Goal: Task Accomplishment & Management: Manage account settings

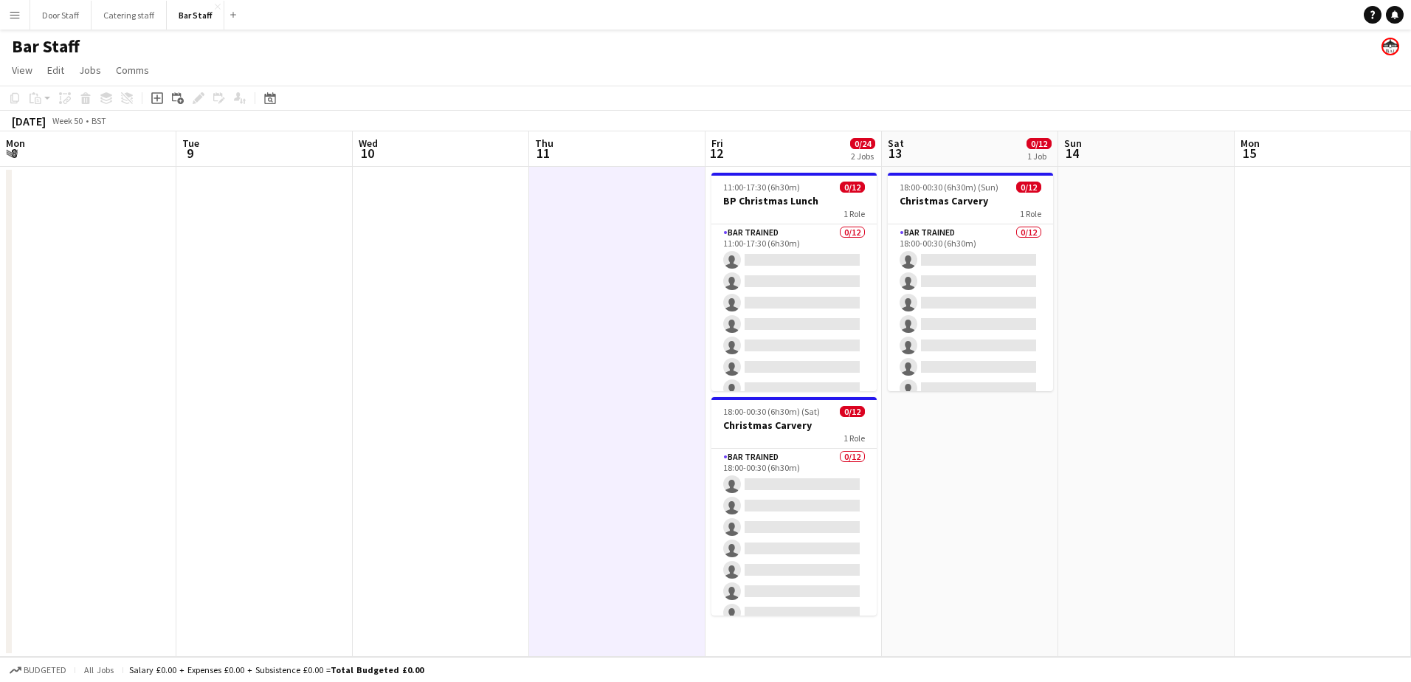
scroll to position [0, 326]
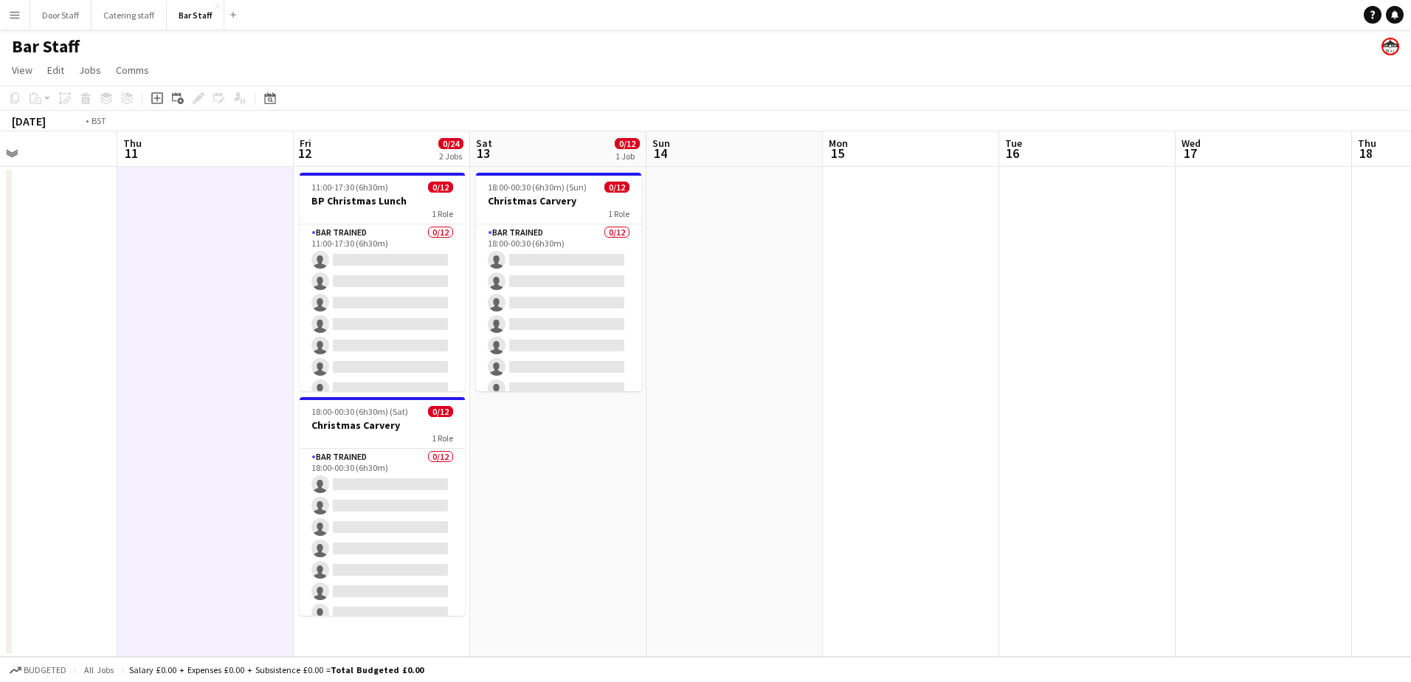
drag, startPoint x: 154, startPoint y: 340, endPoint x: 940, endPoint y: 176, distance: 802.9
click at [940, 176] on app-calendar-viewport "Mon 8 Tue 9 Wed 10 Thu 11 Fri 12 0/24 2 Jobs Sat 13 0/12 1 Job Sun 14 Mon 15 Tu…" at bounding box center [705, 394] width 1411 height 526
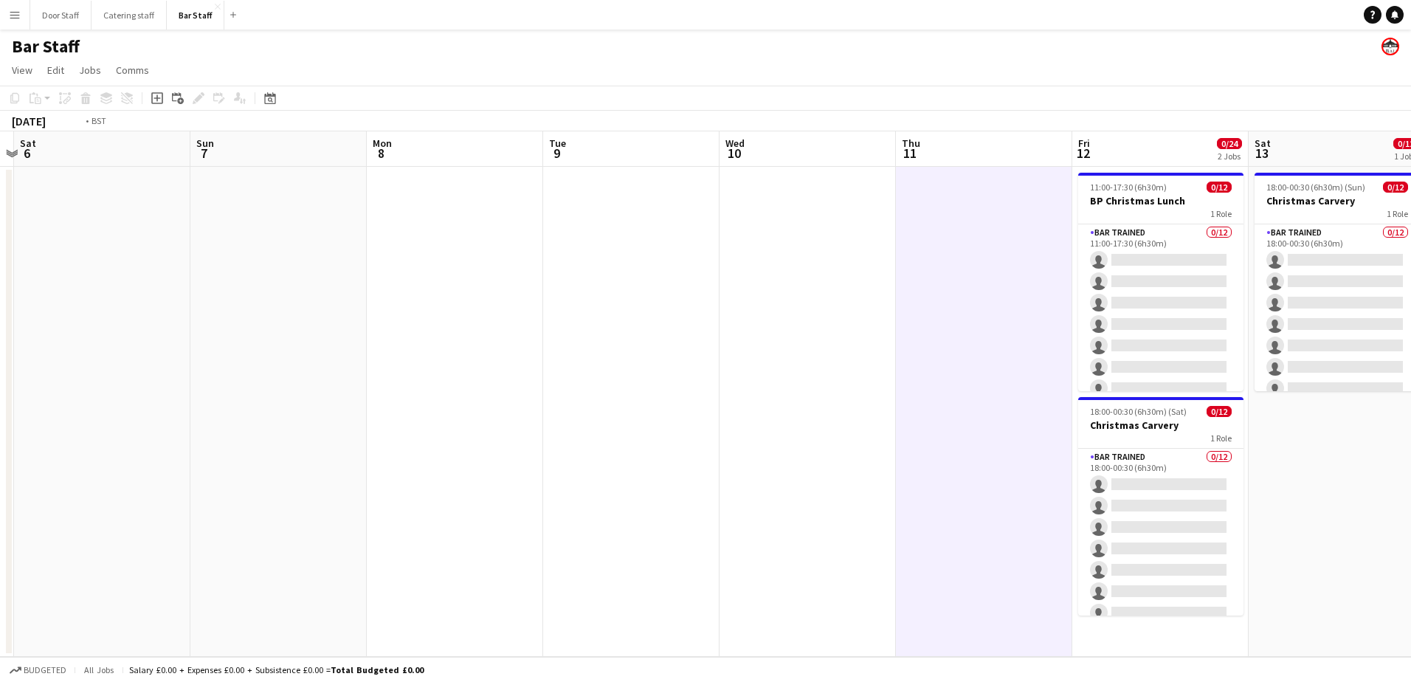
drag, startPoint x: 140, startPoint y: 374, endPoint x: 1173, endPoint y: 202, distance: 1047.8
click at [1173, 202] on app-calendar-viewport "Wed 3 0/5 1 Job Thu 4 0/5 1 Job Fri 5 Sat 6 Sun 7 Mon 8 Tue 9 Wed 10 Thu 11 Fri…" at bounding box center [705, 394] width 1411 height 526
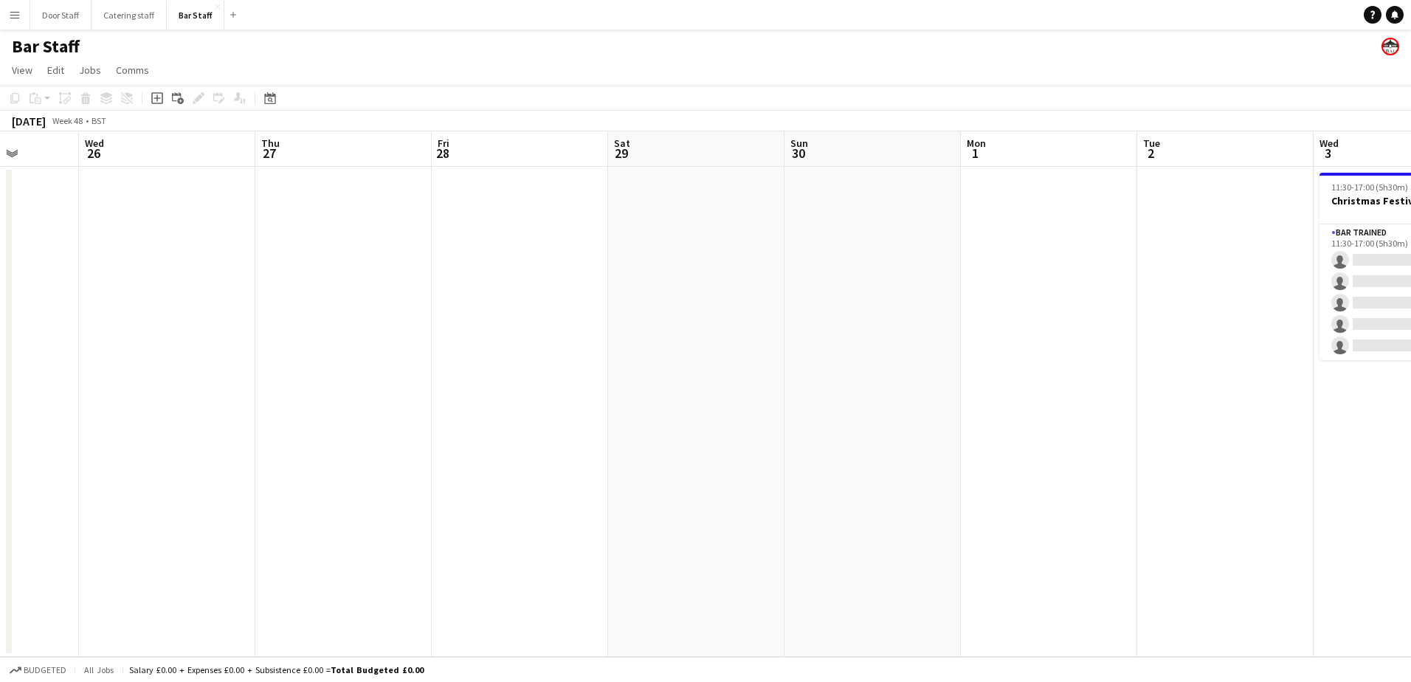
click at [1070, 257] on app-calendar-viewport "Sun 23 Mon 24 Tue 25 Wed 26 Thu 27 Fri 28 Sat 29 Sun 30 Mon 1 Tue 2 Wed 3 0/5 1…" at bounding box center [705, 394] width 1411 height 526
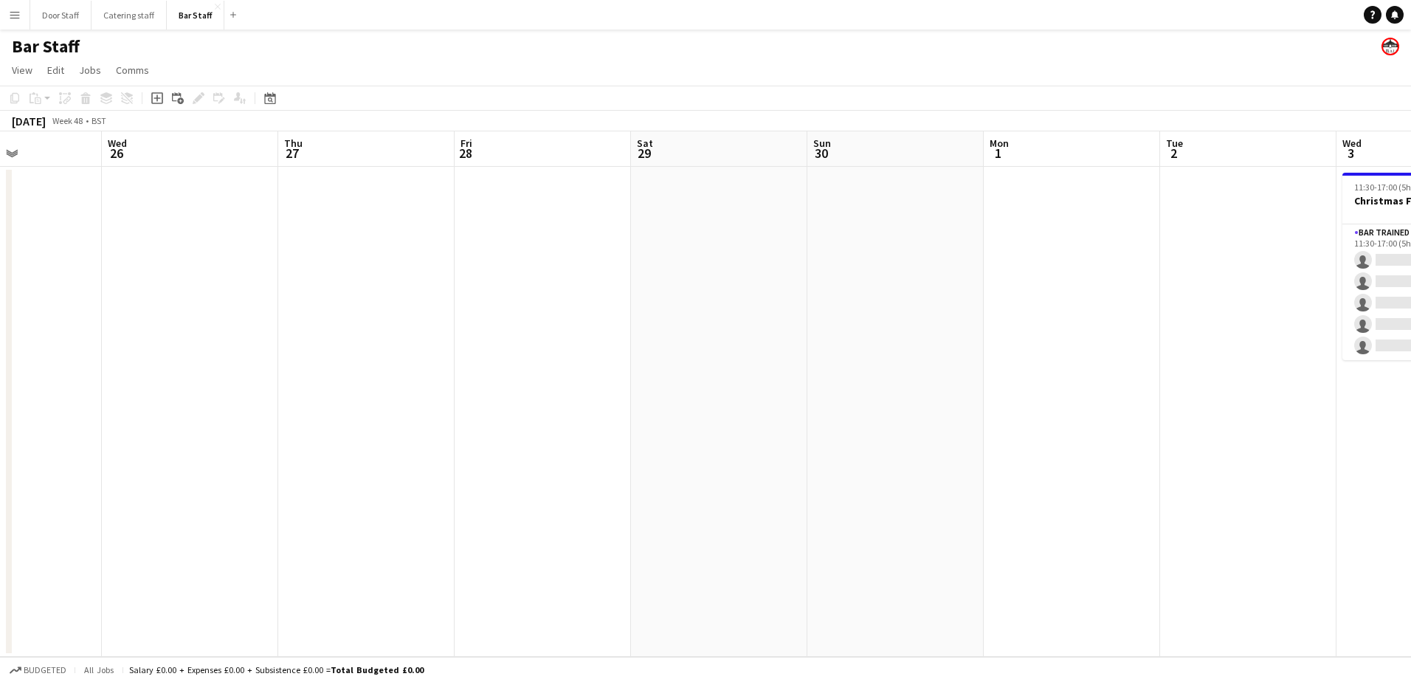
click at [21, 13] on button "Menu" at bounding box center [15, 15] width 30 height 30
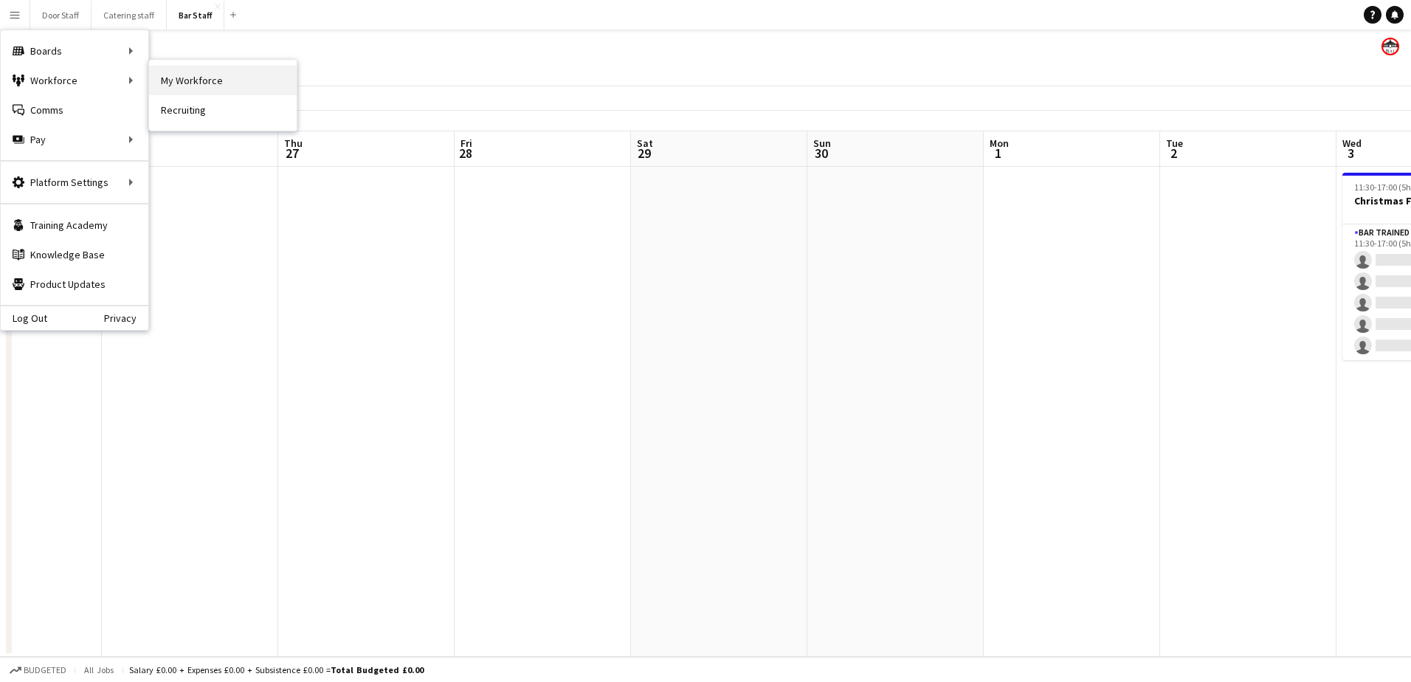
click at [229, 72] on link "My Workforce" at bounding box center [223, 81] width 148 height 30
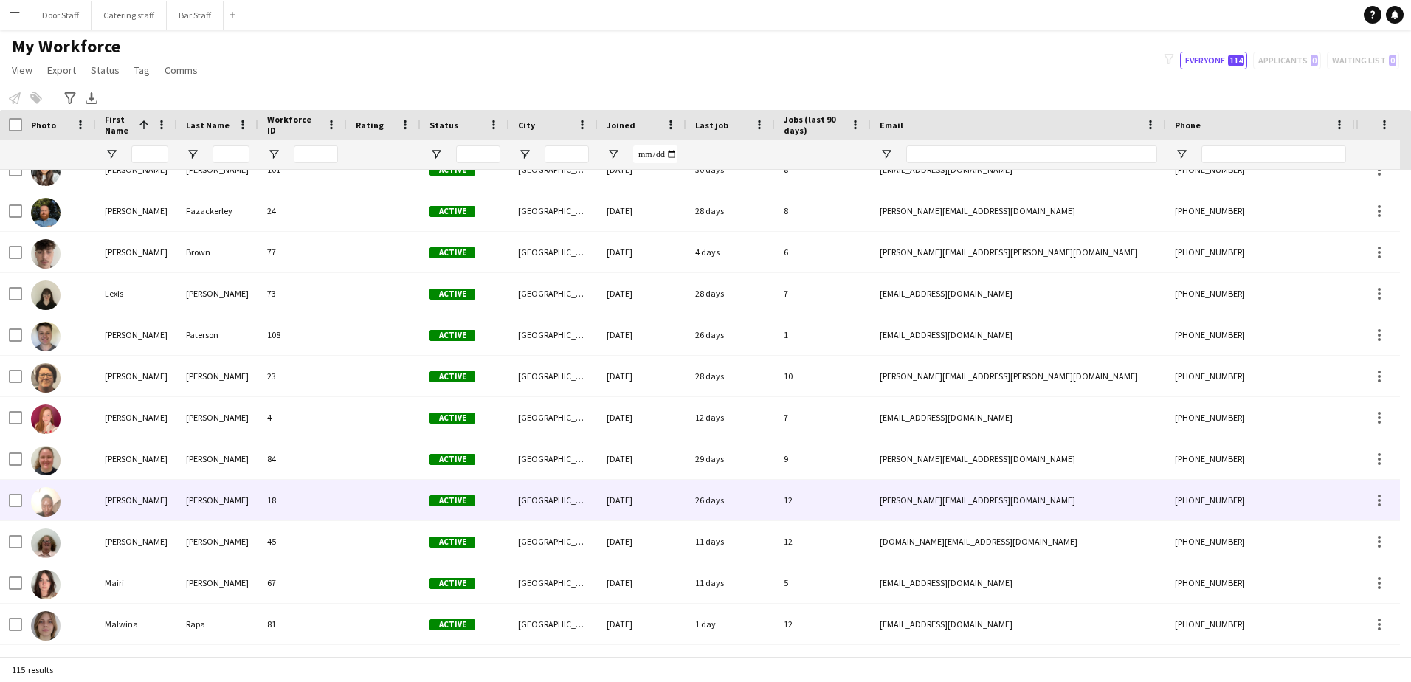
click at [830, 495] on div "12" at bounding box center [823, 500] width 96 height 41
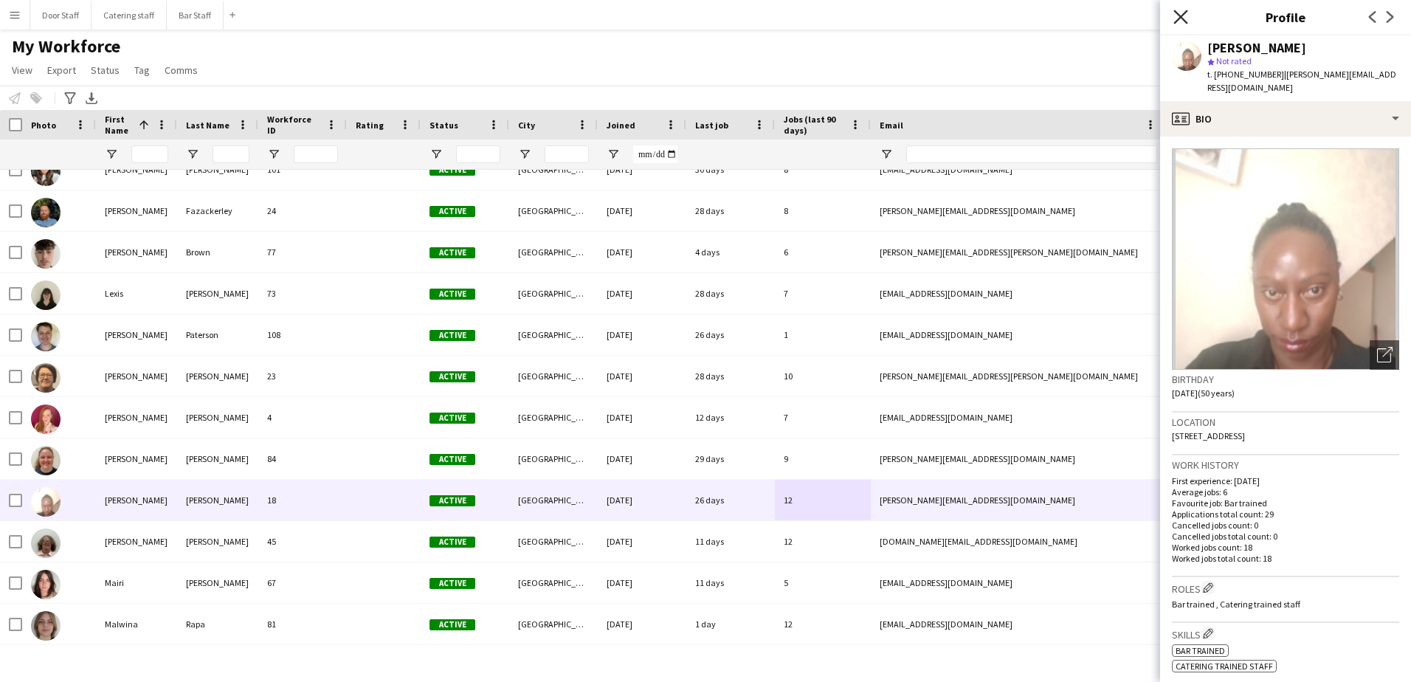
click at [1183, 18] on icon at bounding box center [1181, 17] width 14 height 14
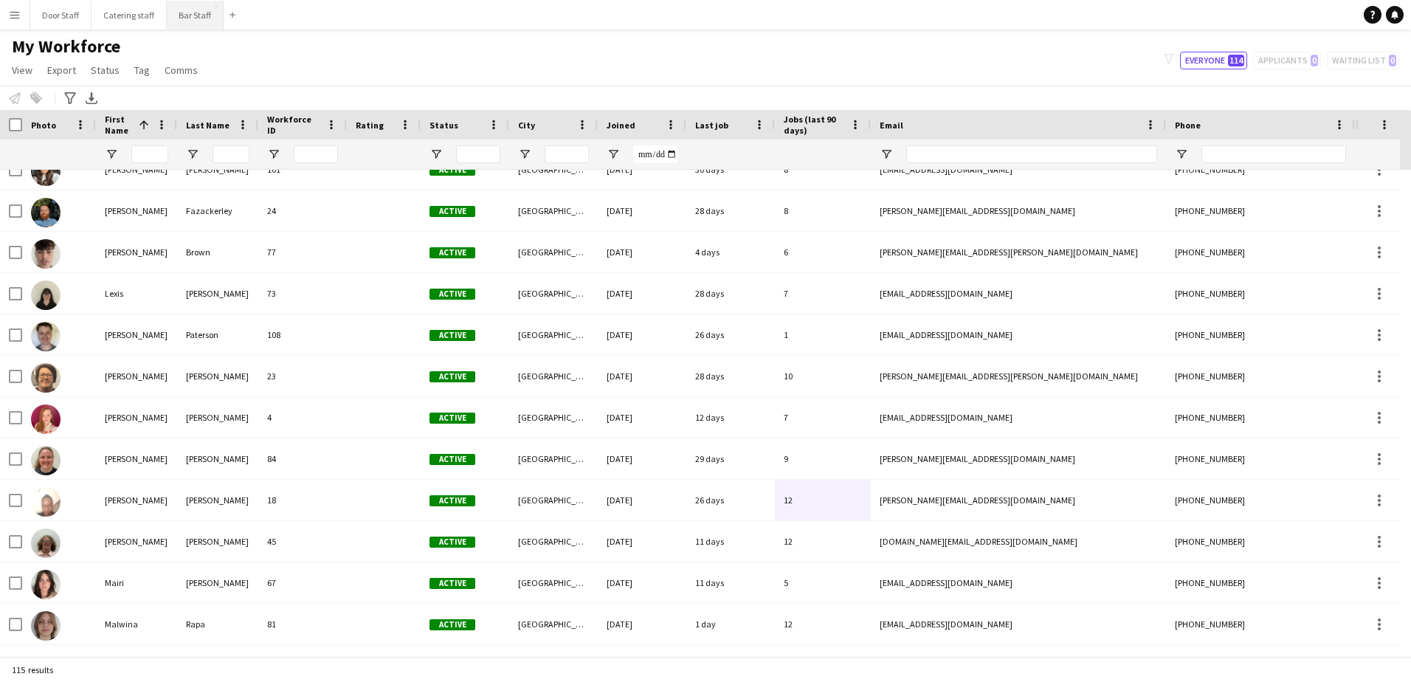
click at [185, 21] on button "Bar Staff Close" at bounding box center [195, 15] width 57 height 29
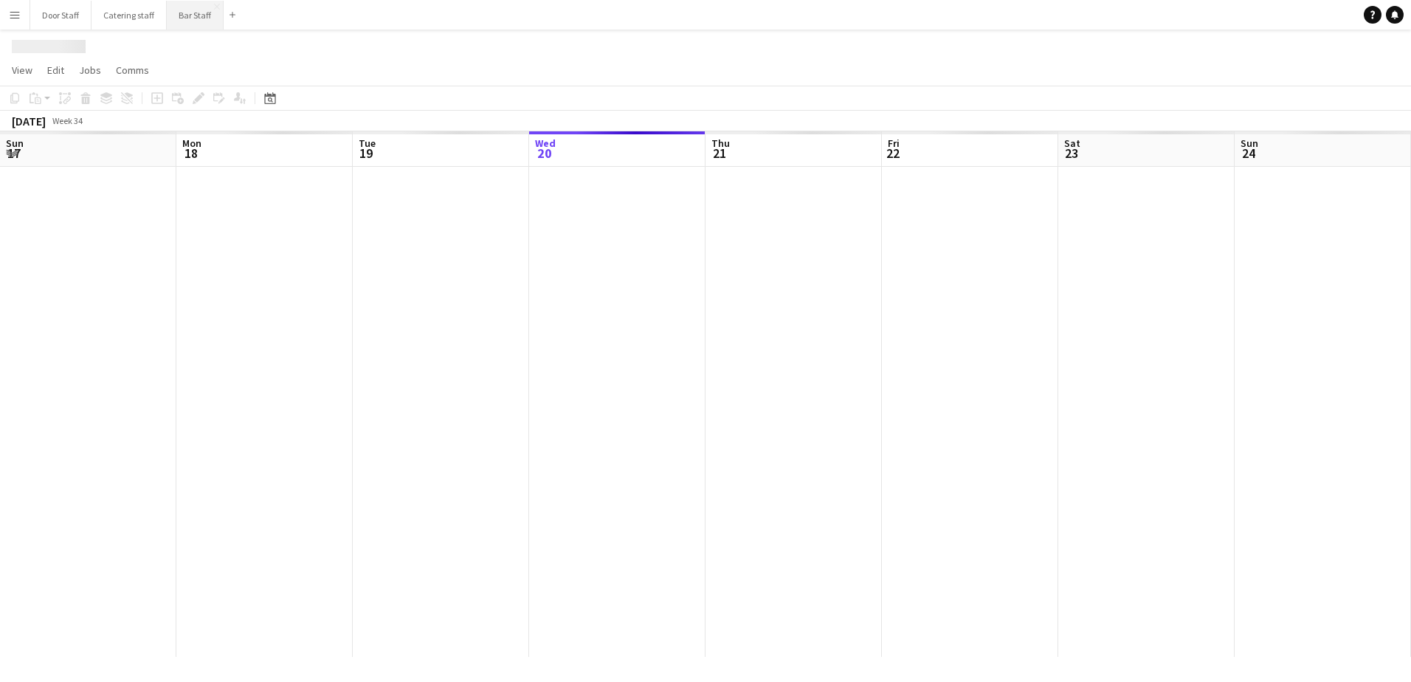
scroll to position [0, 353]
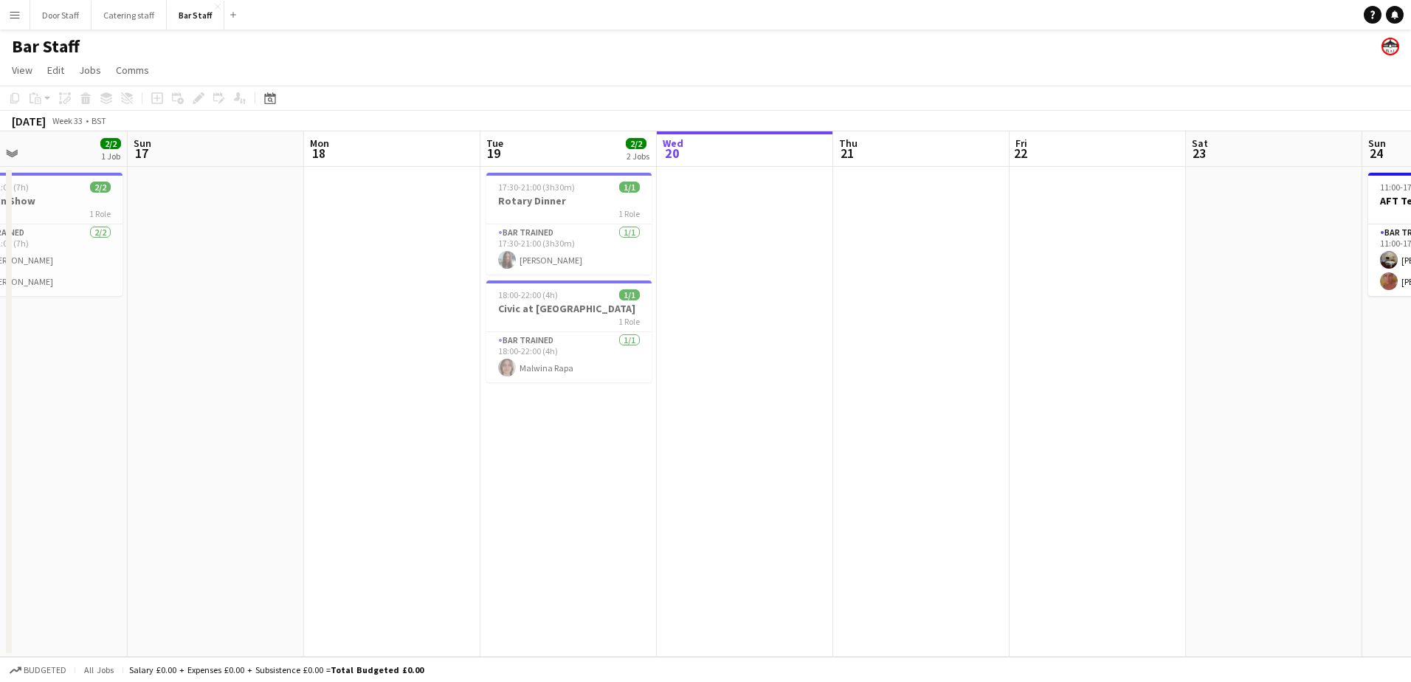
drag, startPoint x: 135, startPoint y: 432, endPoint x: 621, endPoint y: 434, distance: 485.7
click at [620, 434] on app-calendar-viewport "Thu 14 Fri 15 1/1 1 Job Sat 16 2/2 1 Job Sun 17 Mon 18 Tue 19 2/2 2 Jobs Wed 20…" at bounding box center [705, 394] width 1411 height 526
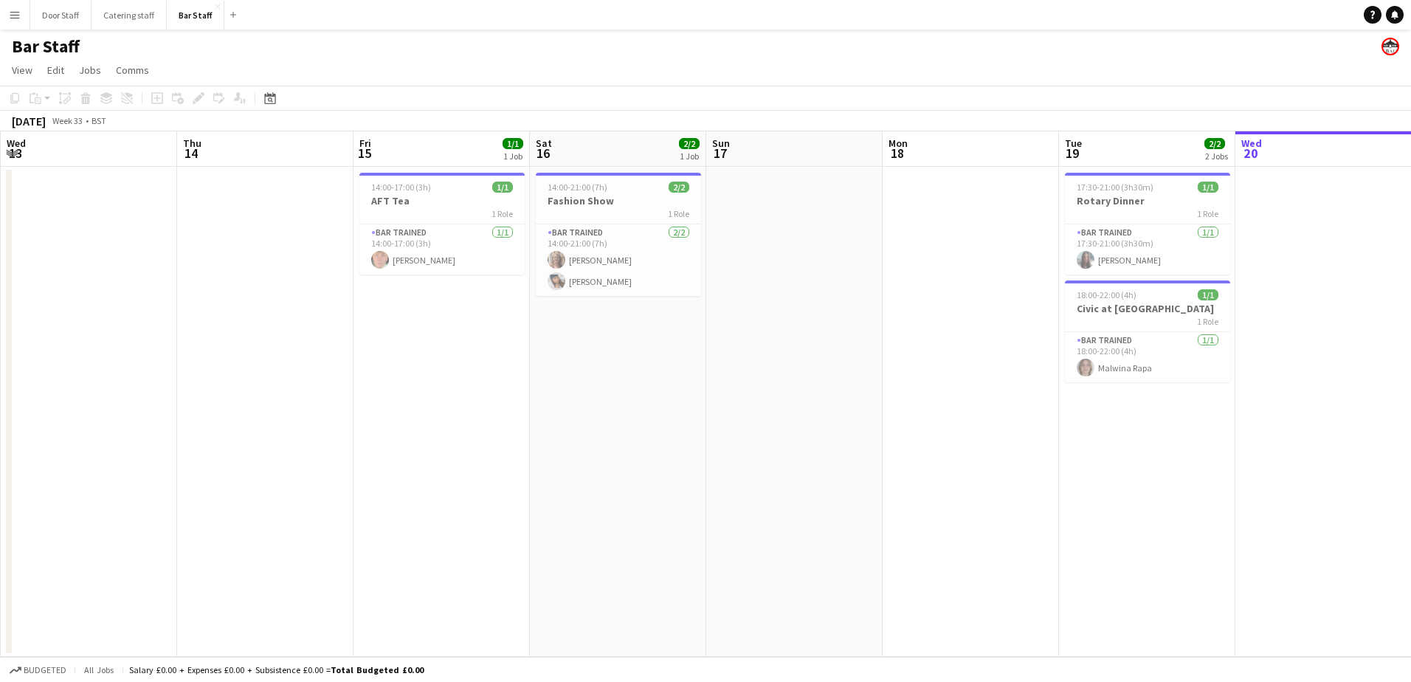
drag, startPoint x: 118, startPoint y: 450, endPoint x: 689, endPoint y: 358, distance: 577.9
click at [692, 358] on app-calendar-viewport "Mon 11 Tue 12 1/1 1 Job Wed 13 Thu 14 Fri 15 1/1 1 Job Sat 16 2/2 1 Job Sun 17 …" at bounding box center [705, 394] width 1411 height 526
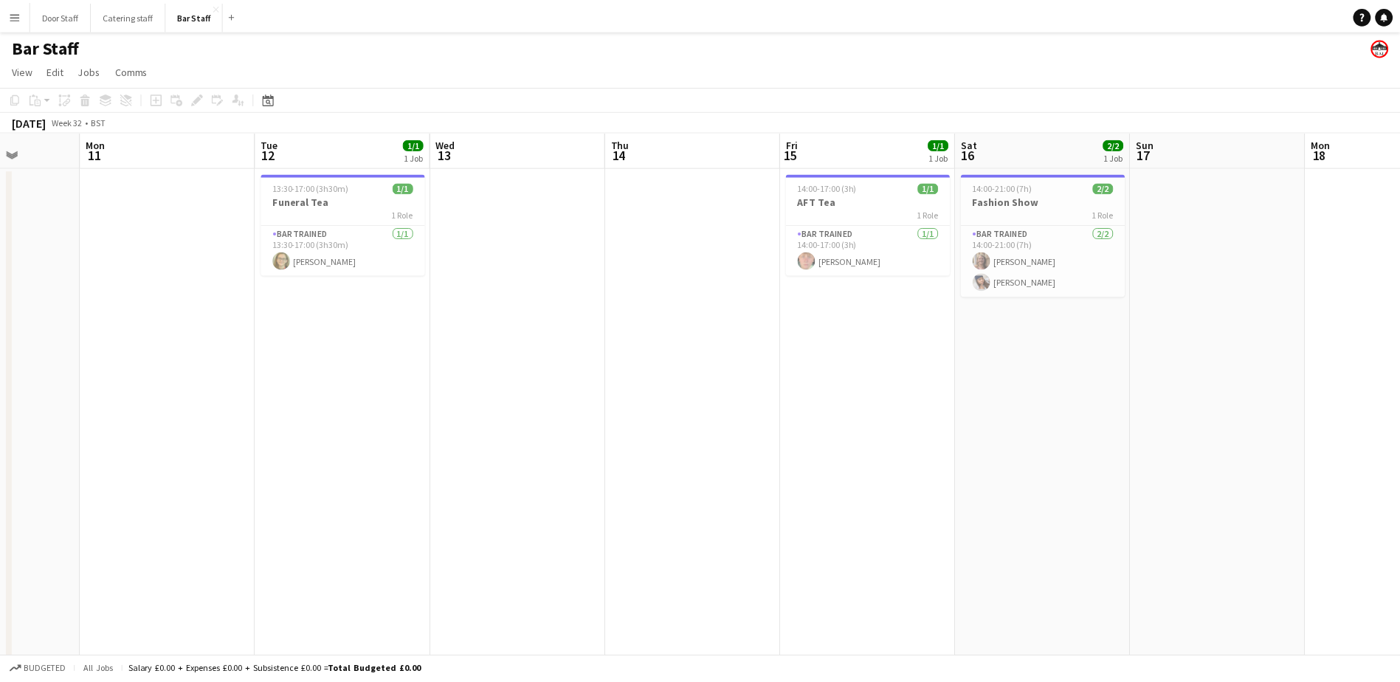
scroll to position [0, 323]
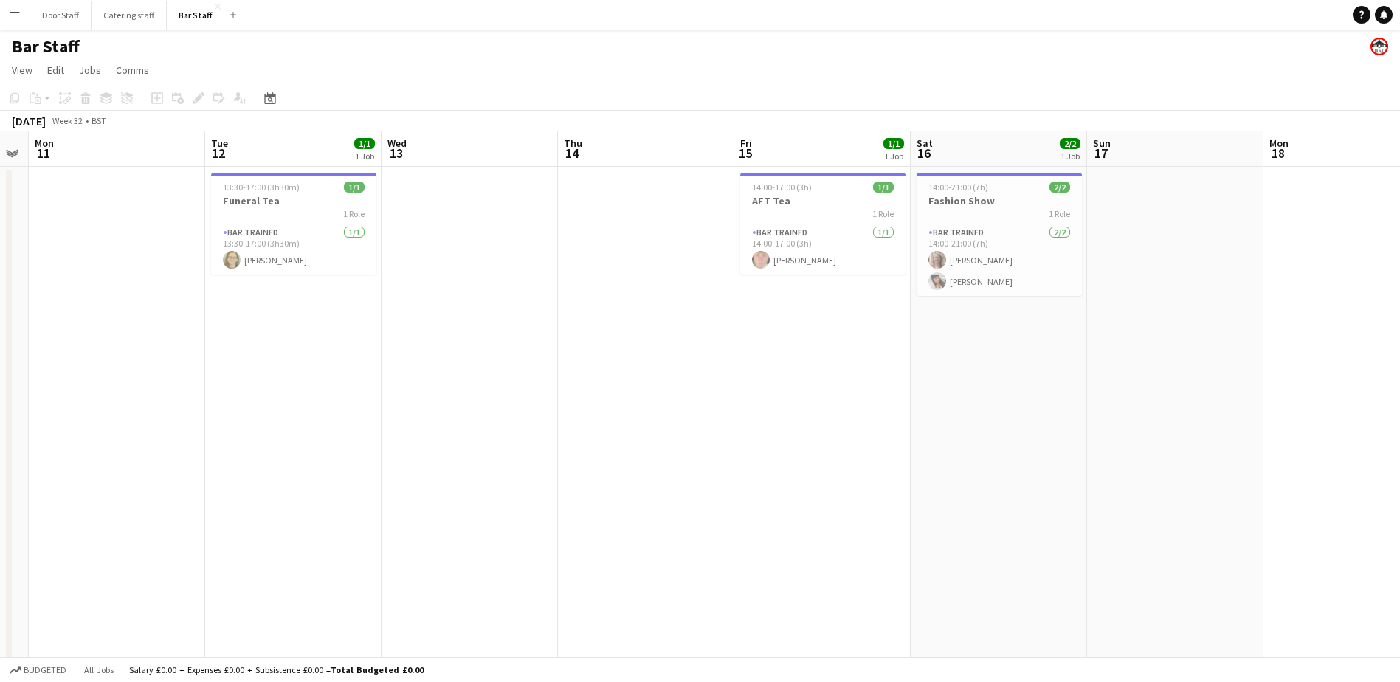
drag, startPoint x: 177, startPoint y: 421, endPoint x: 736, endPoint y: 290, distance: 573.9
click at [736, 290] on app-calendar-viewport "Sat 9 16/19 5 Jobs Sun 10 Mon 11 Tue 12 1/1 1 Job Wed 13 Thu 14 Fri 15 1/1 1 Jo…" at bounding box center [700, 493] width 1400 height 725
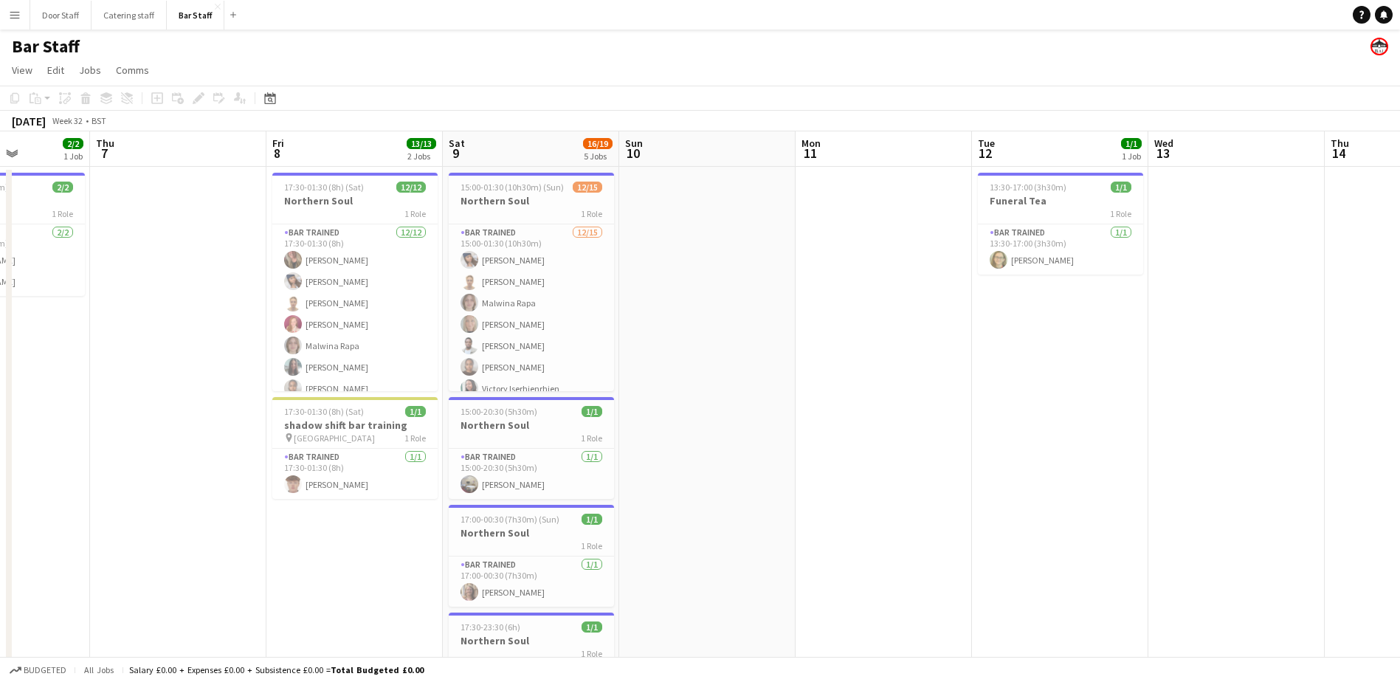
scroll to position [0, 403]
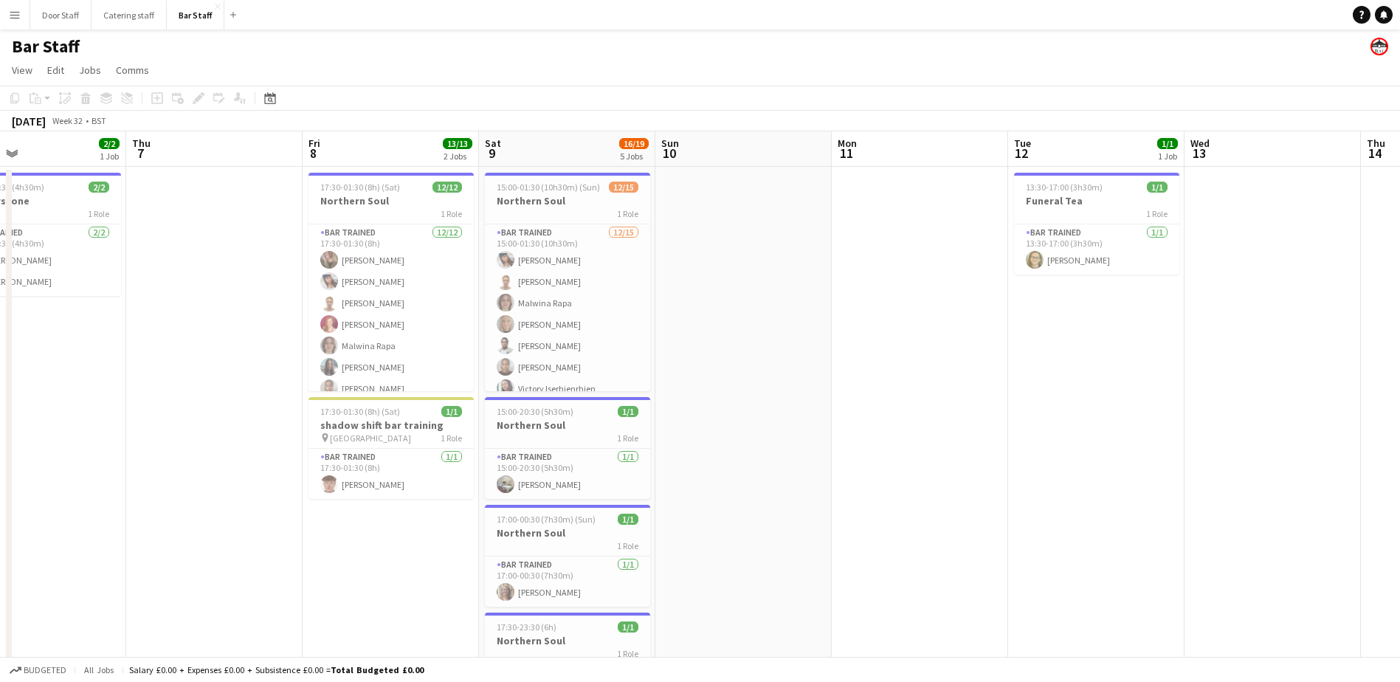
drag, startPoint x: 407, startPoint y: 370, endPoint x: 731, endPoint y: 325, distance: 327.2
click at [731, 325] on app-calendar-viewport "Mon 4 Tue 5 Wed 6 2/2 1 Job Thu 7 Fri 8 13/13 2 Jobs Sat 9 16/19 5 Jobs Sun 10 …" at bounding box center [700, 493] width 1400 height 725
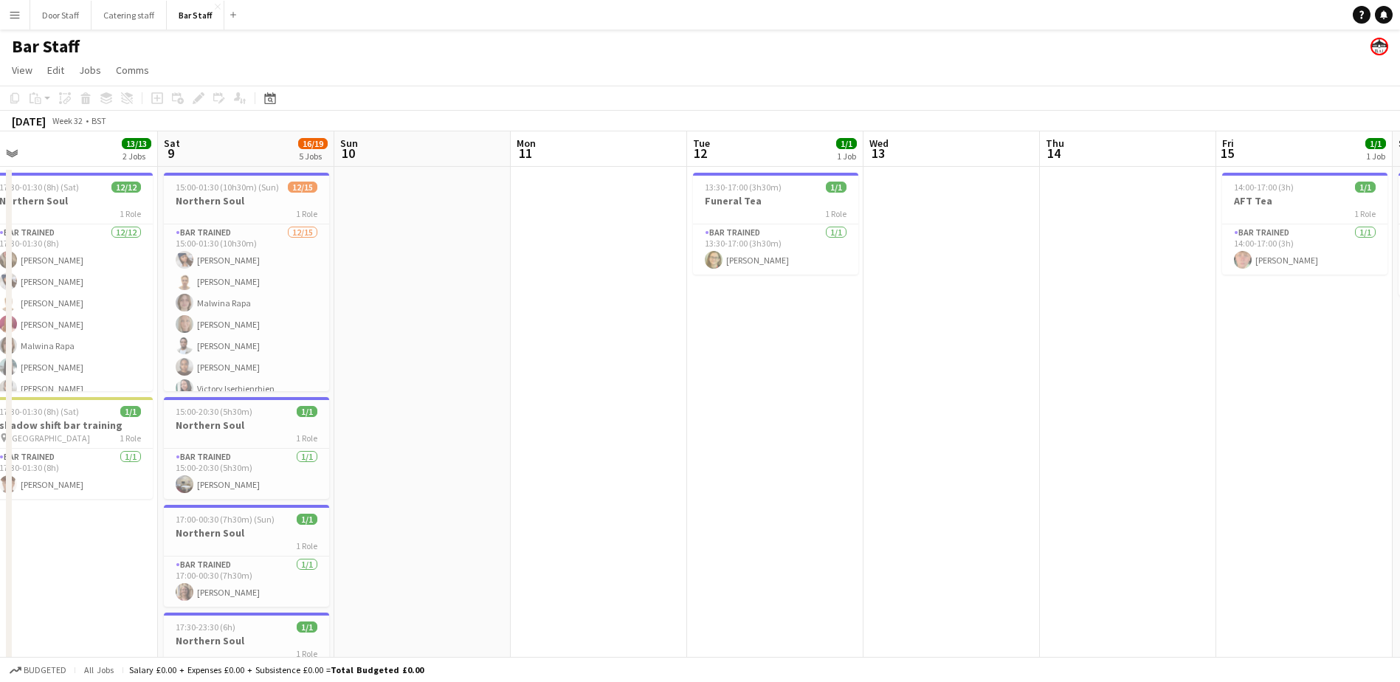
drag, startPoint x: 825, startPoint y: 345, endPoint x: 127, endPoint y: 371, distance: 698.0
click at [127, 371] on app-calendar-viewport "Tue 5 Wed 6 2/2 1 Job Thu 7 Fri 8 13/13 2 Jobs Sat 9 16/19 5 Jobs Sun 10 Mon 11…" at bounding box center [700, 493] width 1400 height 725
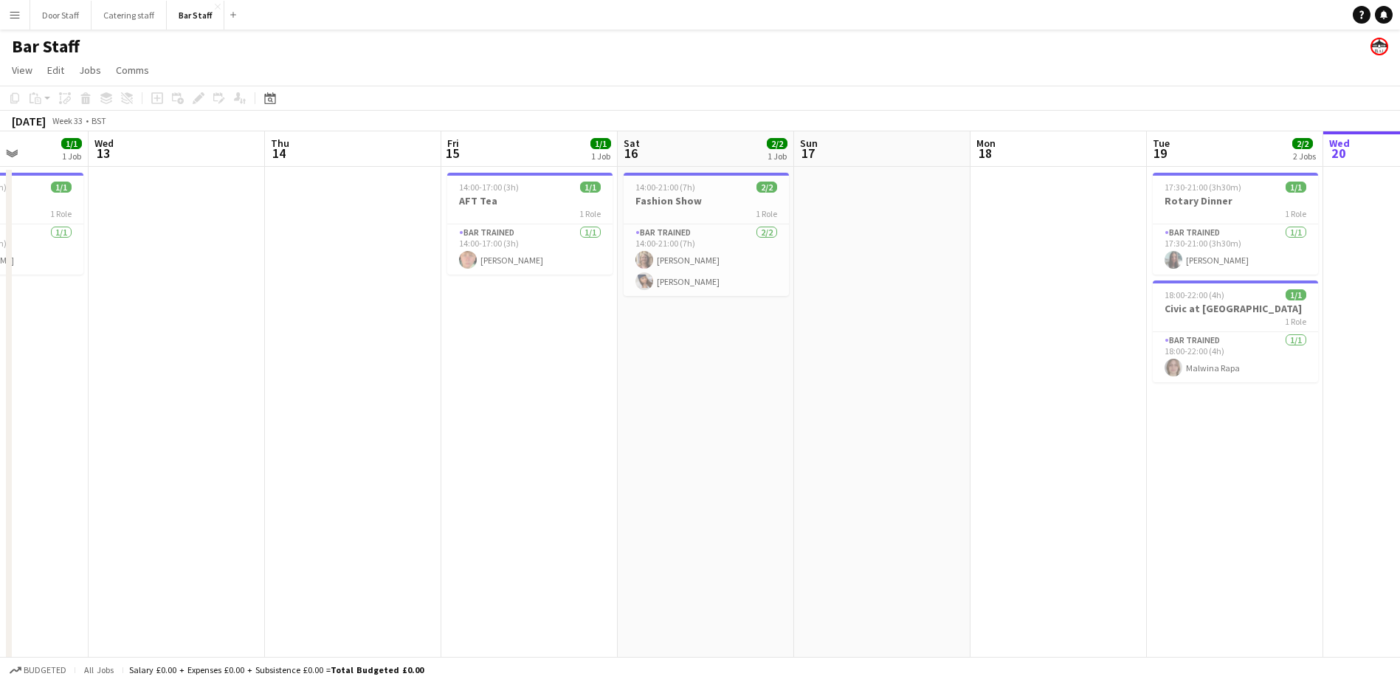
drag, startPoint x: 542, startPoint y: 377, endPoint x: 828, endPoint y: -77, distance: 536.4
click at [828, 0] on html "Menu Boards Boards Boards All jobs Status Workforce Workforce My Workforce Recr…" at bounding box center [700, 440] width 1400 height 881
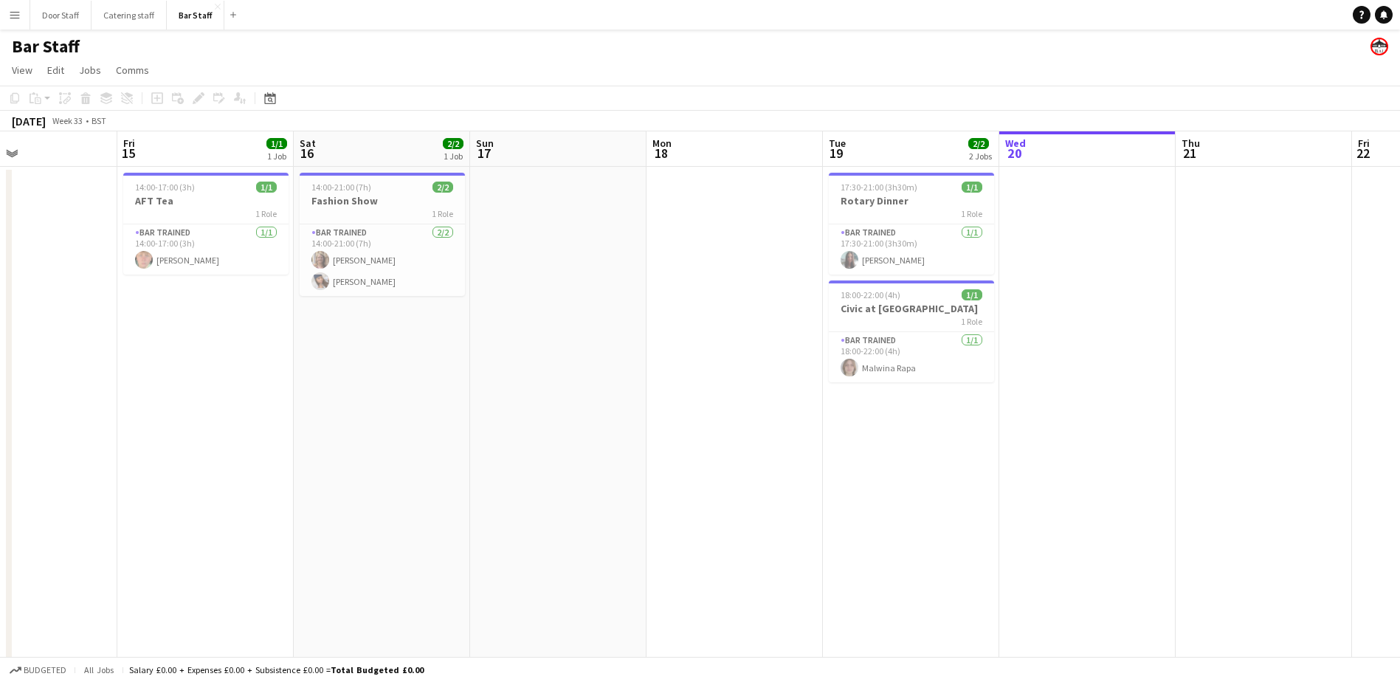
drag, startPoint x: 577, startPoint y: 498, endPoint x: 116, endPoint y: 494, distance: 461.4
click at [123, 494] on app-calendar-viewport "Mon 11 Tue 12 1/1 1 Job Wed 13 Thu 14 Fri 15 1/1 1 Job Sat 16 2/2 1 Job Sun 17 …" at bounding box center [700, 493] width 1400 height 725
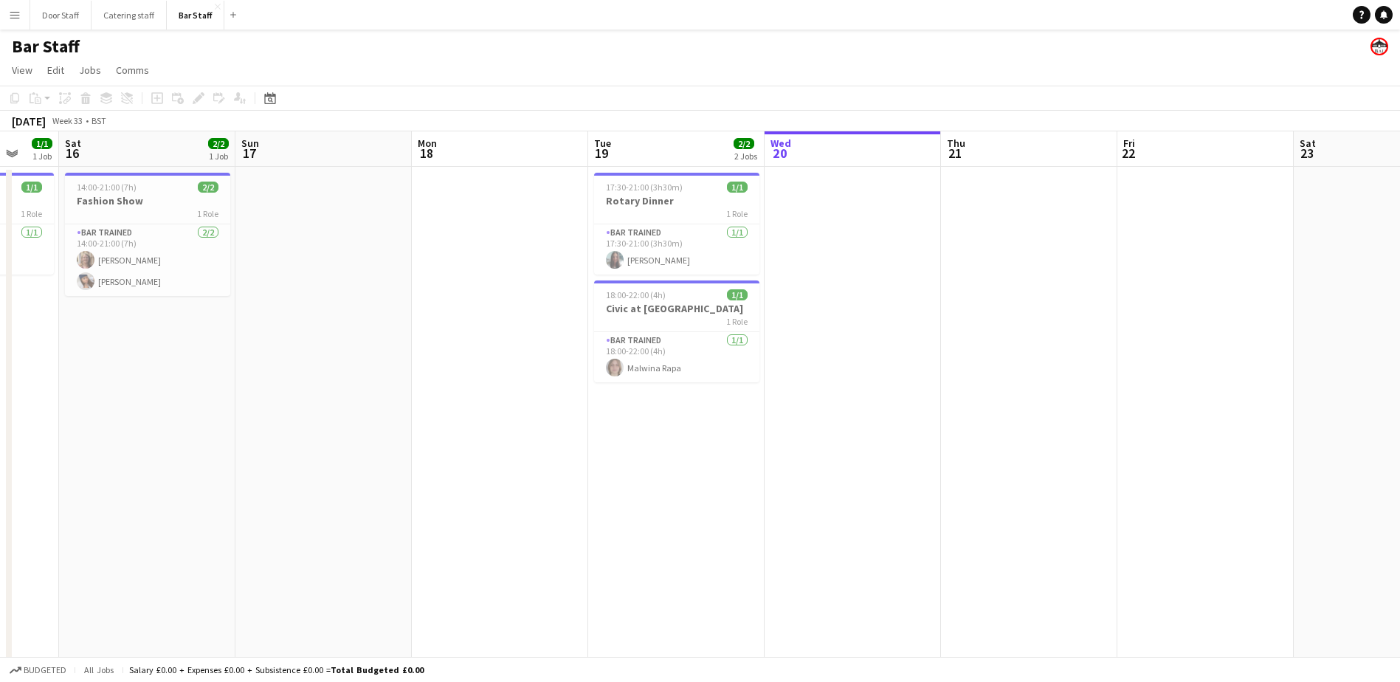
drag, startPoint x: 785, startPoint y: 429, endPoint x: 249, endPoint y: 427, distance: 535.9
click at [249, 427] on app-calendar-viewport "Wed 13 Thu 14 Fri 15 1/1 1 Job Sat 16 2/2 1 Job Sun 17 Mon 18 Tue 19 2/2 2 Jobs…" at bounding box center [700, 493] width 1400 height 725
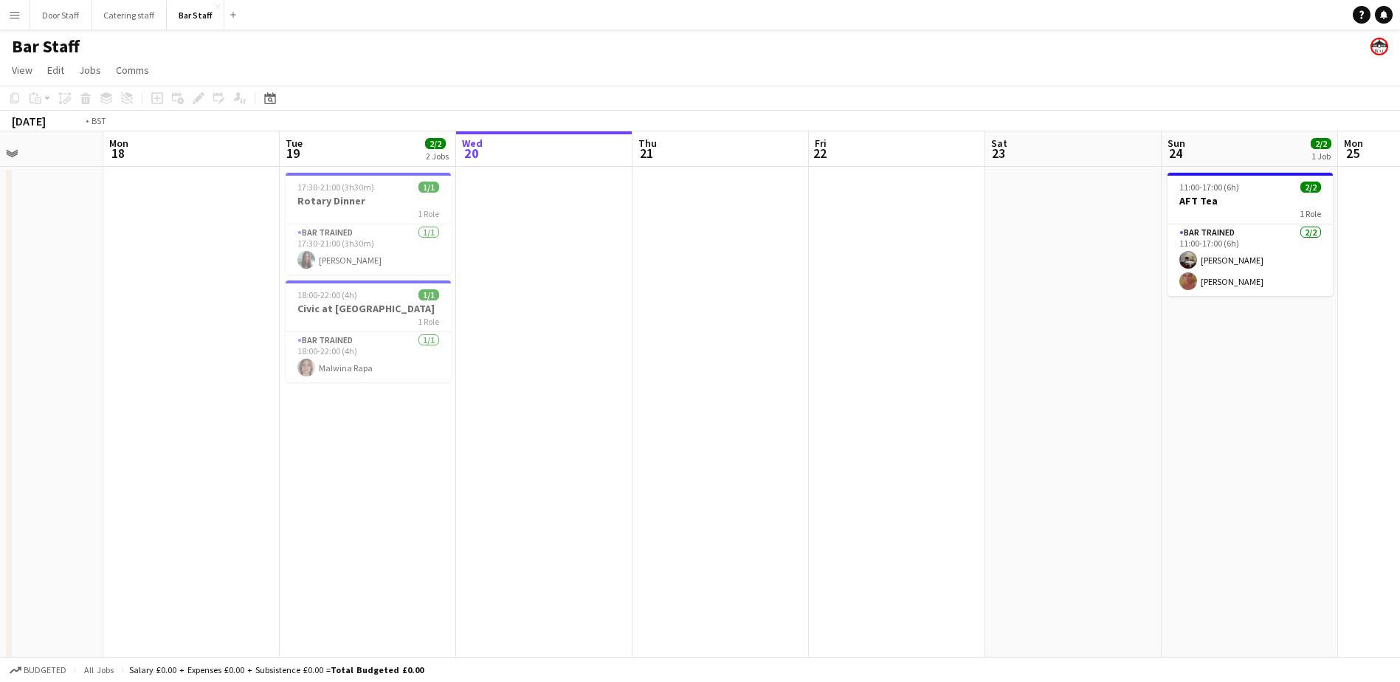
drag, startPoint x: 740, startPoint y: 392, endPoint x: 435, endPoint y: 441, distance: 308.7
click at [435, 441] on app-calendar-viewport "Fri 15 1/1 1 Job Sat 16 2/2 1 Job Sun 17 Mon 18 Tue 19 2/2 2 Jobs Wed 20 Thu 21…" at bounding box center [700, 493] width 1400 height 725
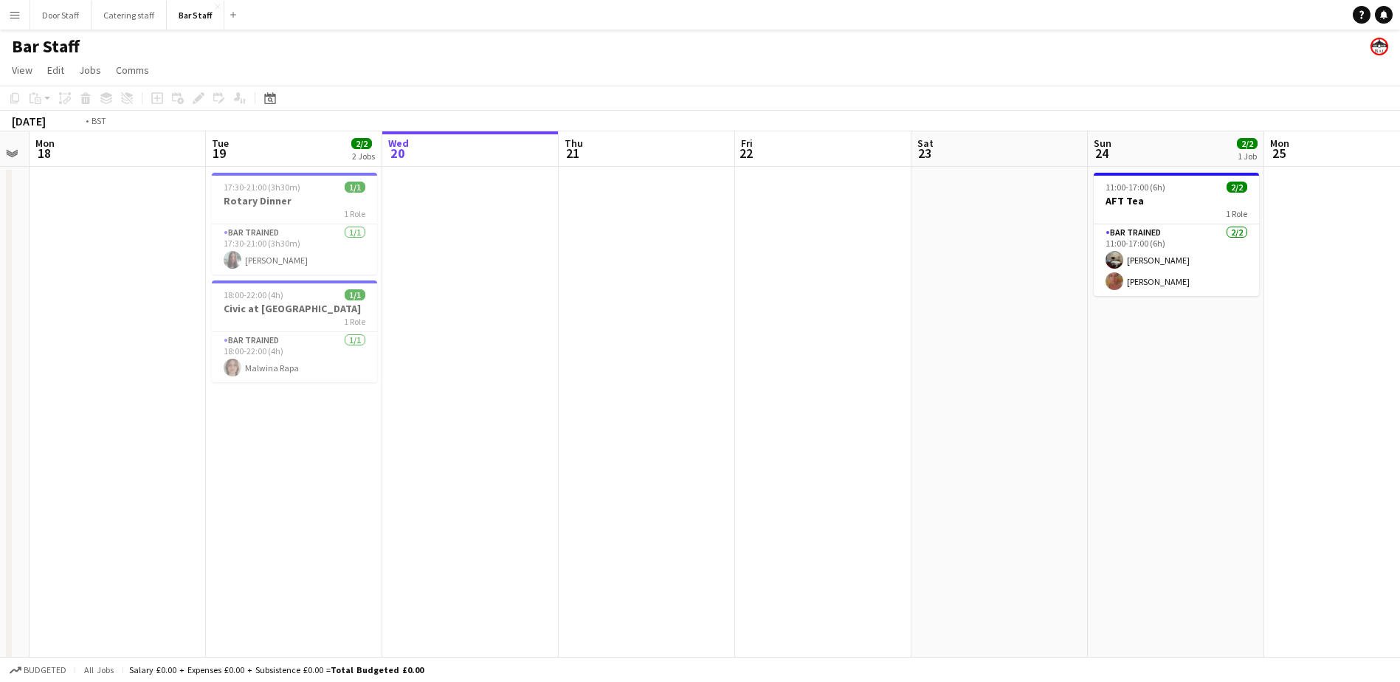
scroll to position [0, 398]
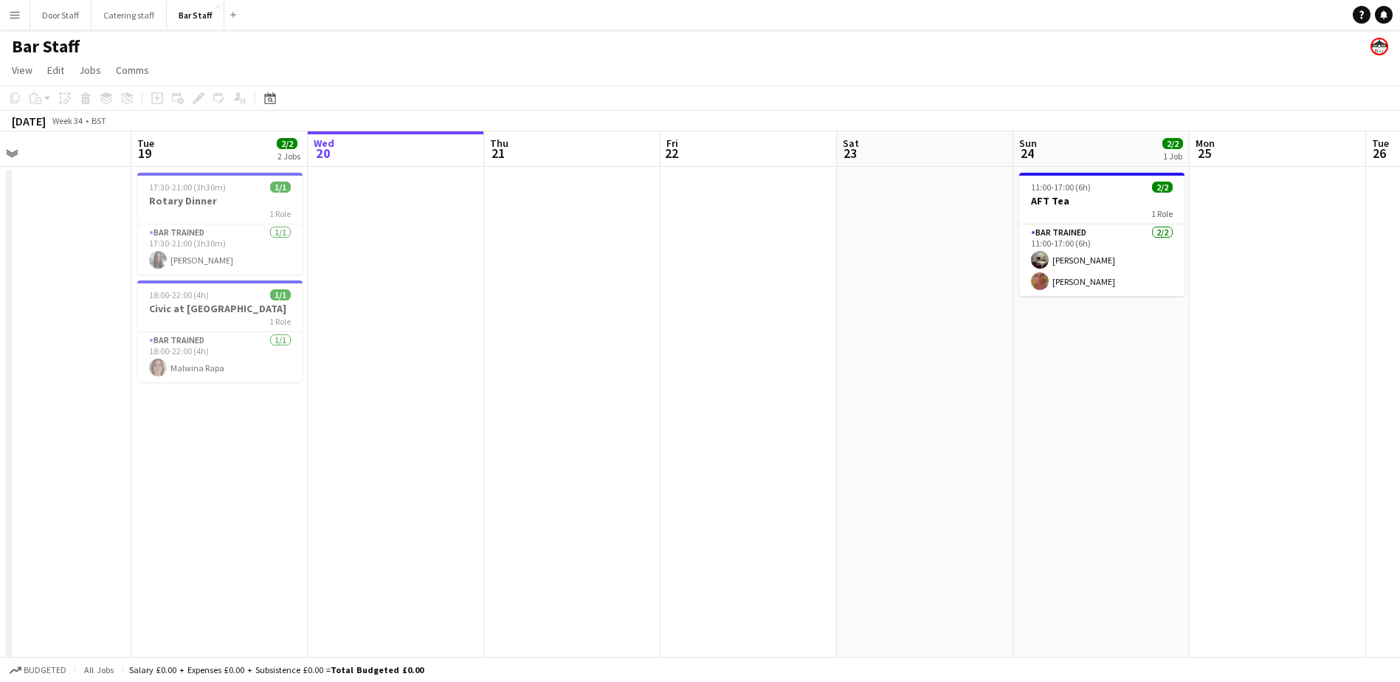
drag, startPoint x: 647, startPoint y: 434, endPoint x: 804, endPoint y: 430, distance: 157.3
click at [804, 430] on app-calendar-viewport "Sat 16 2/2 1 Job Sun 17 Mon 18 Tue 19 2/2 2 Jobs Wed 20 Thu 21 Fri 22 Sat 23 Su…" at bounding box center [700, 493] width 1400 height 725
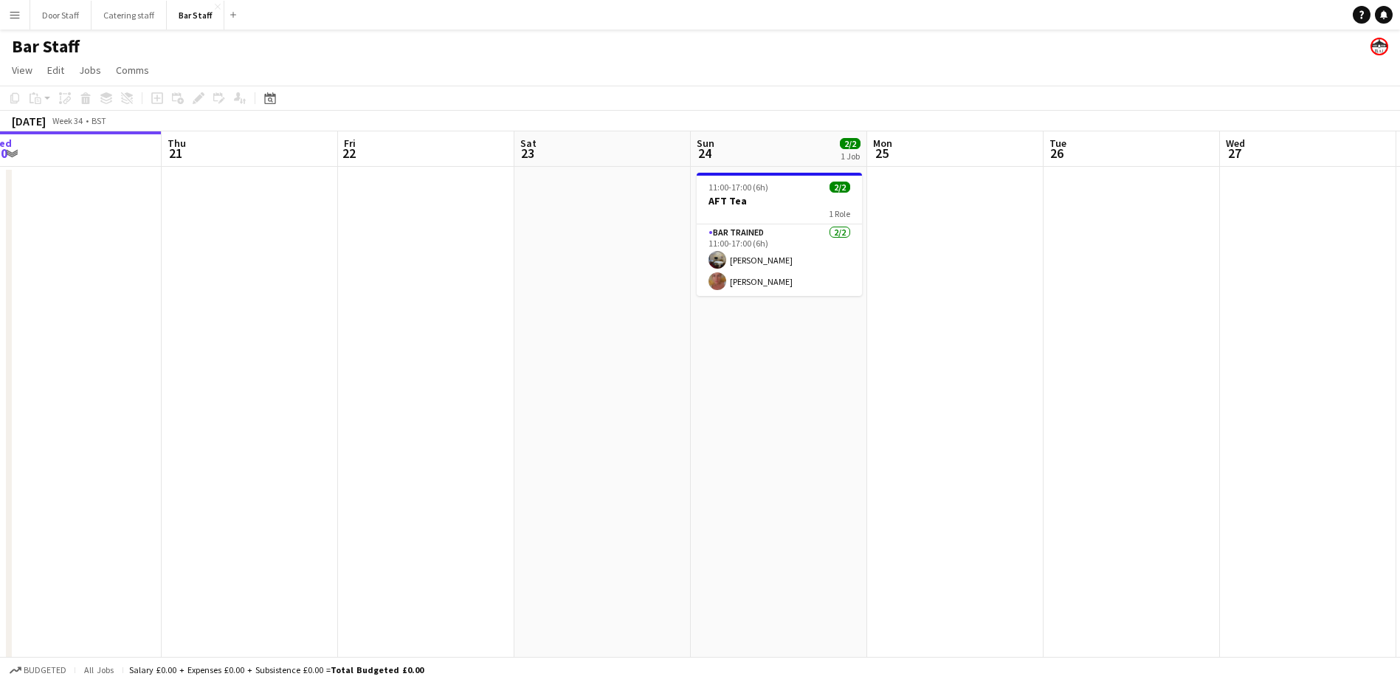
drag, startPoint x: 585, startPoint y: 430, endPoint x: 263, endPoint y: 451, distance: 323.3
click at [263, 451] on app-calendar-viewport "Sun 17 Mon 18 Tue 19 2/2 2 Jobs Wed 20 Thu 21 Fri 22 Sat 23 Sun 24 2/2 1 Job Mo…" at bounding box center [700, 493] width 1400 height 725
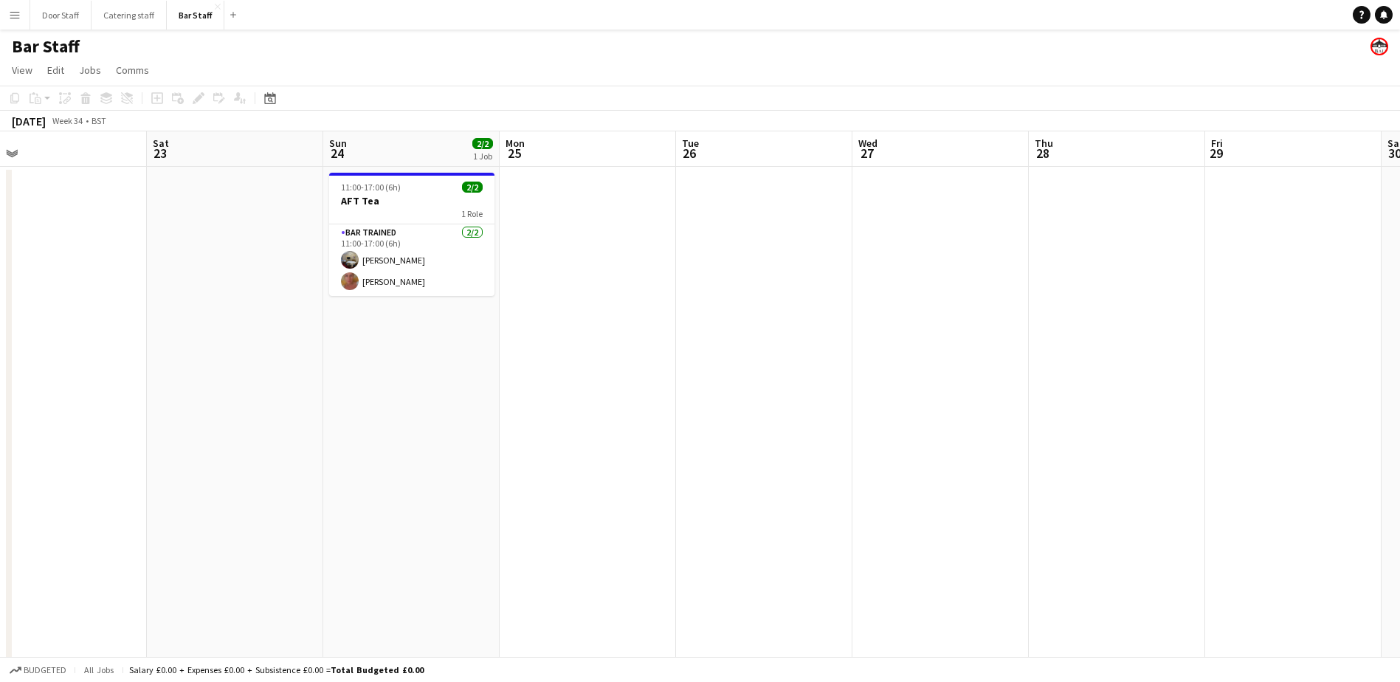
drag, startPoint x: 754, startPoint y: 433, endPoint x: 258, endPoint y: 440, distance: 496.1
click at [256, 441] on app-calendar-viewport "Tue 19 2/2 2 Jobs Wed 20 Thu 21 Fri 22 Sat 23 Sun 24 2/2 1 Job Mon 25 Tue 26 We…" at bounding box center [700, 493] width 1400 height 725
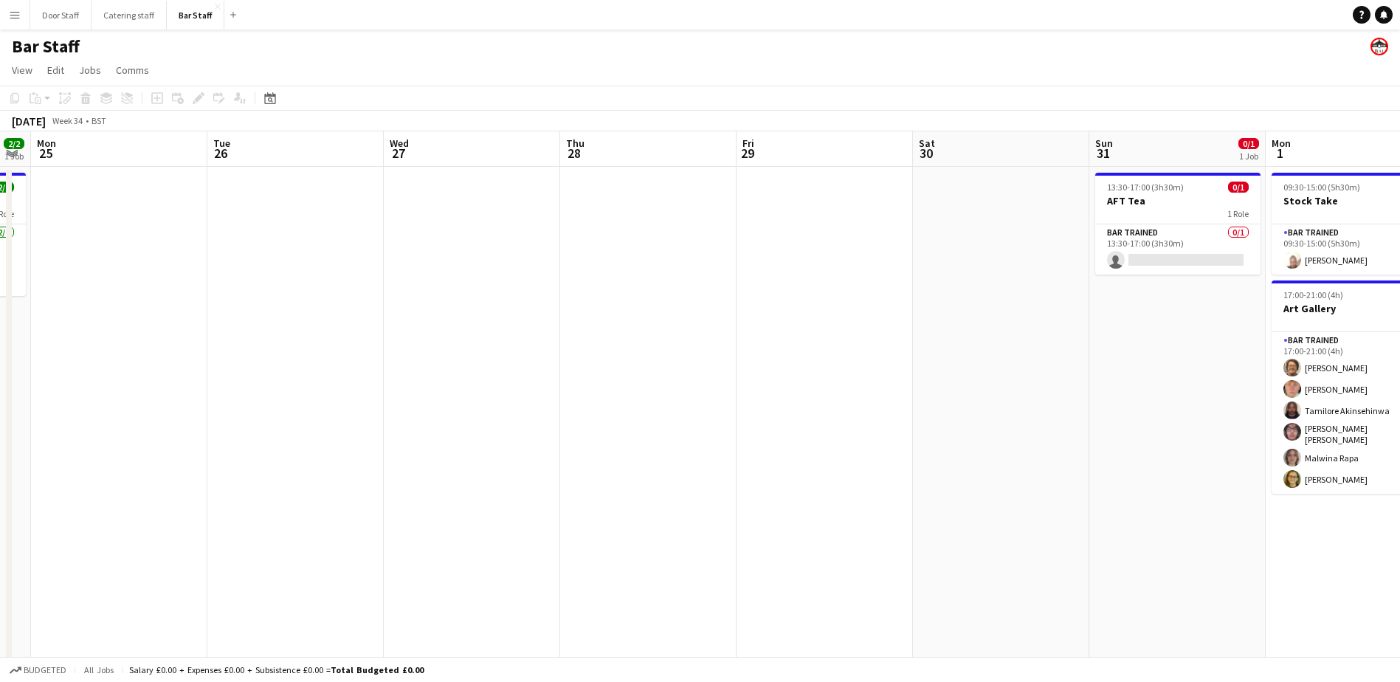
scroll to position [0, 503]
drag, startPoint x: 721, startPoint y: 390, endPoint x: 393, endPoint y: 416, distance: 329.5
click at [393, 416] on app-calendar-viewport "Fri 22 Sat 23 Sun 24 2/2 1 Job Mon 25 Tue 26 Wed 27 Thu 28 Fri 29 Sat 30 Sun 31…" at bounding box center [700, 493] width 1400 height 725
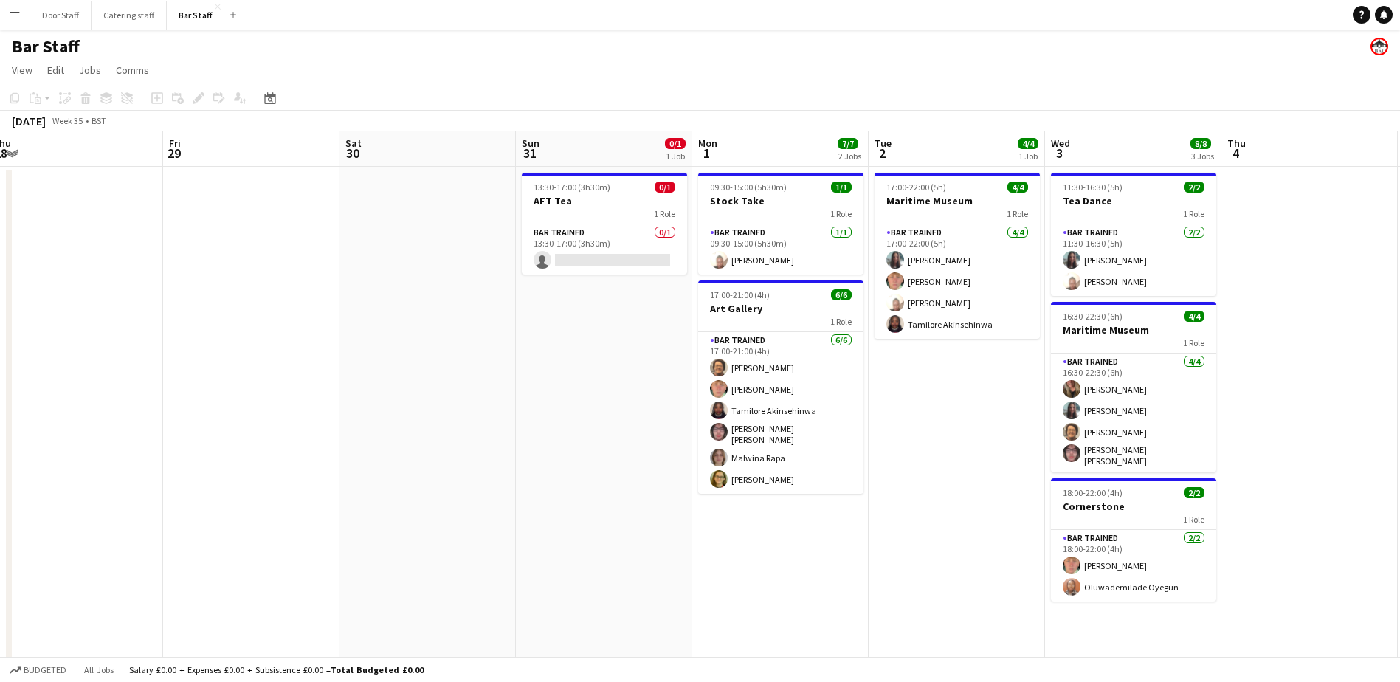
scroll to position [0, 582]
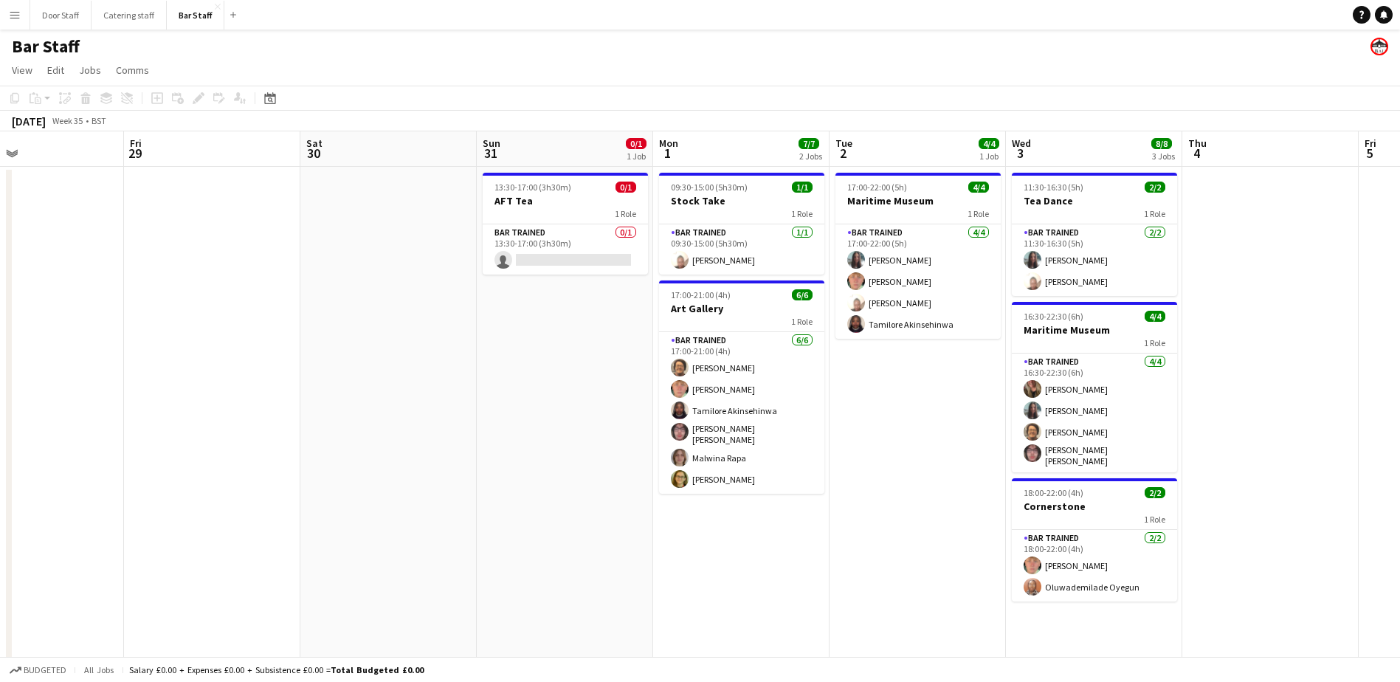
drag, startPoint x: 743, startPoint y: 407, endPoint x: 203, endPoint y: 399, distance: 540.4
click at [203, 399] on app-calendar-viewport "Mon 25 Tue 26 Wed 27 Thu 28 Fri 29 Sat 30 Sun 31 0/1 1 Job Mon 1 7/7 2 Jobs Tue…" at bounding box center [700, 493] width 1400 height 725
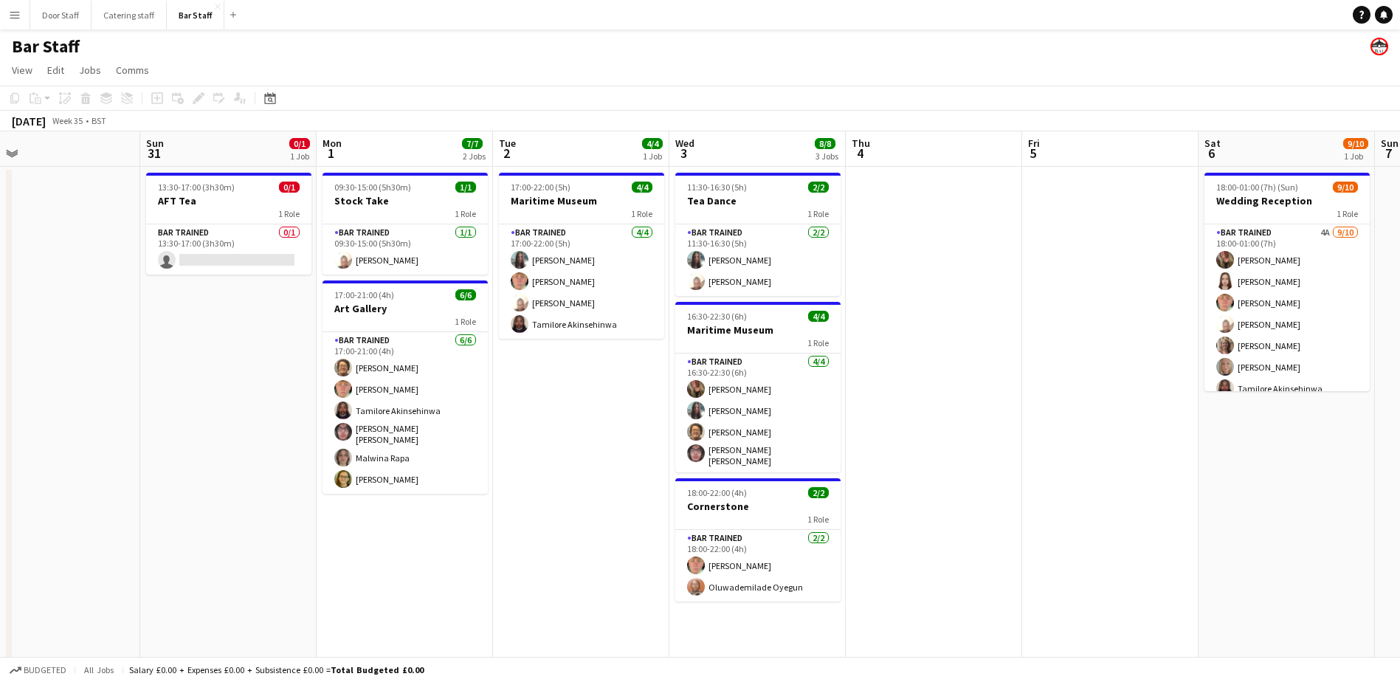
scroll to position [0, 493]
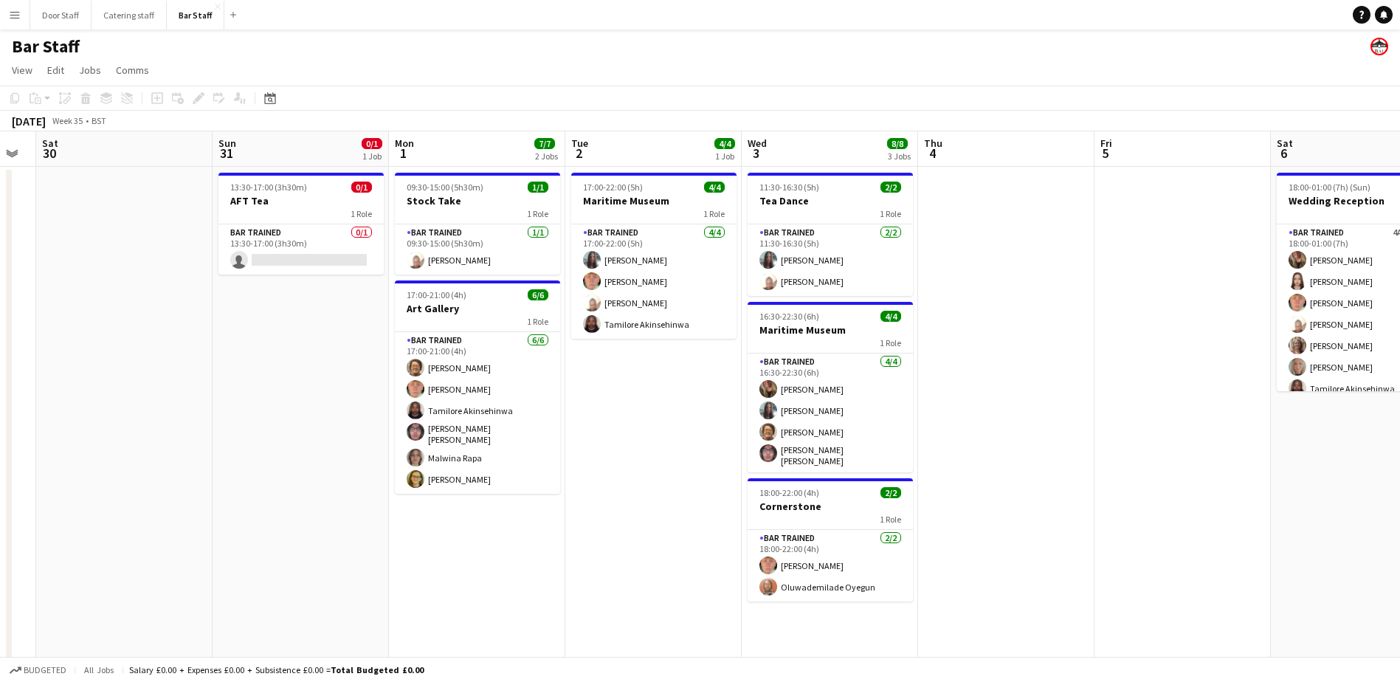
drag, startPoint x: 752, startPoint y: 557, endPoint x: 312, endPoint y: 559, distance: 440.7
click at [312, 559] on app-calendar-viewport "Wed 27 Thu 28 Fri 29 Sat 30 Sun 31 0/1 1 Job Mon 1 7/7 2 Jobs Tue 2 4/4 1 Job W…" at bounding box center [700, 493] width 1400 height 725
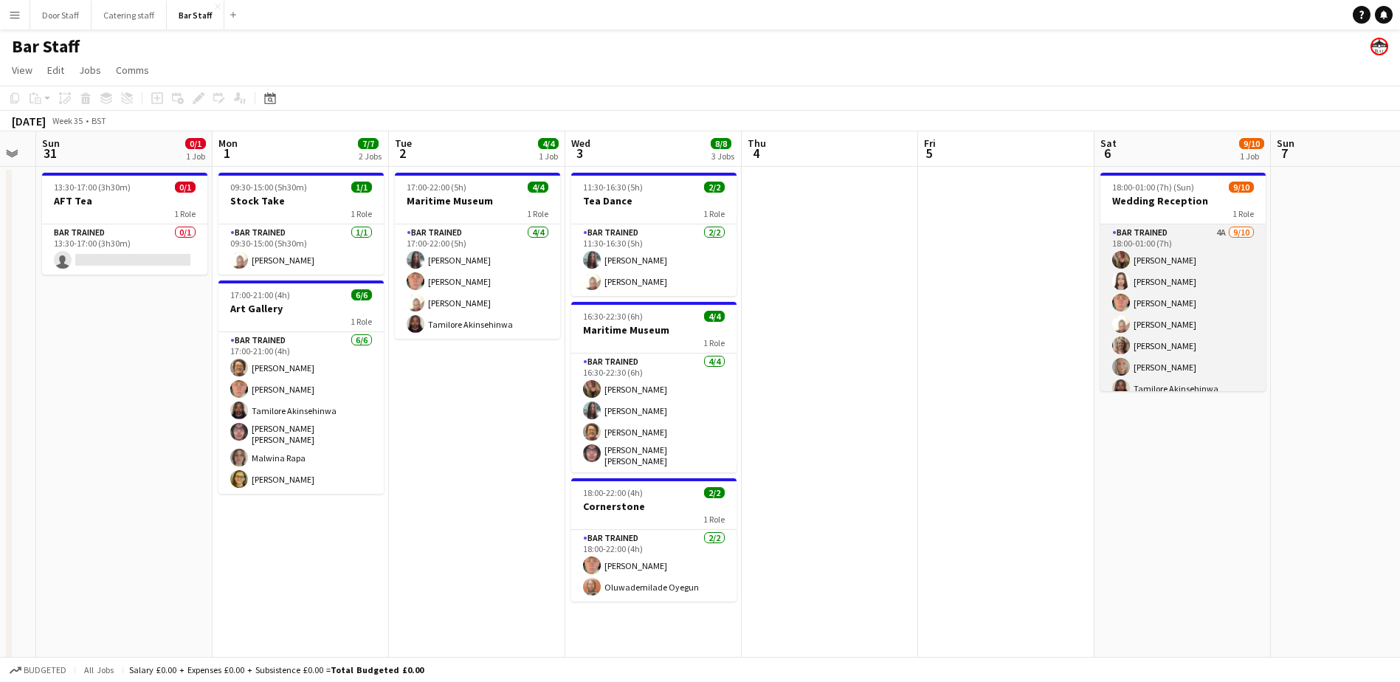
scroll to position [76, 0]
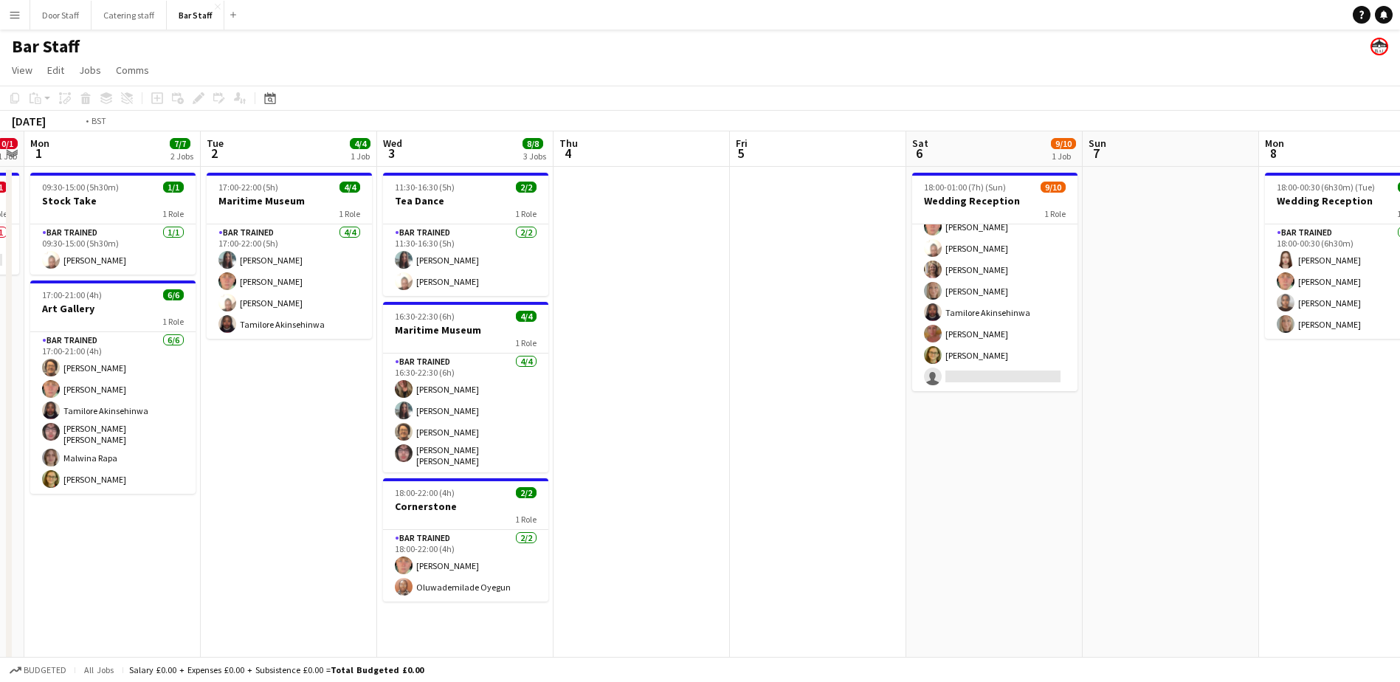
drag, startPoint x: 939, startPoint y: 531, endPoint x: 570, endPoint y: 551, distance: 369.6
click at [570, 551] on app-calendar-viewport "Fri 29 Sat 30 Sun 31 0/1 1 Job Mon 1 7/7 2 Jobs Tue 2 4/4 1 Job Wed 3 8/8 3 Job…" at bounding box center [700, 493] width 1400 height 725
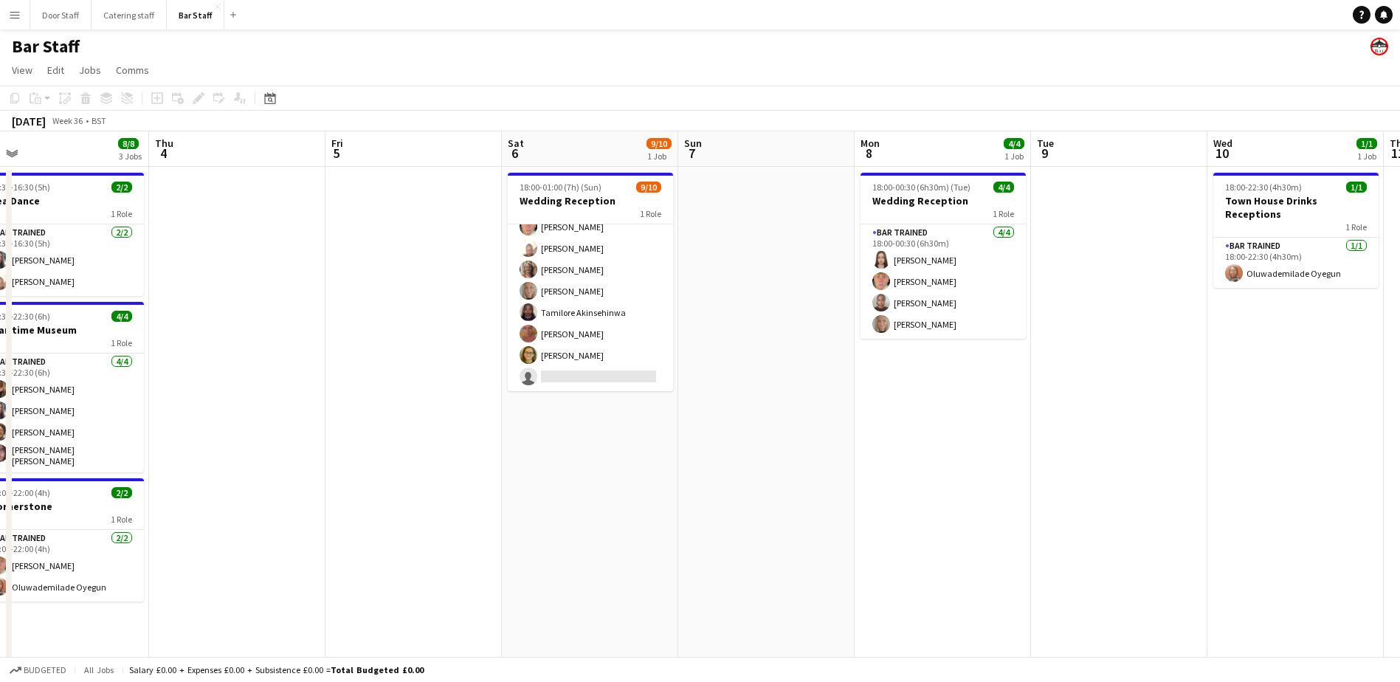
drag, startPoint x: 734, startPoint y: 549, endPoint x: 510, endPoint y: 546, distance: 223.7
click at [510, 546] on app-calendar-viewport "Sun 31 0/1 1 Job Mon 1 7/7 2 Jobs Tue 2 4/4 1 Job Wed 3 8/8 3 Jobs Thu 4 Fri 5 …" at bounding box center [700, 493] width 1400 height 725
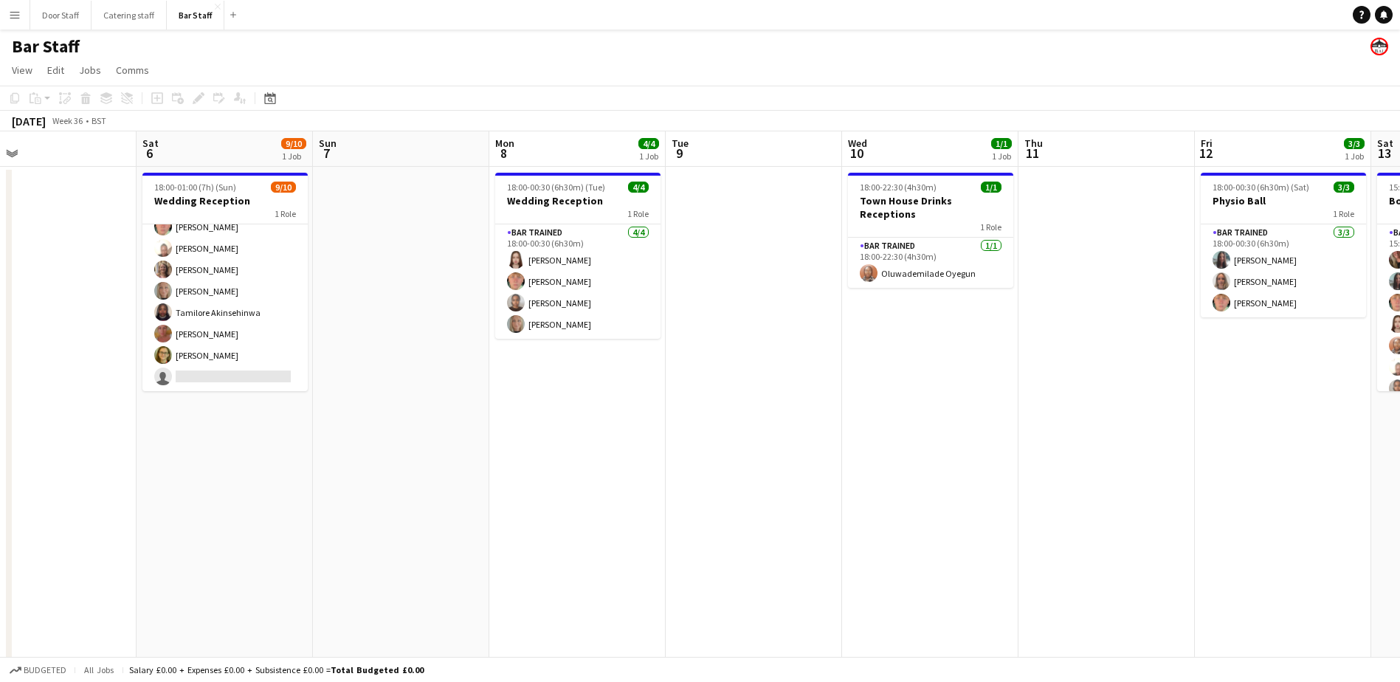
scroll to position [0, 574]
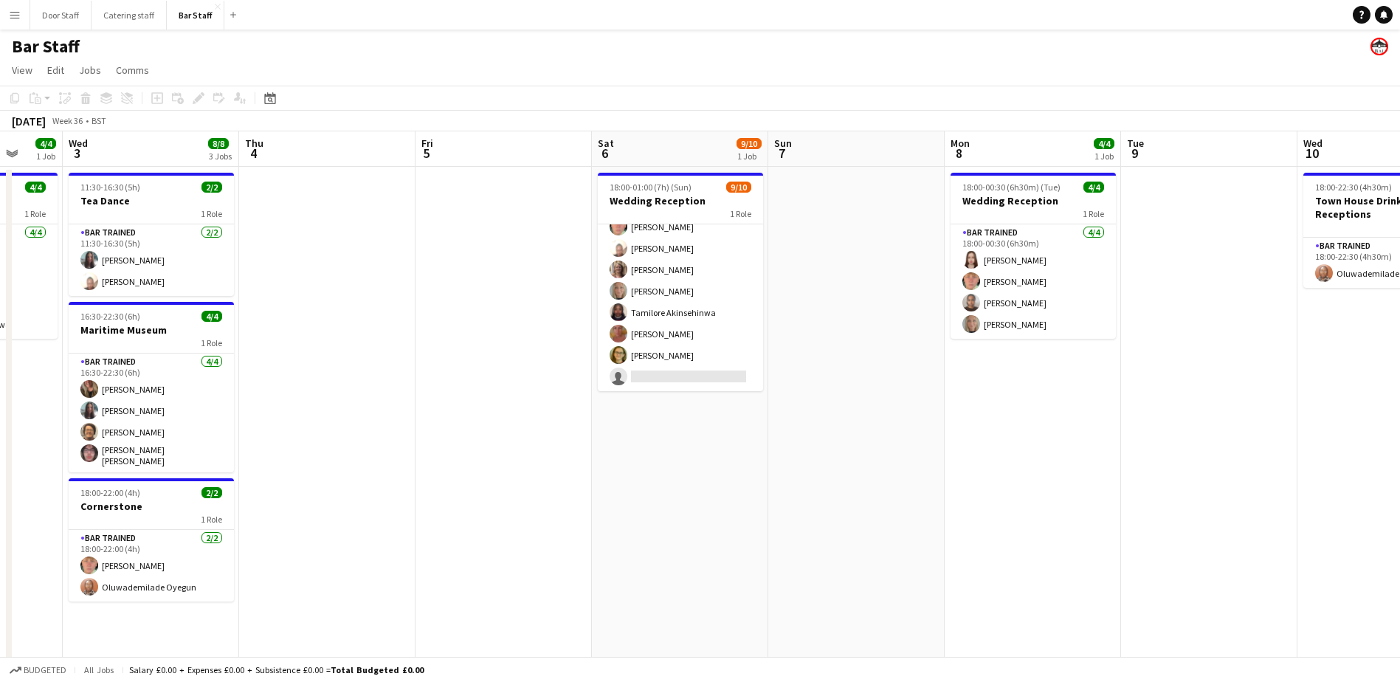
drag, startPoint x: 715, startPoint y: 526, endPoint x: 805, endPoint y: 537, distance: 90.7
click at [805, 537] on app-calendar-viewport "Sun 31 0/1 1 Job Mon 1 7/7 2 Jobs Tue 2 4/4 1 Job Wed 3 8/8 3 Jobs Thu 4 Fri 5 …" at bounding box center [700, 493] width 1400 height 725
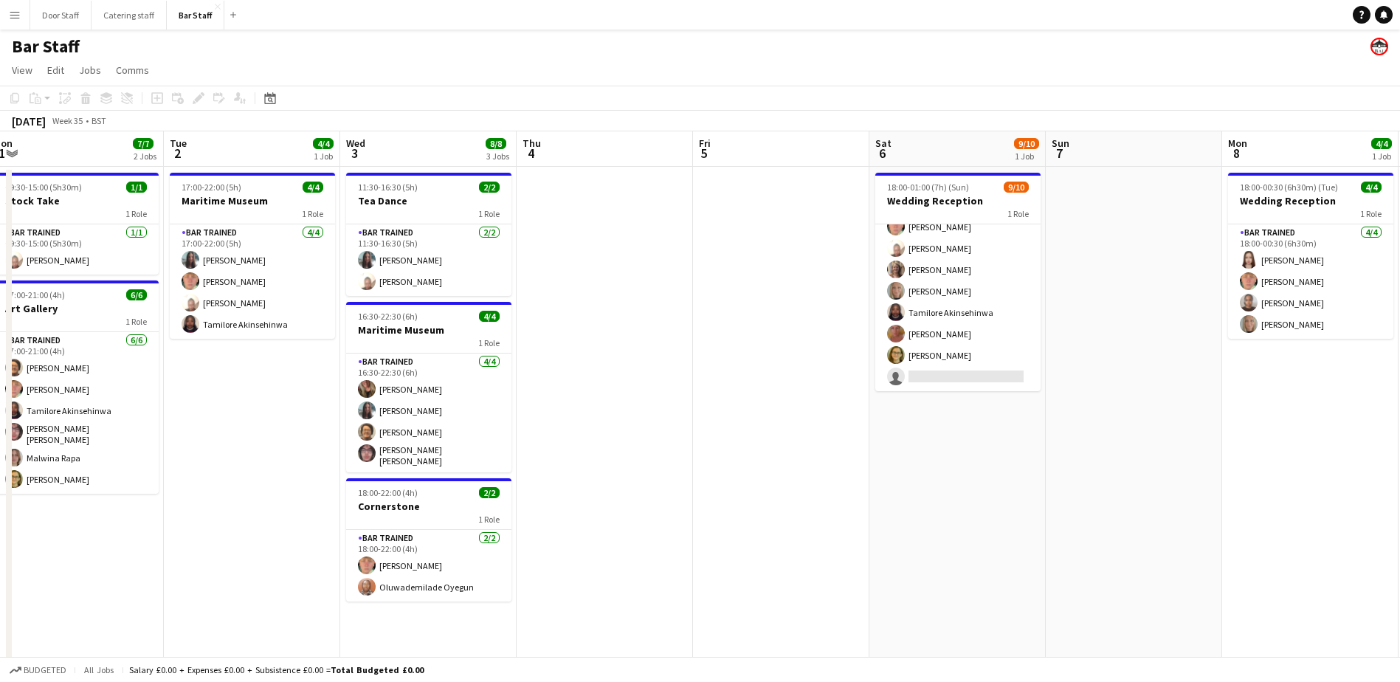
scroll to position [0, 343]
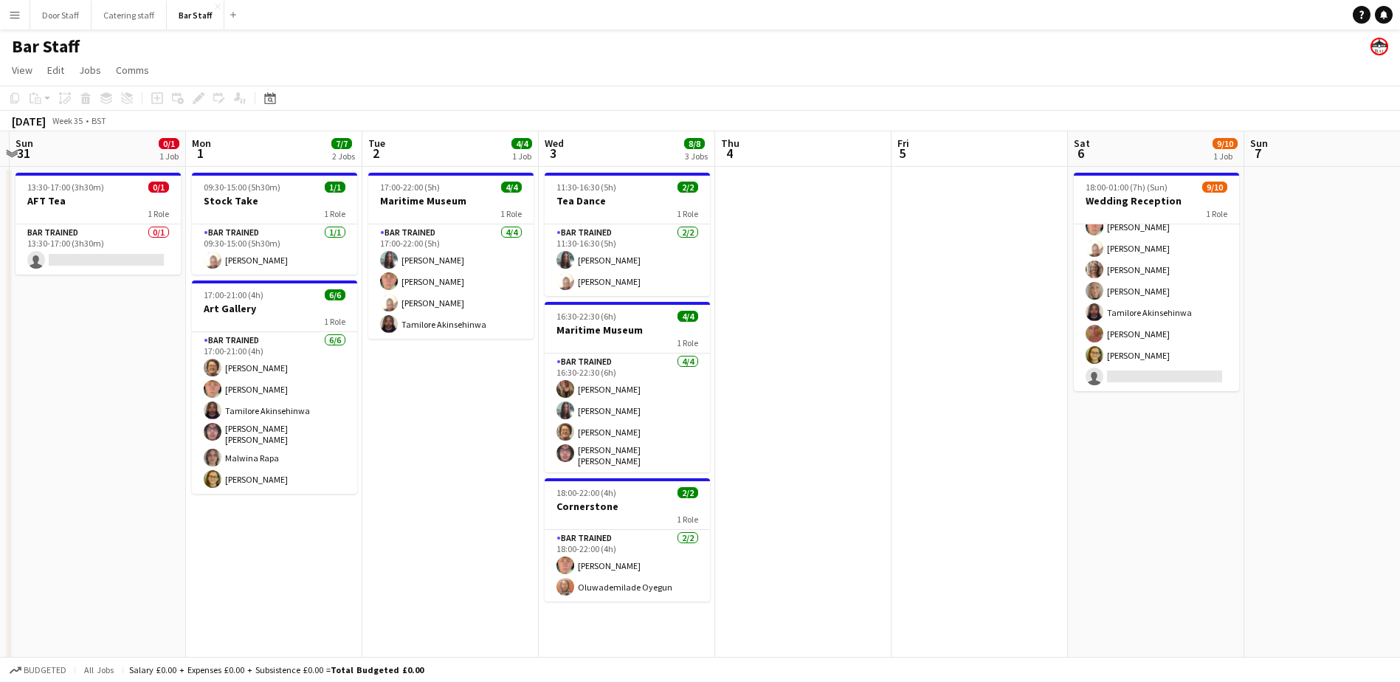
drag, startPoint x: 463, startPoint y: 541, endPoint x: 939, endPoint y: 478, distance: 480.3
click at [939, 478] on app-calendar-viewport "Fri 29 Sat 30 Sun 31 0/1 1 Job Mon 1 7/7 2 Jobs Tue 2 4/4 1 Job Wed 3 8/8 3 Job…" at bounding box center [700, 493] width 1400 height 725
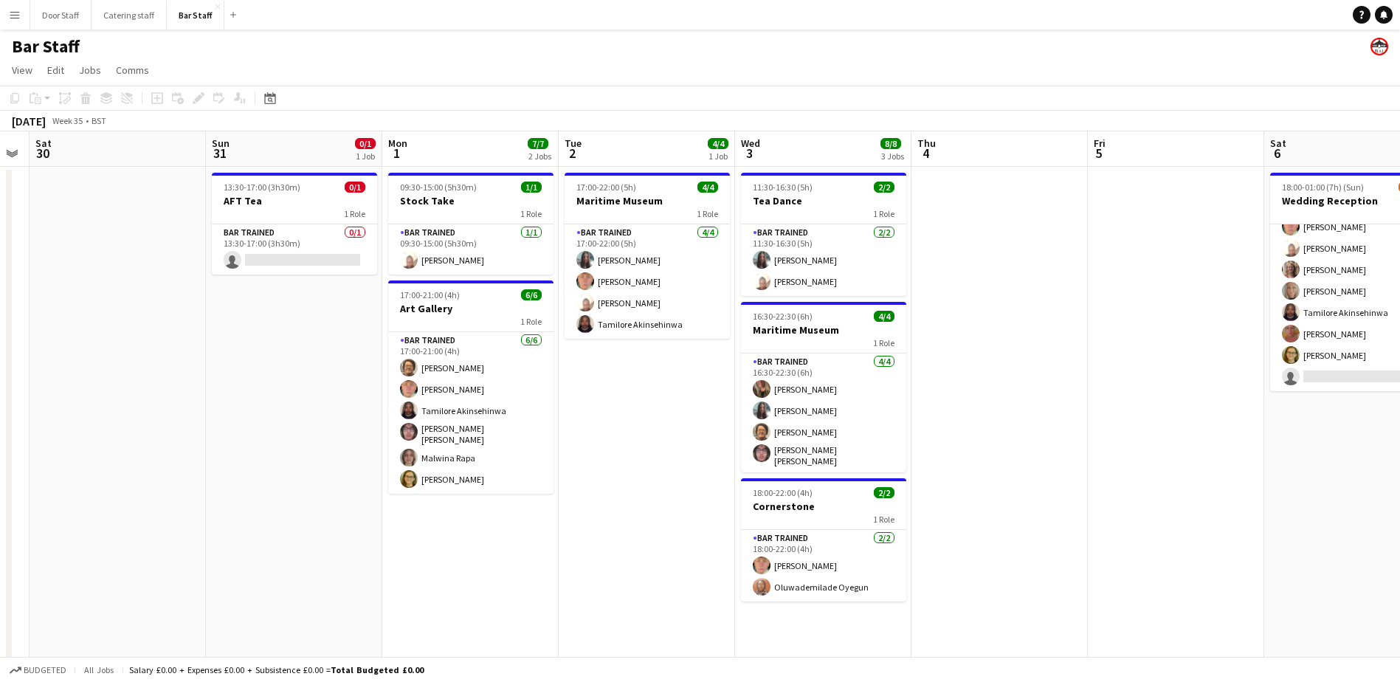
scroll to position [0, 324]
drag, startPoint x: 292, startPoint y: 559, endPoint x: 487, endPoint y: 551, distance: 195.8
click at [487, 551] on app-calendar-viewport "Thu 28 Fri 29 Sat 30 Sun 31 0/1 1 Job Mon 1 7/7 2 Jobs Tue 2 4/4 1 Job Wed 3 8/…" at bounding box center [700, 493] width 1400 height 725
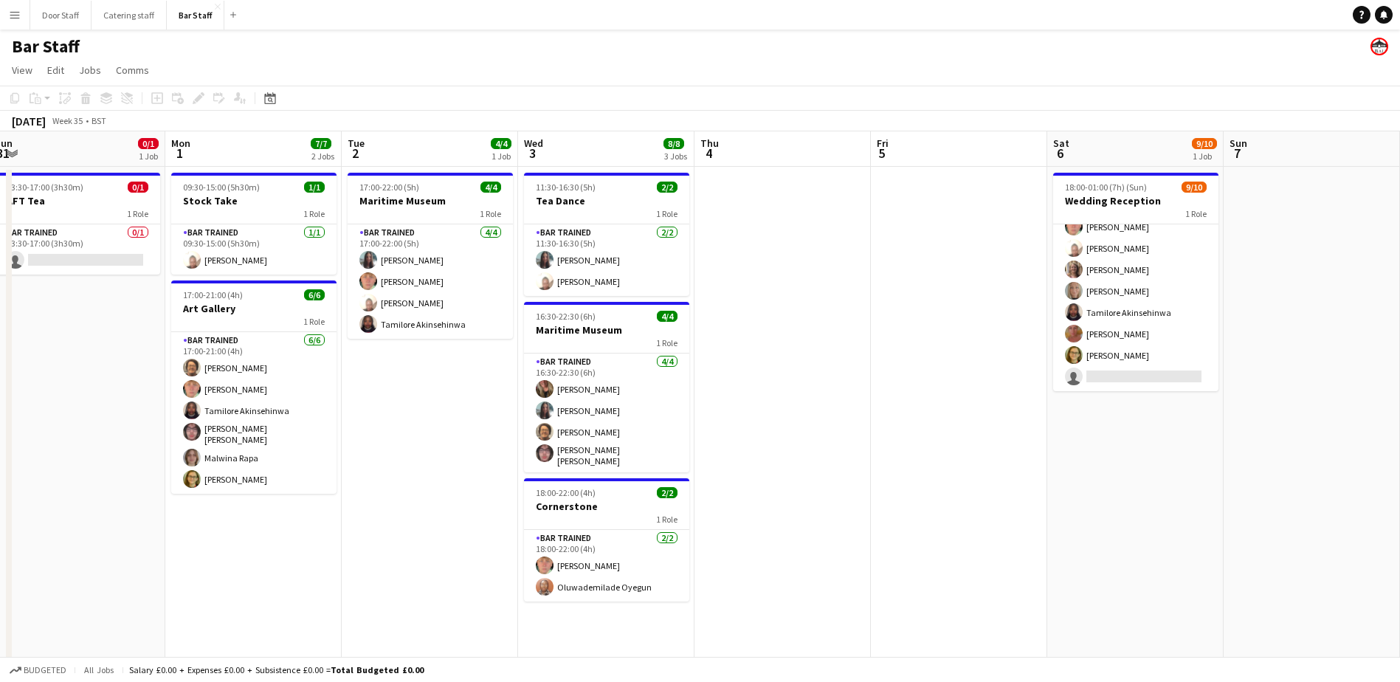
scroll to position [0, 543]
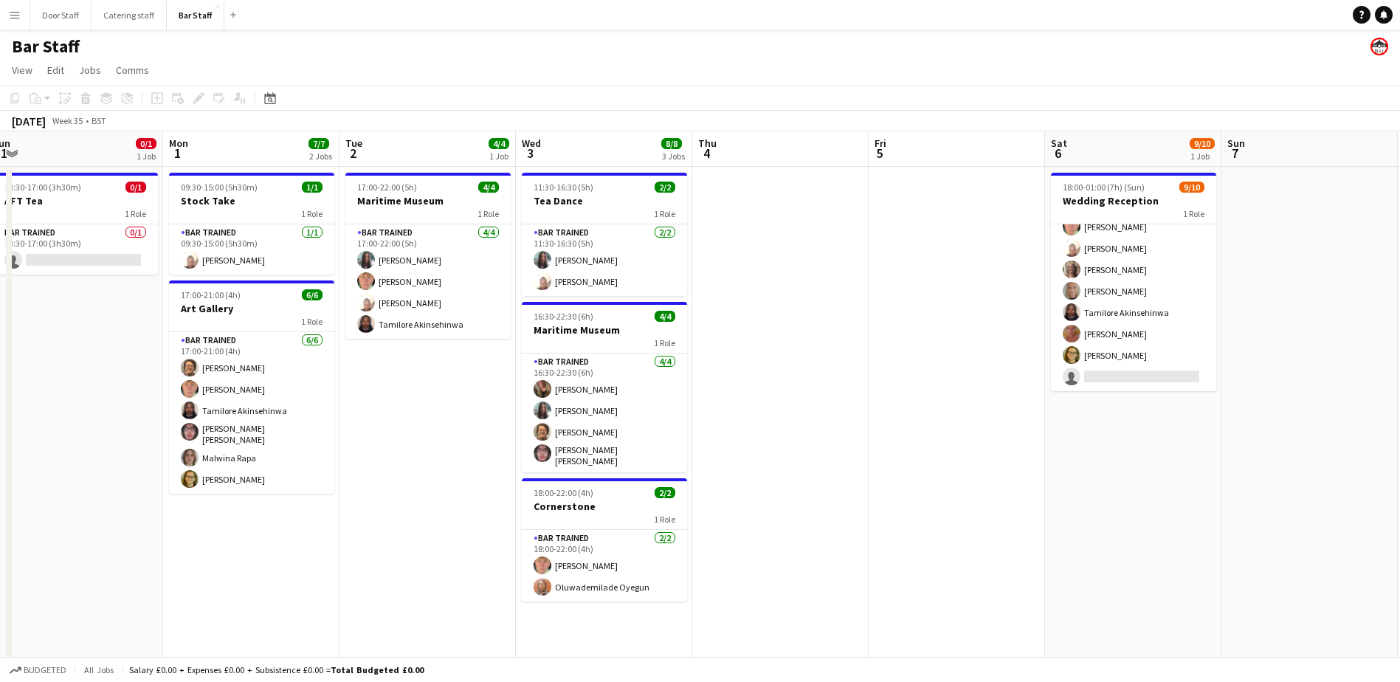
drag, startPoint x: 654, startPoint y: 531, endPoint x: 436, endPoint y: 533, distance: 218.5
click at [436, 533] on app-calendar-viewport "Thu 28 Fri 29 Sat 30 Sun 31 0/1 1 Job Mon 1 7/7 2 Jobs Tue 2 4/4 1 Job Wed 3 8/…" at bounding box center [700, 493] width 1400 height 725
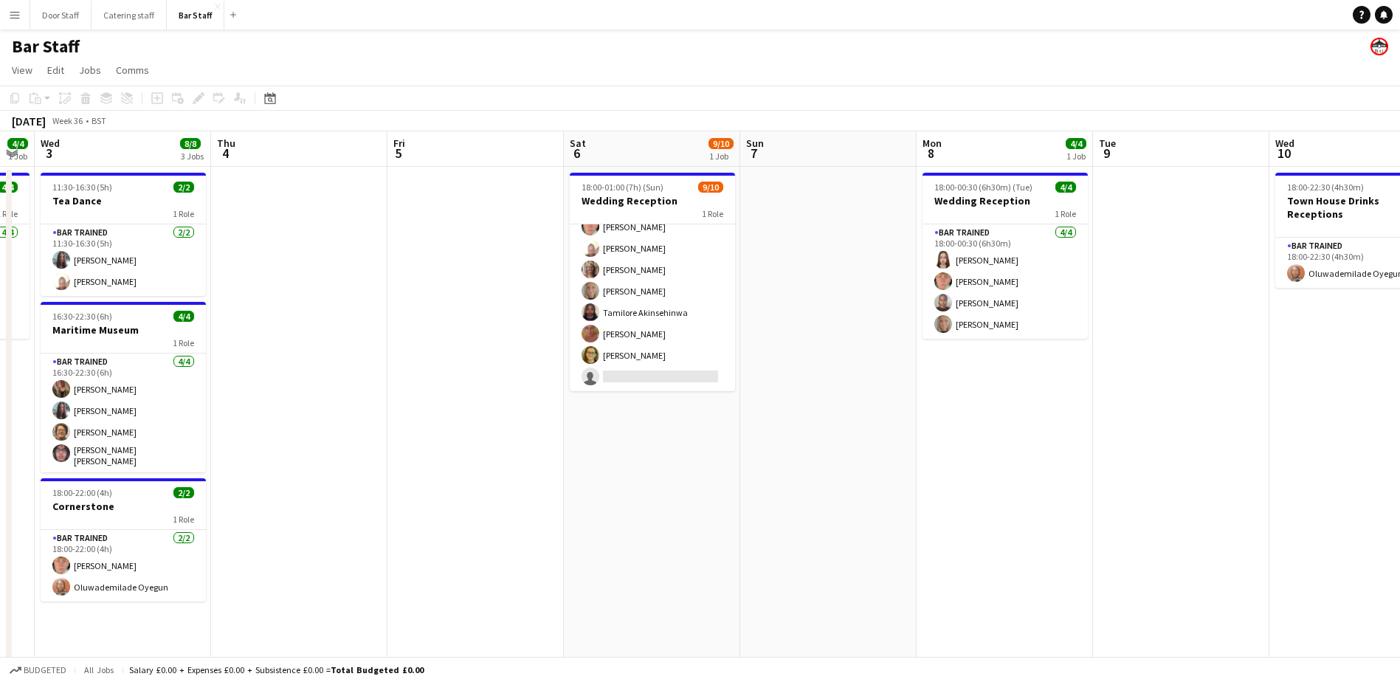
scroll to position [0, 509]
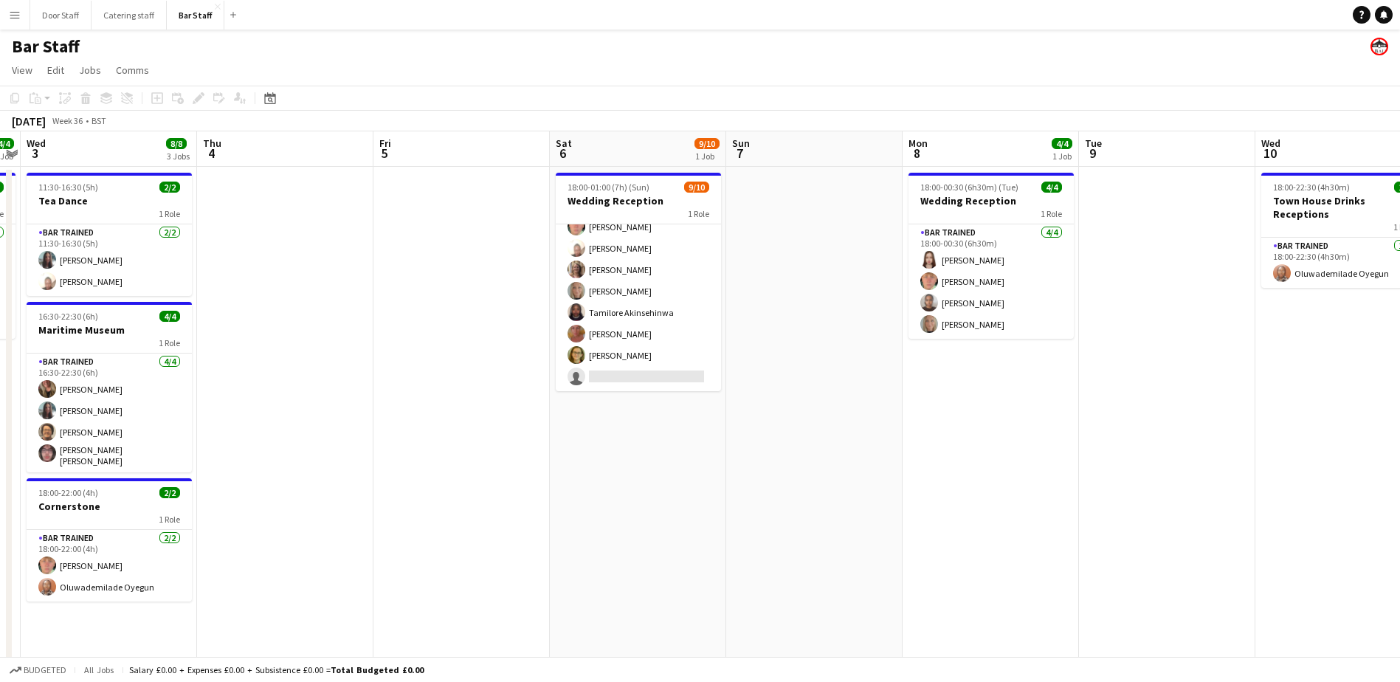
drag, startPoint x: 933, startPoint y: 492, endPoint x: 438, endPoint y: 491, distance: 495.3
click at [438, 491] on app-calendar-viewport "Sun 31 0/1 1 Job Mon 1 7/7 2 Jobs Tue 2 4/4 1 Job Wed 3 8/8 3 Jobs Thu 4 Fri 5 …" at bounding box center [700, 493] width 1400 height 725
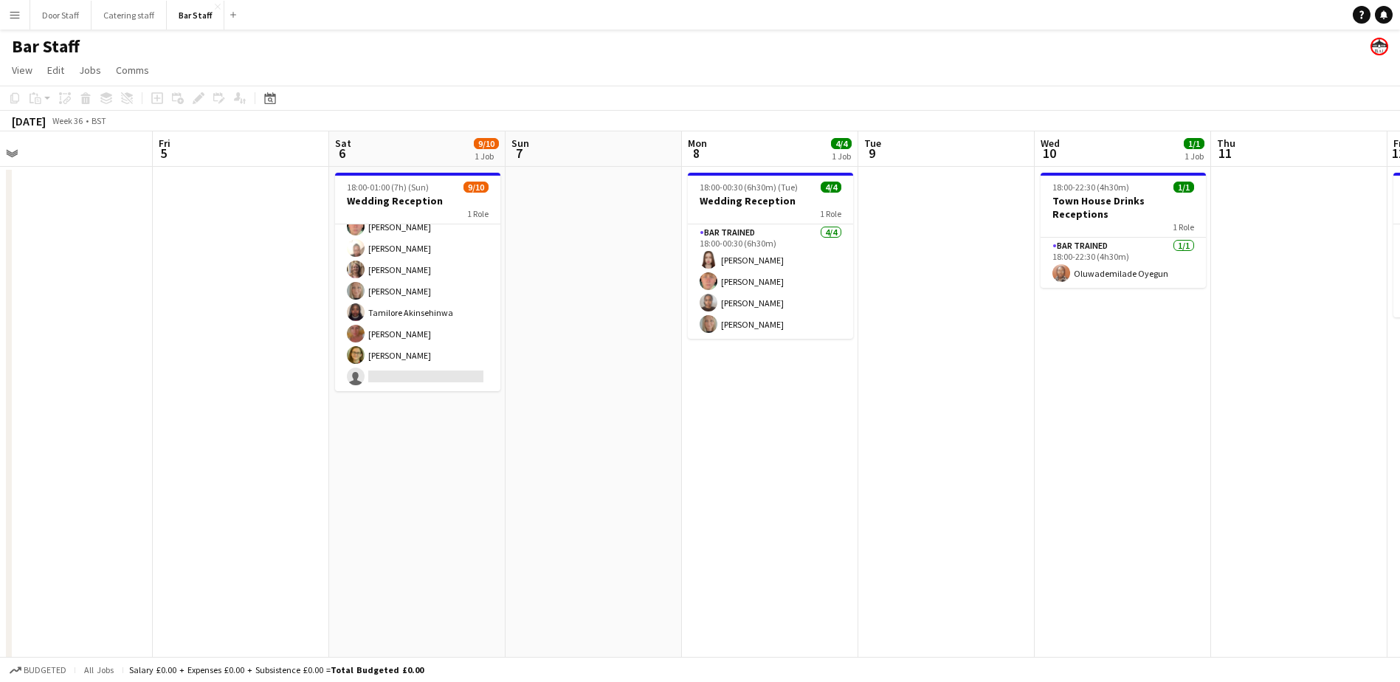
scroll to position [0, 458]
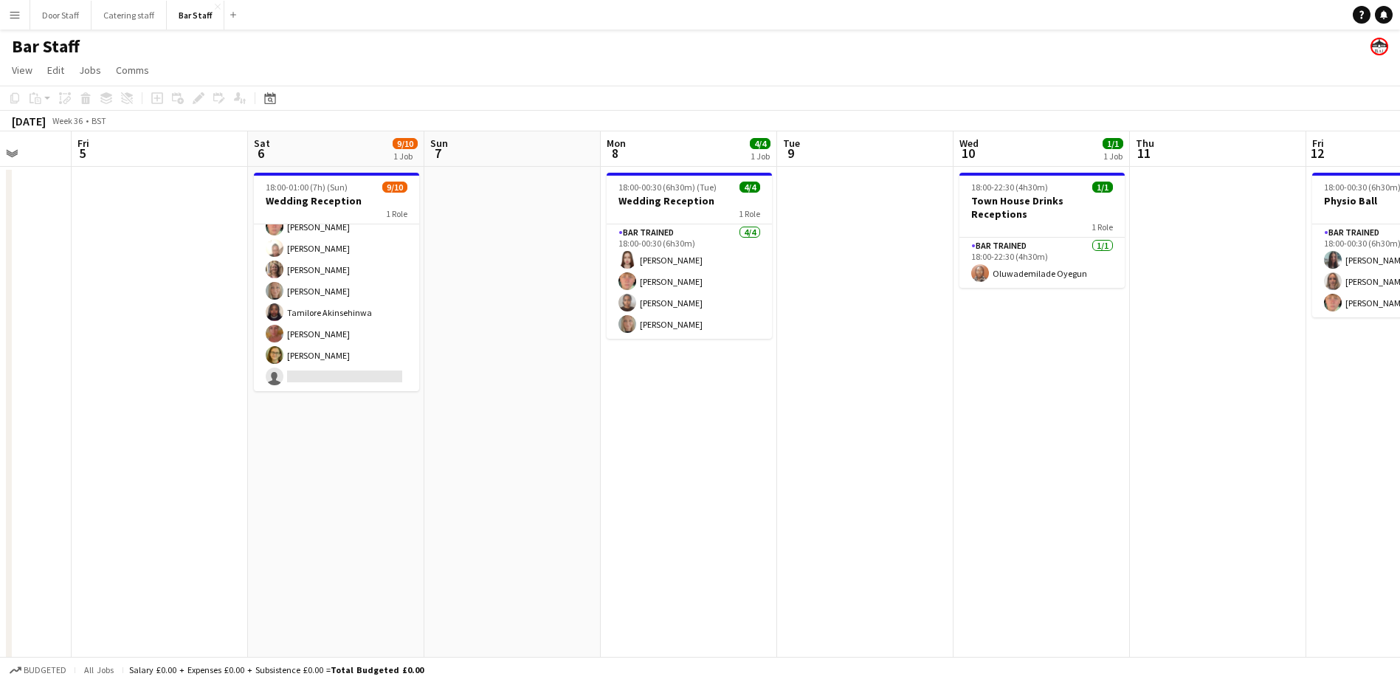
drag, startPoint x: 758, startPoint y: 567, endPoint x: 456, endPoint y: 581, distance: 302.2
click at [456, 581] on app-calendar-viewport "Tue 2 4/4 1 Job Wed 3 8/8 3 Jobs Thu 4 Fri 5 Sat 6 9/10 1 Job Sun 7 Mon 8 4/4 1…" at bounding box center [700, 493] width 1400 height 725
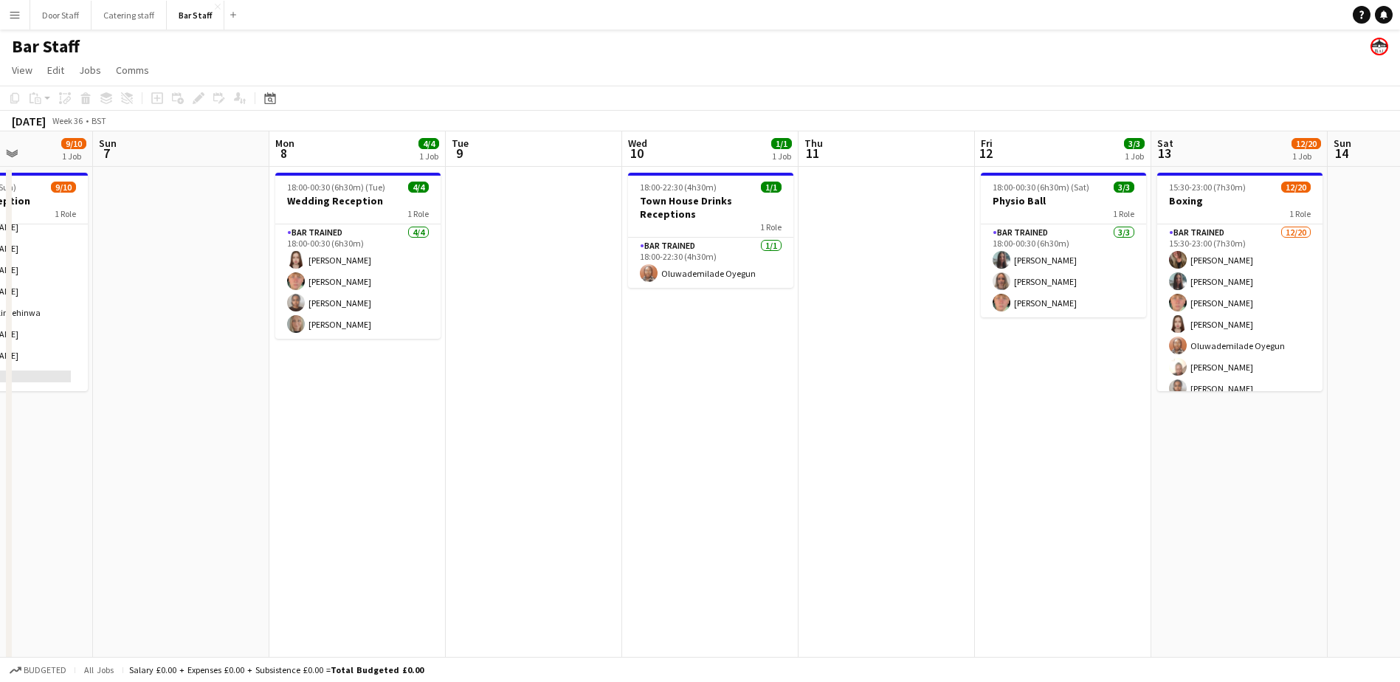
scroll to position [0, 452]
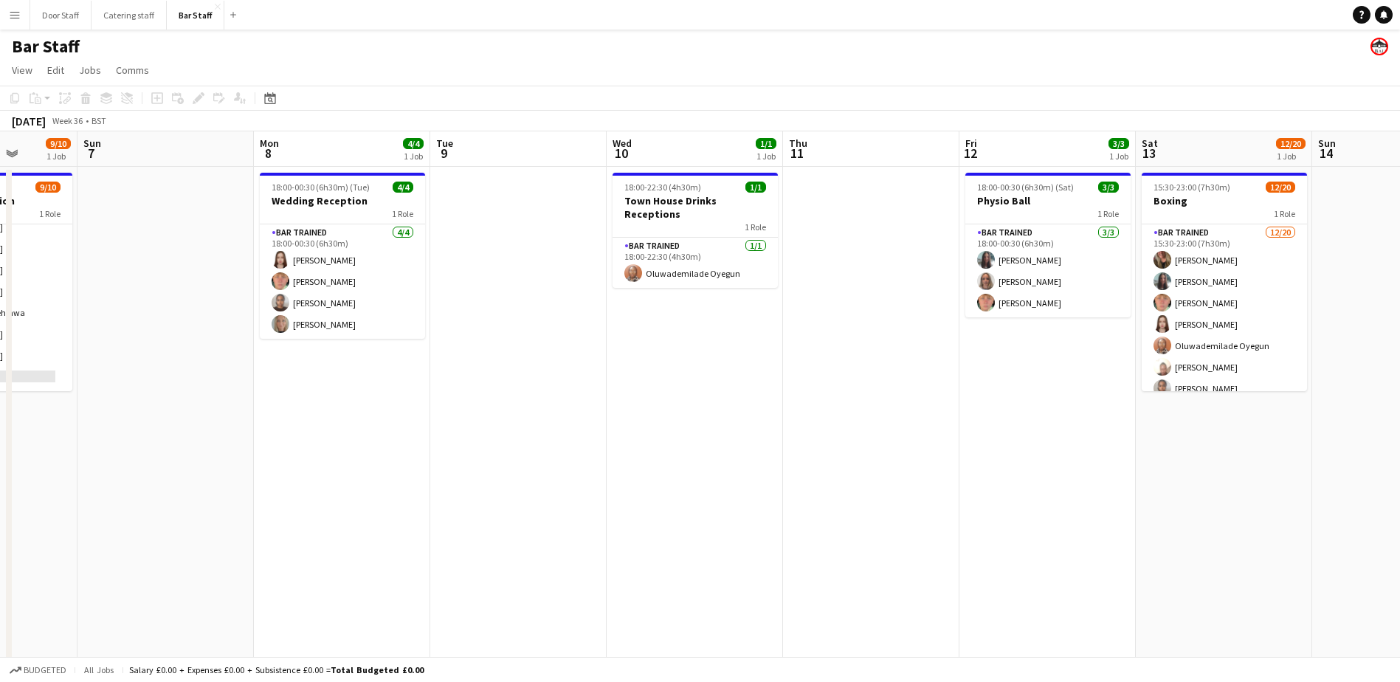
drag, startPoint x: 758, startPoint y: 480, endPoint x: 513, endPoint y: 492, distance: 245.4
click at [513, 492] on app-calendar-viewport "Thu 4 Fri 5 Sat 6 9/10 1 Job Sun 7 Mon 8 4/4 1 Job Tue 9 Wed 10 1/1 1 Job Thu 1…" at bounding box center [700, 493] width 1400 height 725
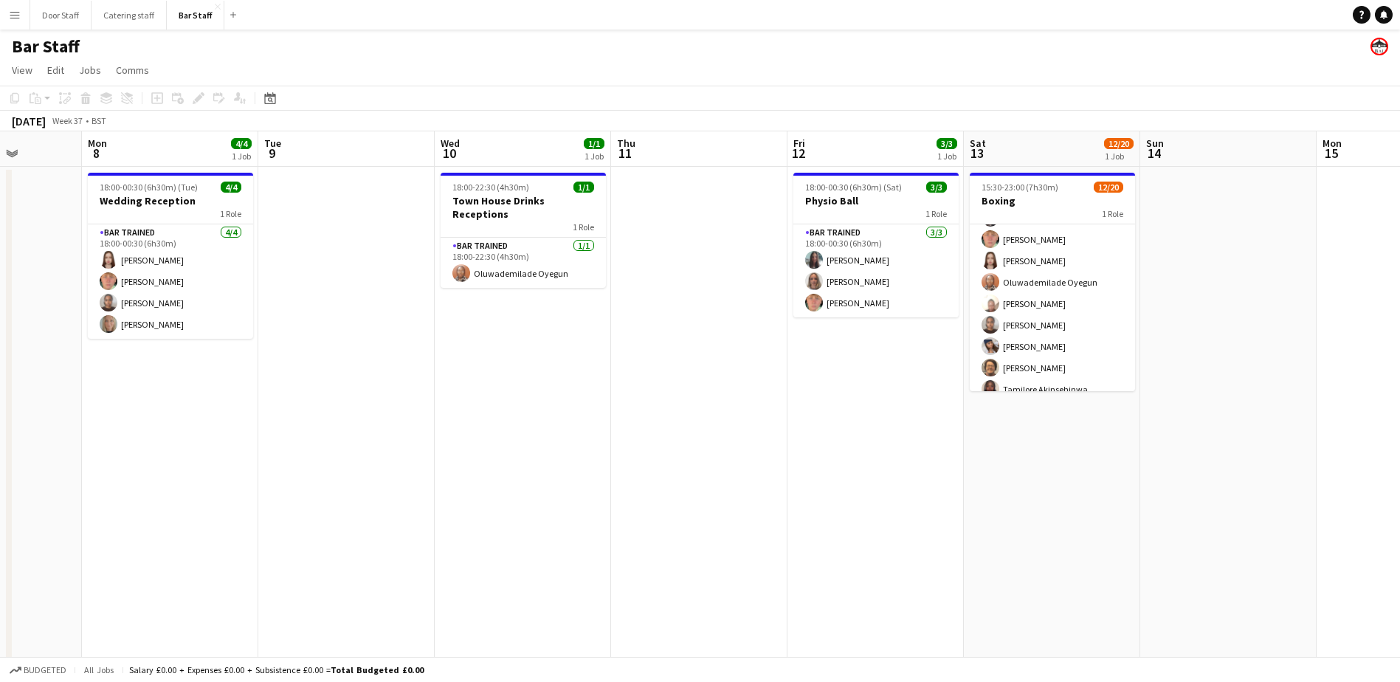
scroll to position [0, 475]
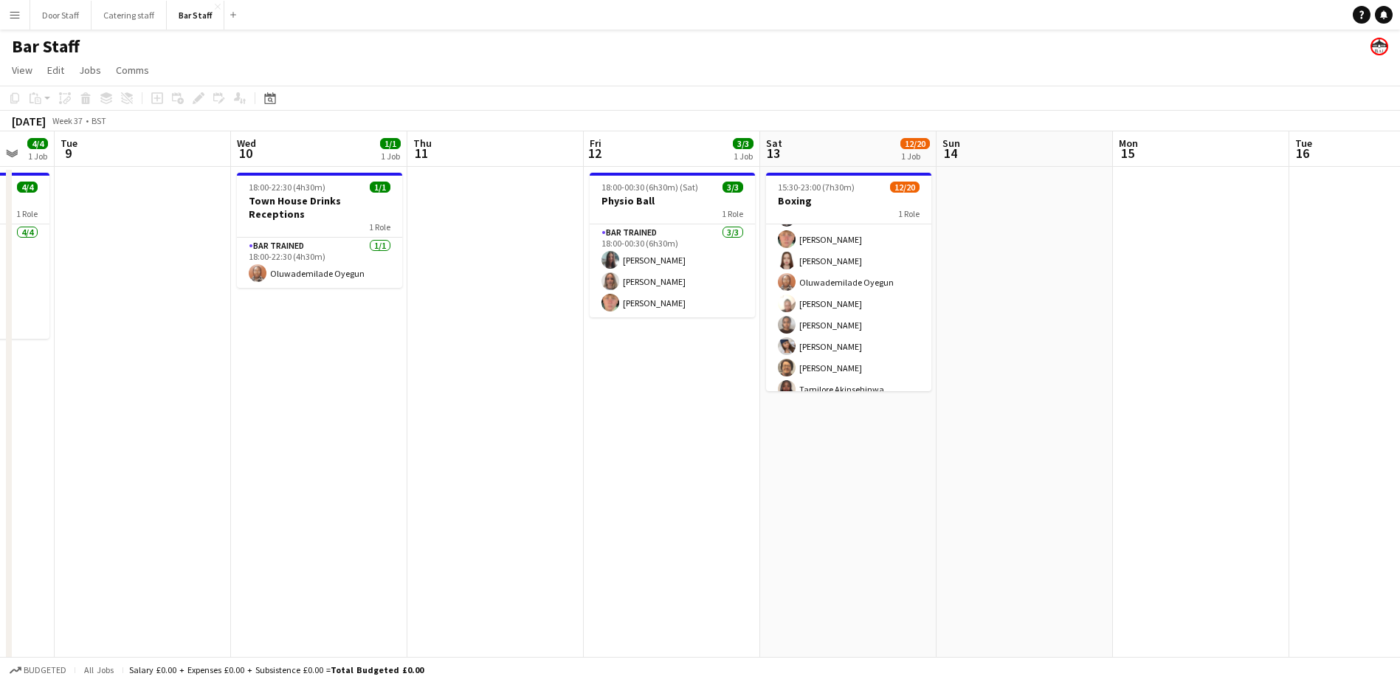
drag, startPoint x: 990, startPoint y: 509, endPoint x: 614, endPoint y: 498, distance: 375.9
click at [614, 498] on app-calendar-viewport "Sat 6 9/10 1 Job Sun 7 Mon 8 4/4 1 Job Tue 9 Wed 10 1/1 1 Job Thu 11 Fri 12 3/3…" at bounding box center [700, 493] width 1400 height 725
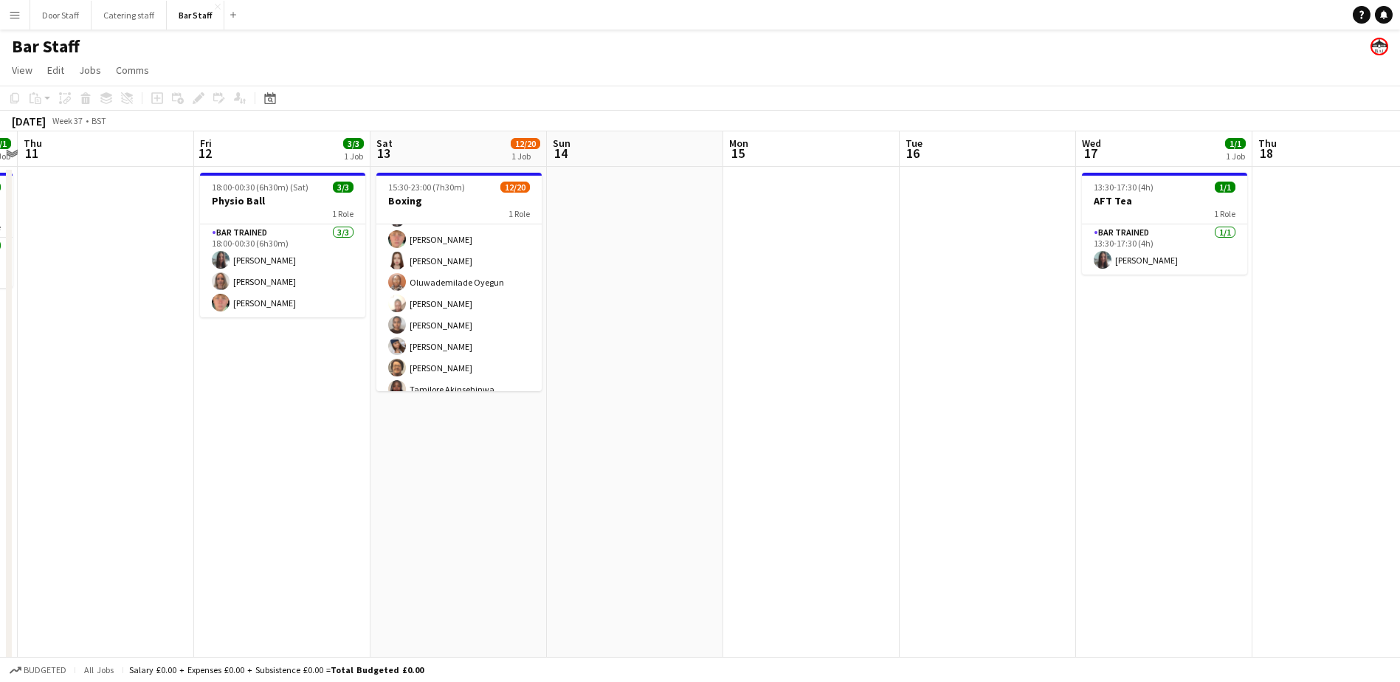
scroll to position [0, 520]
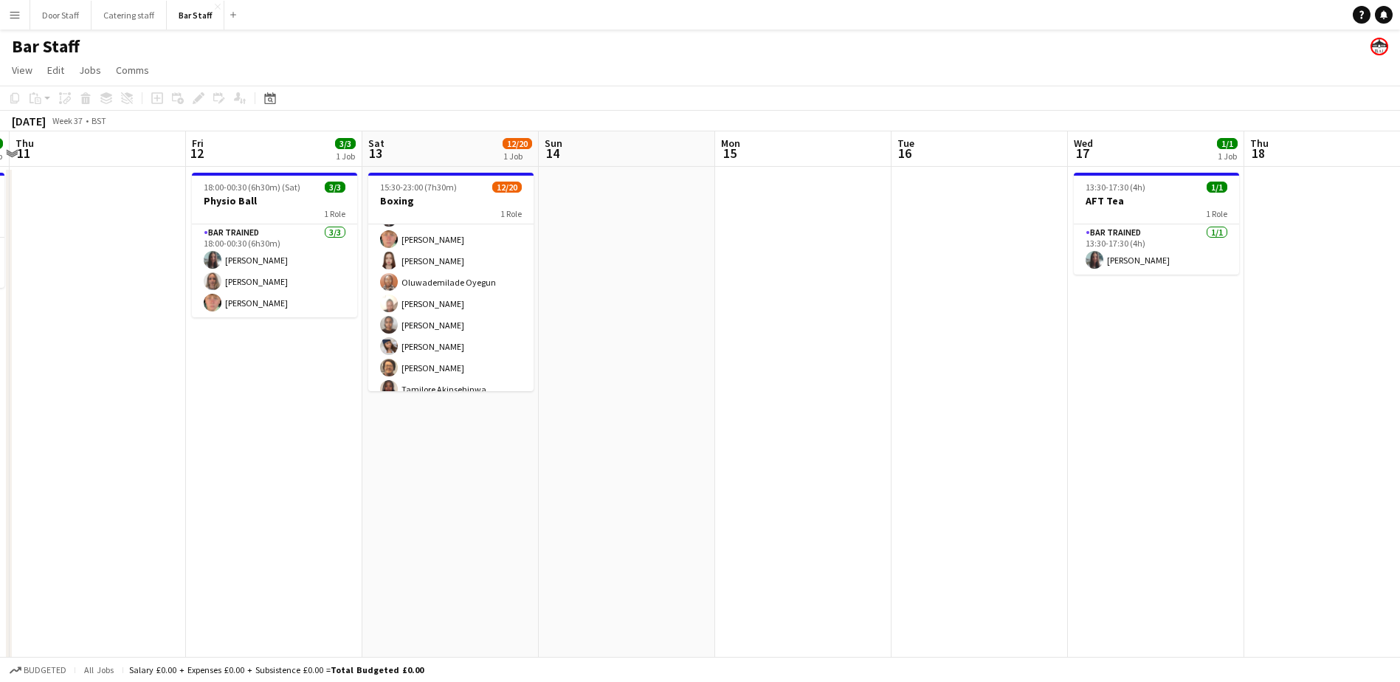
drag, startPoint x: 987, startPoint y: 501, endPoint x: 589, endPoint y: 498, distance: 397.9
click at [589, 498] on app-calendar-viewport "Mon 8 4/4 1 Job Tue 9 Wed 10 1/1 1 Job Thu 11 Fri 12 3/3 1 Job Sat 13 12/20 1 J…" at bounding box center [700, 493] width 1400 height 725
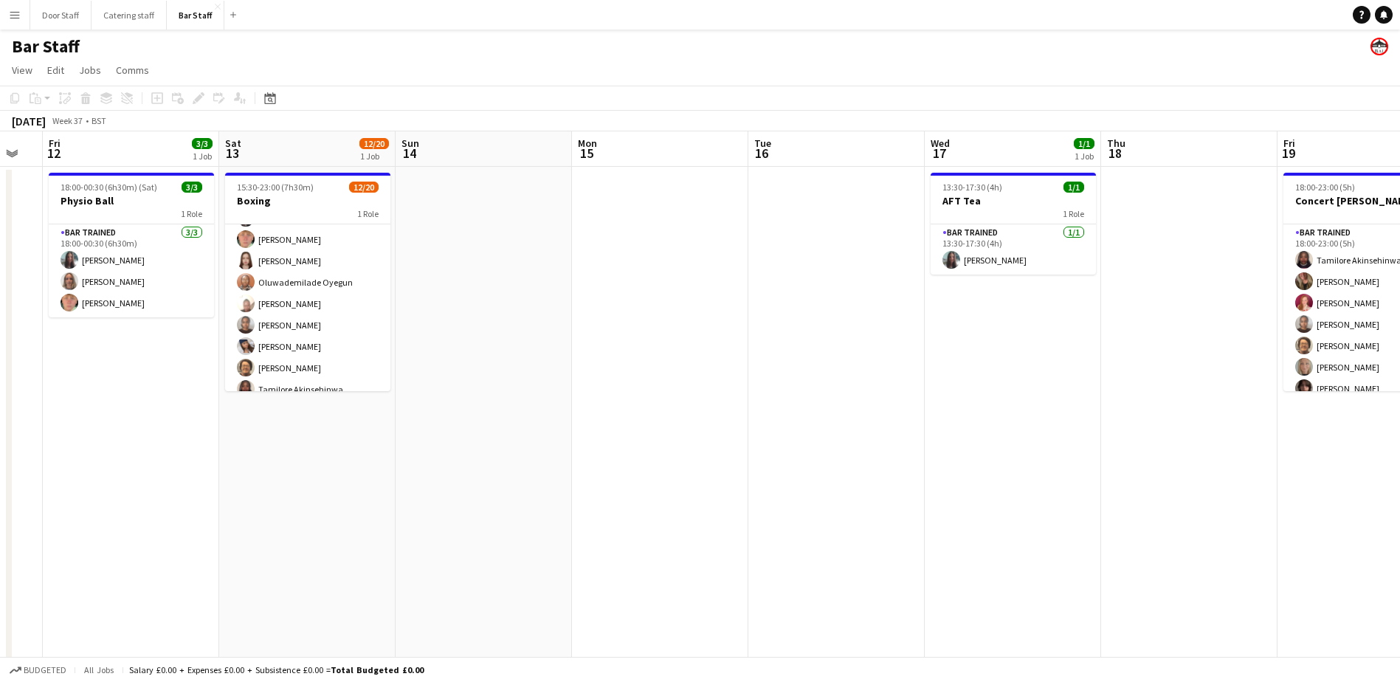
scroll to position [0, 516]
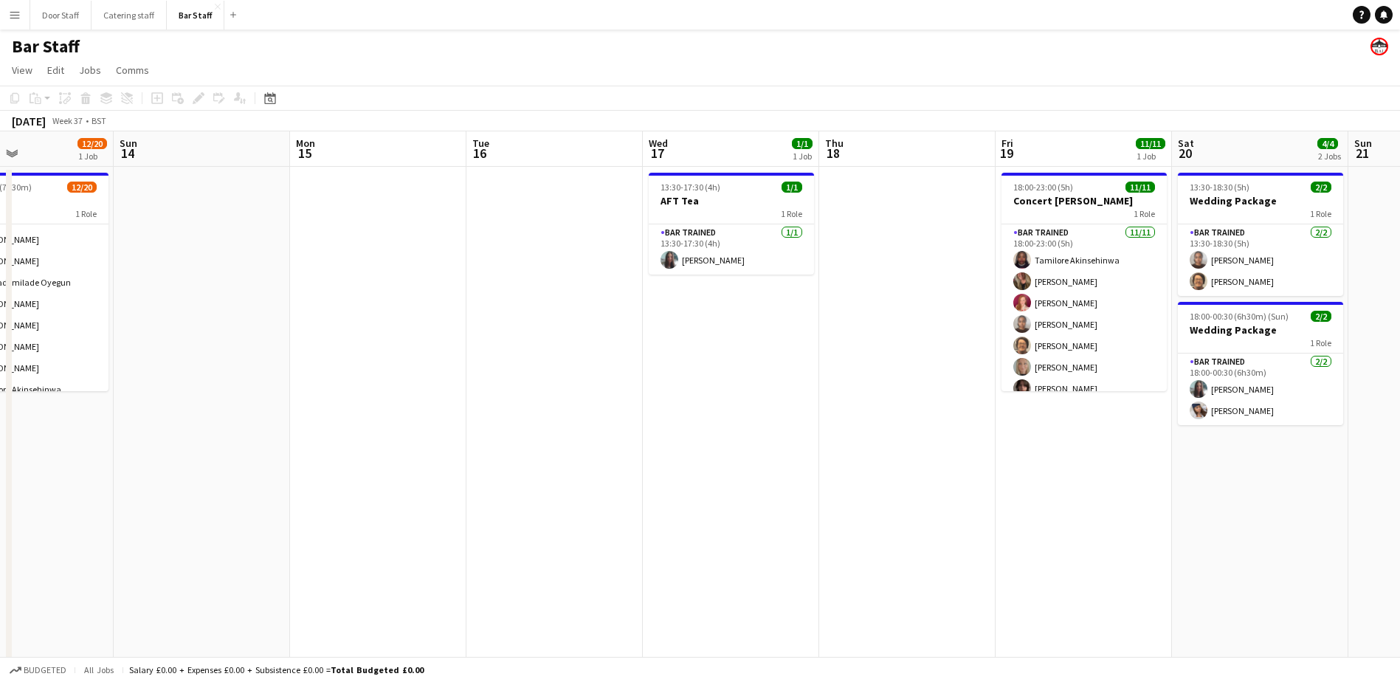
drag, startPoint x: 1025, startPoint y: 454, endPoint x: 599, endPoint y: 446, distance: 425.3
click at [599, 446] on app-calendar-viewport "Wed 10 1/1 1 Job Thu 11 Fri 12 3/3 1 Job Sat 13 12/20 1 Job Sun 14 Mon 15 Tue 1…" at bounding box center [700, 493] width 1400 height 725
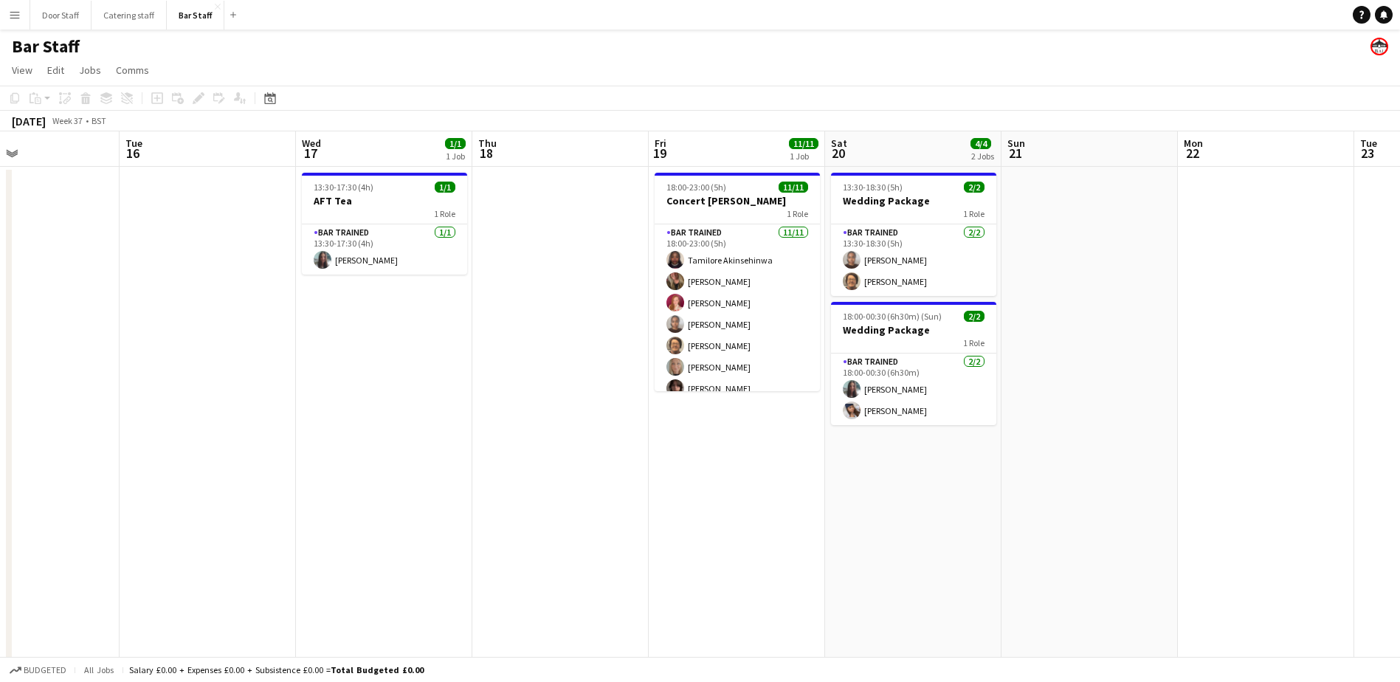
scroll to position [0, 497]
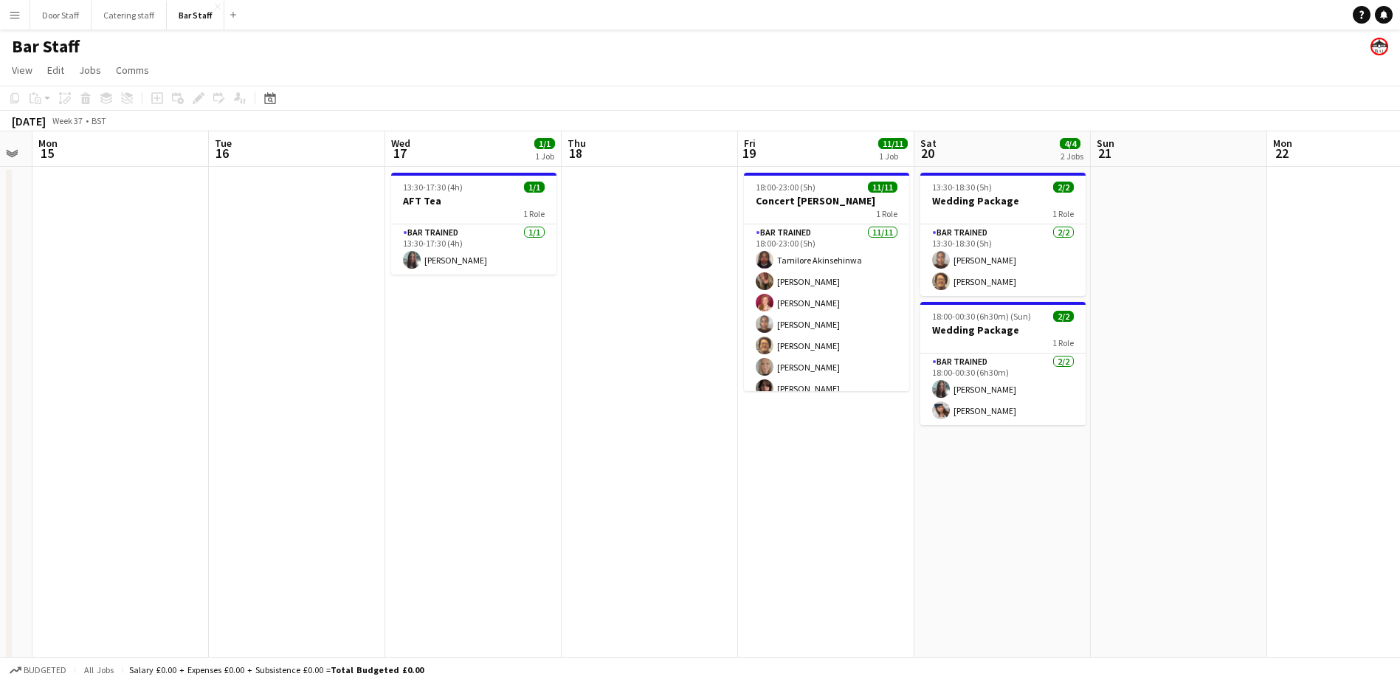
drag, startPoint x: 1037, startPoint y: 490, endPoint x: 780, endPoint y: 453, distance: 260.4
click at [780, 453] on app-calendar-viewport "Fri 12 3/3 1 Job Sat 13 12/20 1 Job Sun 14 Mon 15 Tue 16 Wed 17 1/1 1 Job Thu 1…" at bounding box center [700, 493] width 1400 height 725
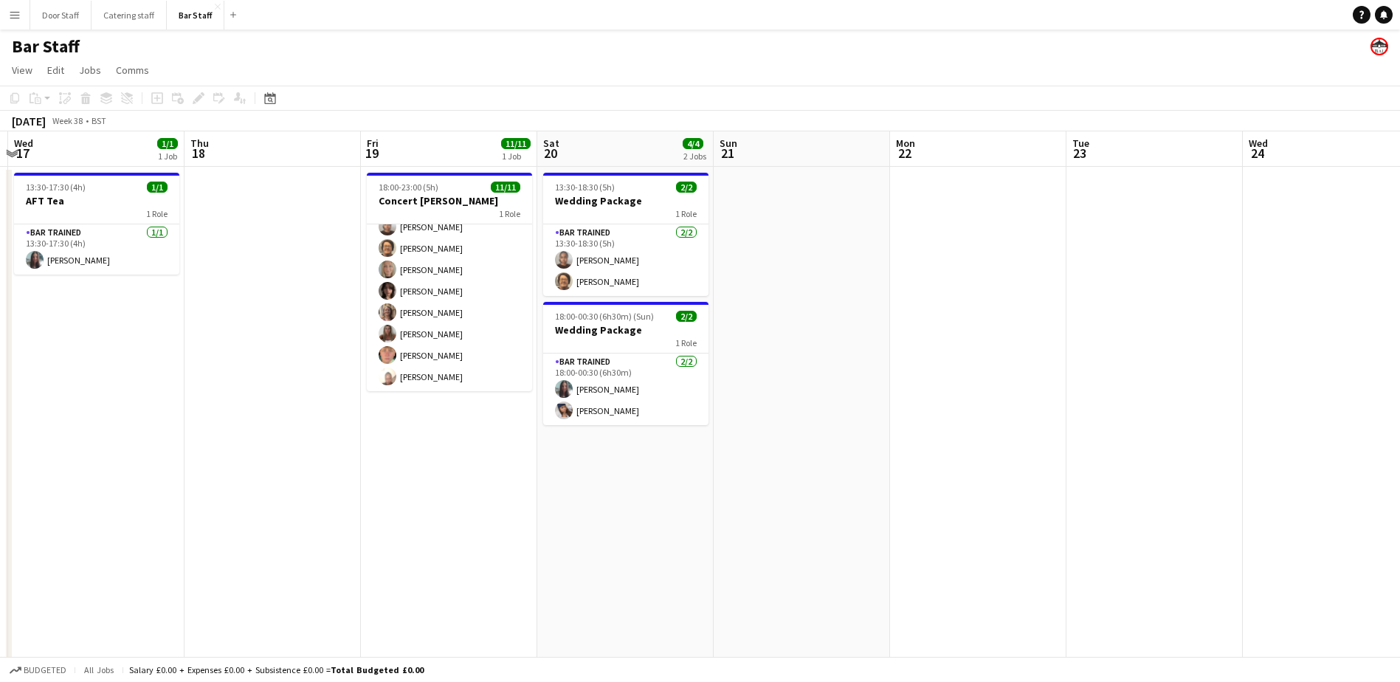
scroll to position [0, 449]
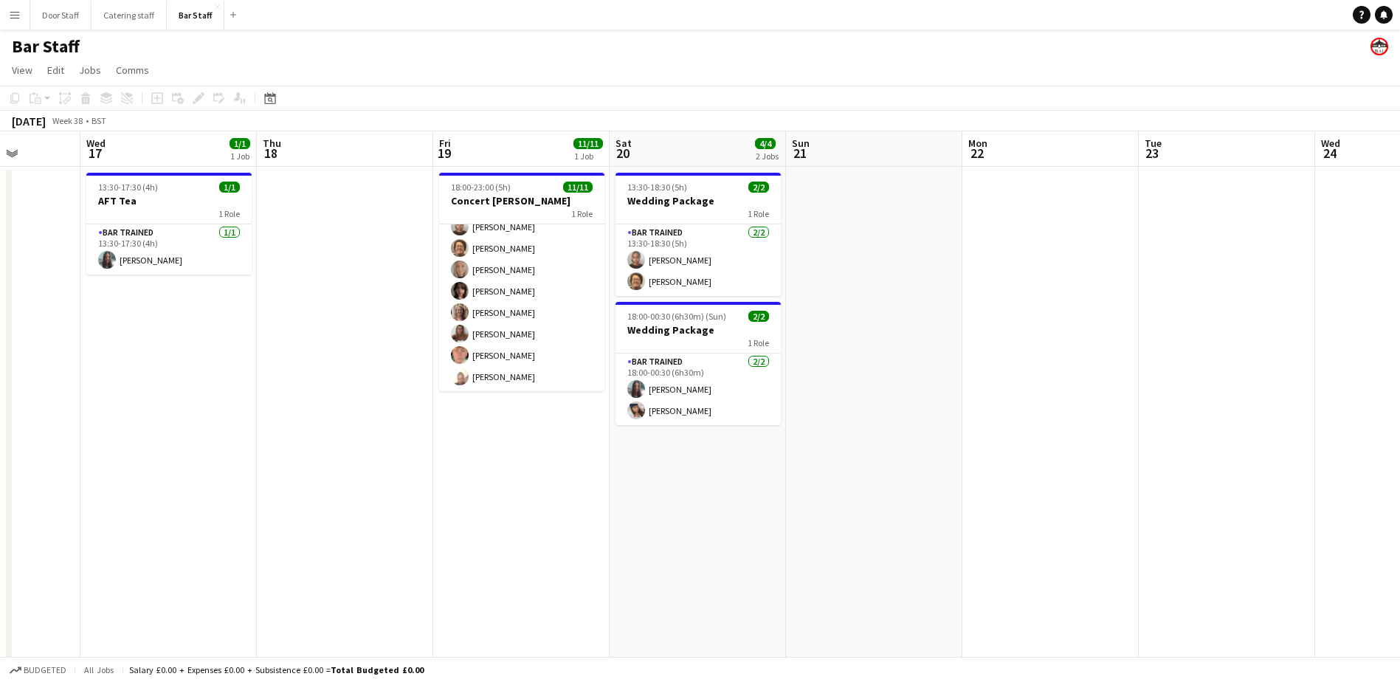
drag, startPoint x: 896, startPoint y: 509, endPoint x: 591, endPoint y: 511, distance: 304.9
click at [591, 511] on app-calendar-viewport "Sun 14 Mon 15 Tue 16 Wed 17 1/1 1 Job Thu 18 Fri 19 11/11 1 Job Sat 20 4/4 2 Jo…" at bounding box center [700, 493] width 1400 height 725
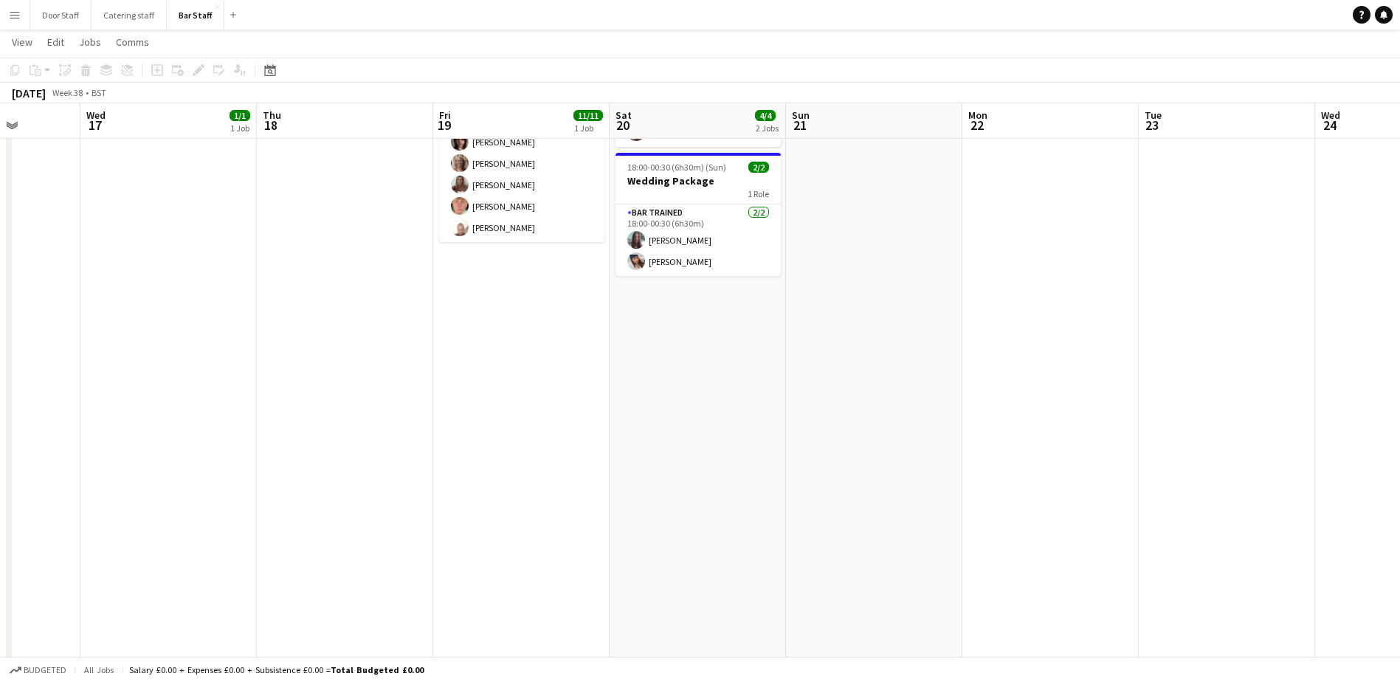
scroll to position [0, 446]
drag, startPoint x: 868, startPoint y: 467, endPoint x: 871, endPoint y: 451, distance: 16.5
click at [871, 451] on app-date-cell at bounding box center [877, 362] width 176 height 689
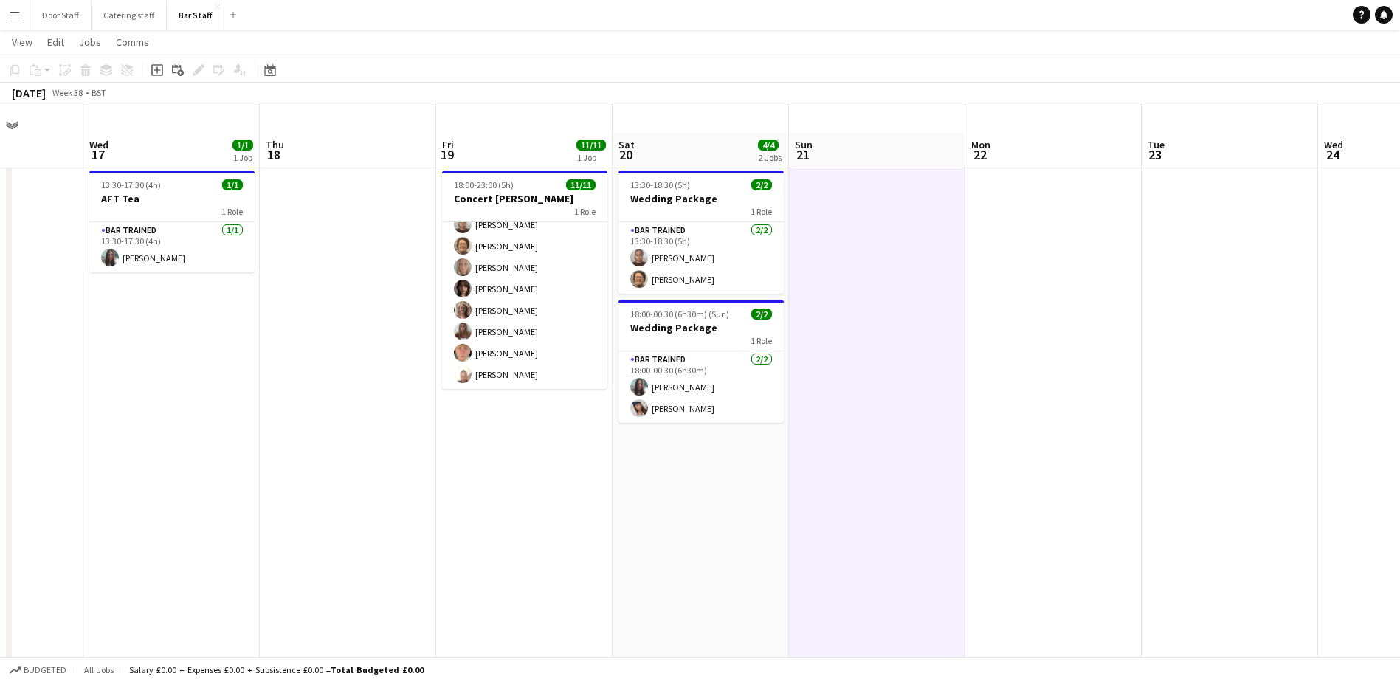
scroll to position [0, 0]
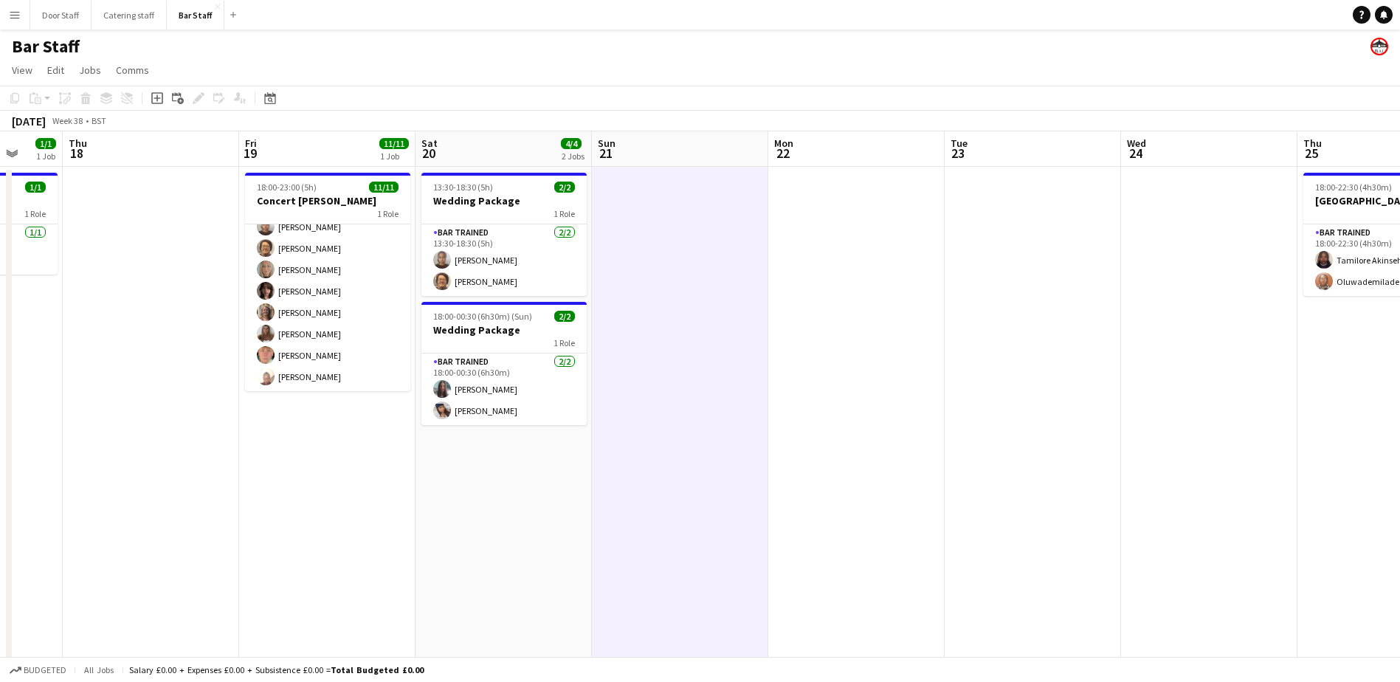
drag, startPoint x: 917, startPoint y: 538, endPoint x: 540, endPoint y: 520, distance: 376.9
click at [540, 520] on app-calendar-viewport "Mon 15 Tue 16 Wed 17 1/1 1 Job Thu 18 Fri 19 11/11 1 Job Sat 20 4/4 2 Jobs Sun …" at bounding box center [700, 493] width 1400 height 725
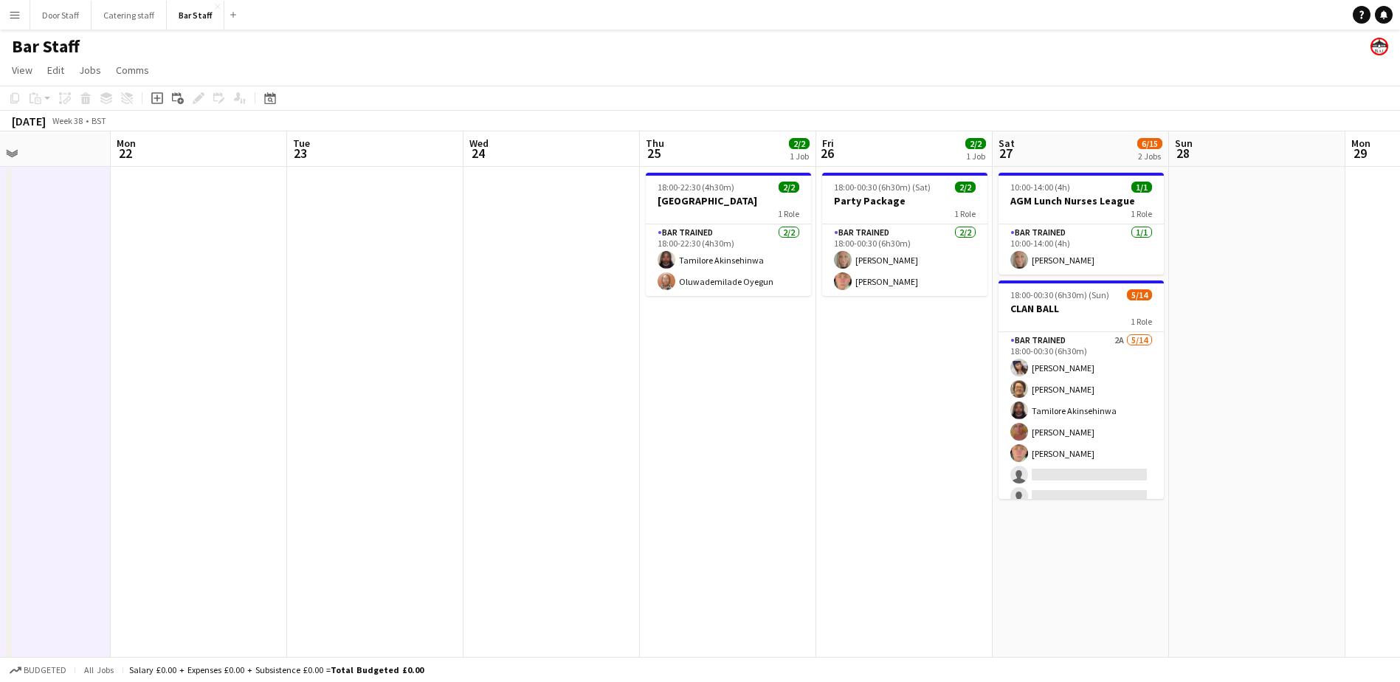
scroll to position [0, 466]
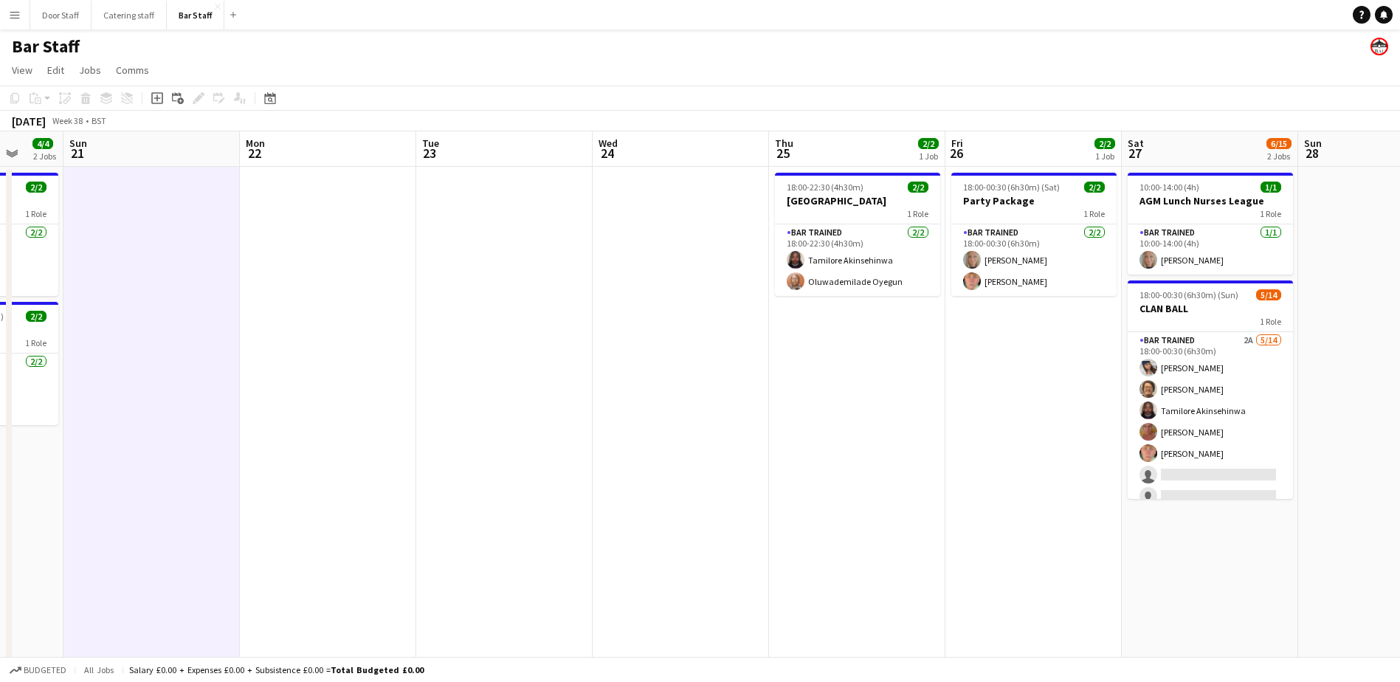
drag, startPoint x: 1080, startPoint y: 437, endPoint x: 731, endPoint y: 449, distance: 349.4
click at [731, 449] on app-calendar-viewport "Thu 18 Fri 19 11/11 1 Job Sat 20 4/4 2 Jobs Sun 21 Mon 22 Tue 23 Wed 24 Thu 25 …" at bounding box center [700, 493] width 1400 height 725
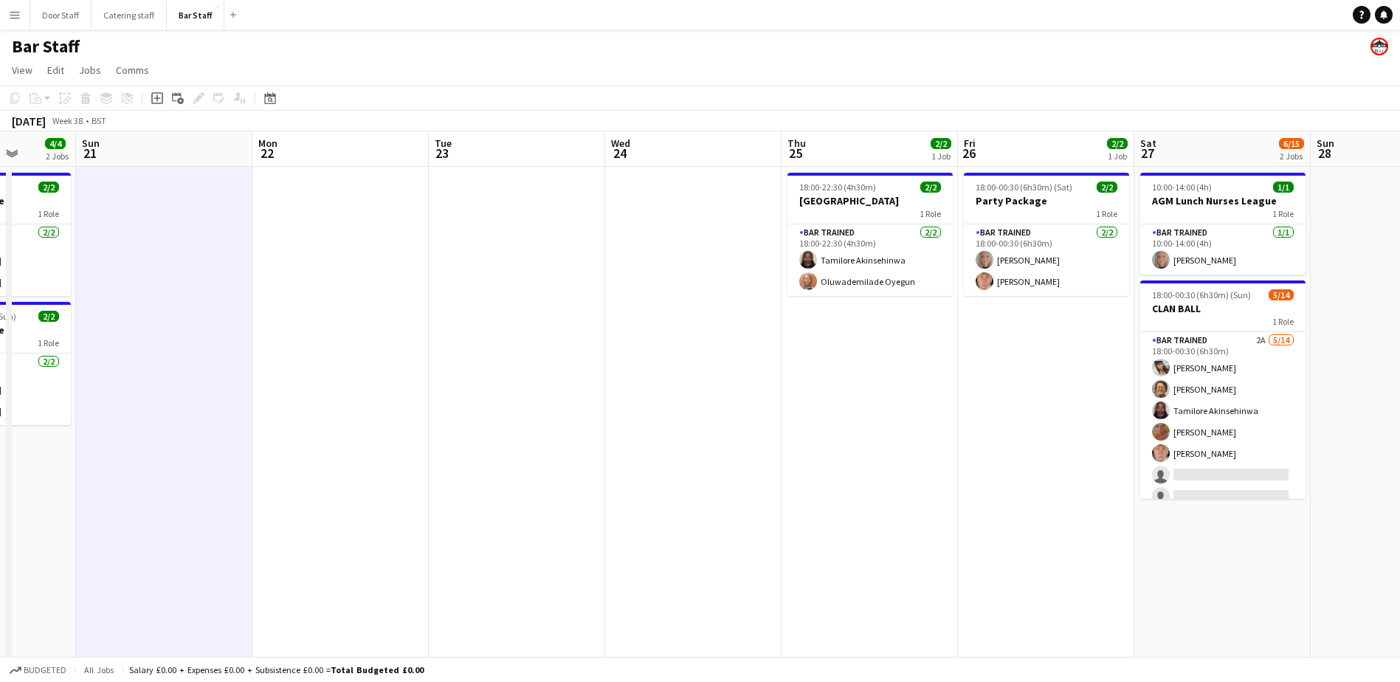
drag, startPoint x: 443, startPoint y: 410, endPoint x: 455, endPoint y: 410, distance: 12.6
click at [455, 410] on app-calendar-viewport "Thu 18 Fri 19 11/11 1 Job Sat 20 4/4 2 Jobs Sun 21 Mon 22 Tue 23 Wed 24 Thu 25 …" at bounding box center [700, 493] width 1400 height 725
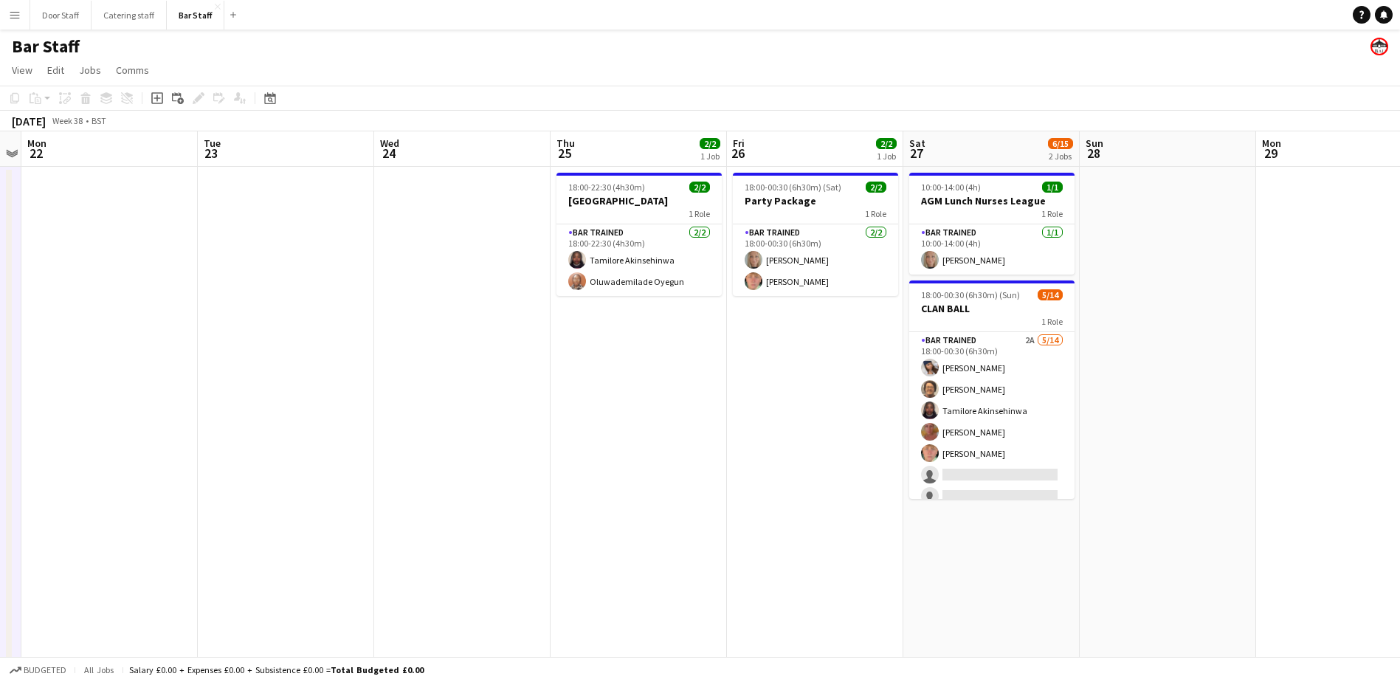
scroll to position [0, 509]
drag, startPoint x: 990, startPoint y: 490, endPoint x: 757, endPoint y: 484, distance: 232.6
click at [757, 484] on app-calendar-viewport "Fri 19 11/11 1 Job Sat 20 4/4 2 Jobs Sun 21 Mon 22 Tue 23 Wed 24 Thu 25 2/2 1 J…" at bounding box center [700, 493] width 1400 height 725
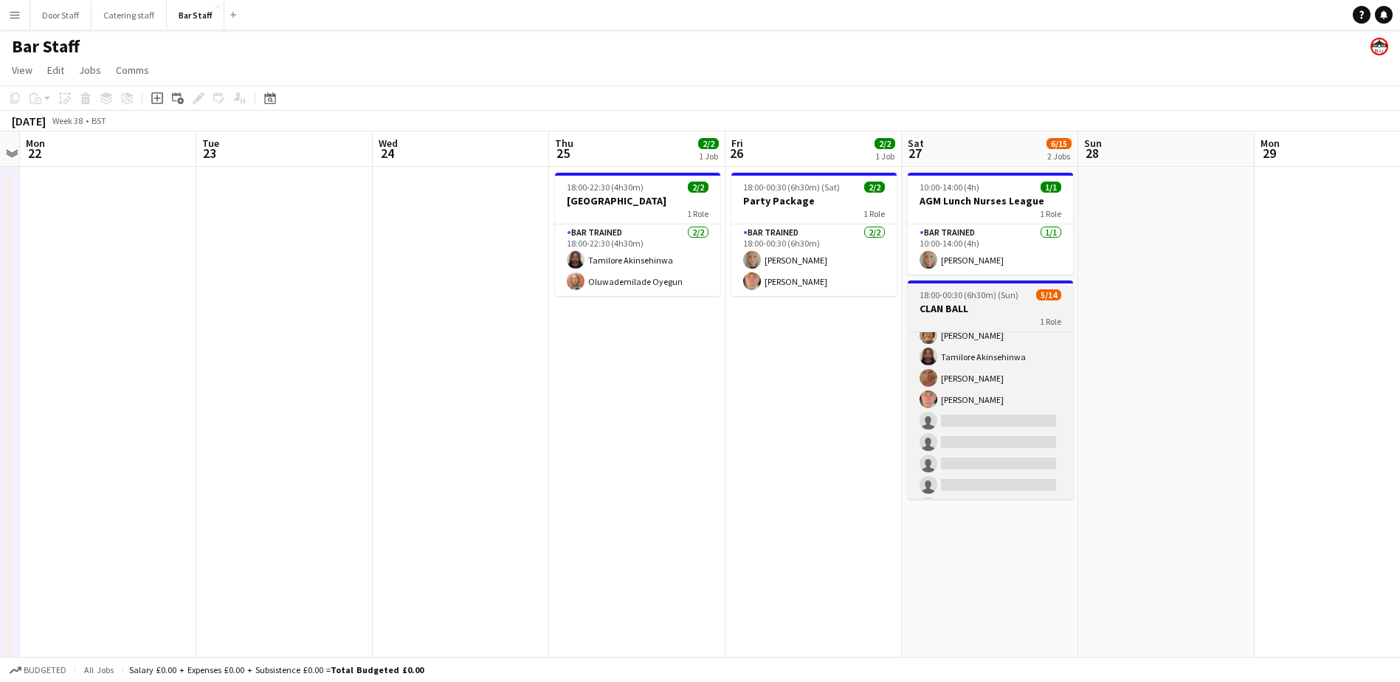
scroll to position [74, 0]
click at [996, 402] on app-card-role "Bar trained 2A [DATE] 18:00-00:30 (6h30m) [PERSON_NAME] [PERSON_NAME] [PERSON_N…" at bounding box center [990, 422] width 165 height 328
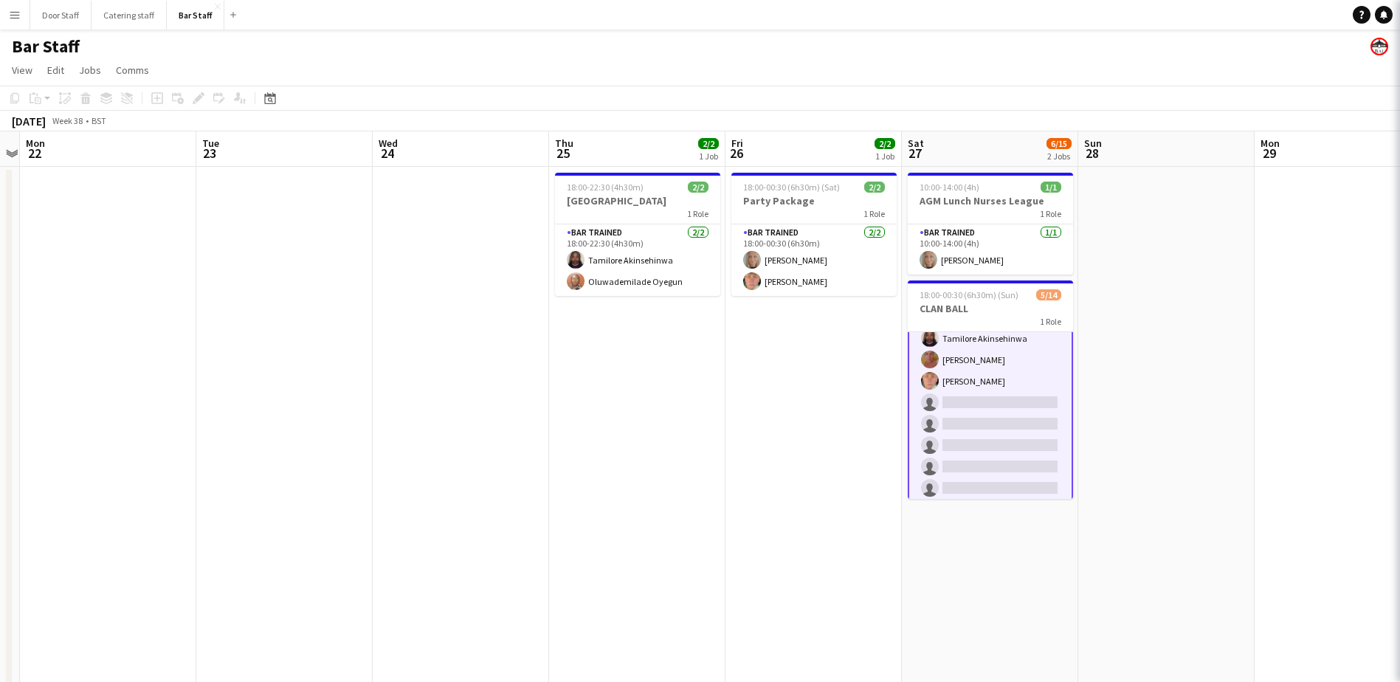
scroll to position [75, 0]
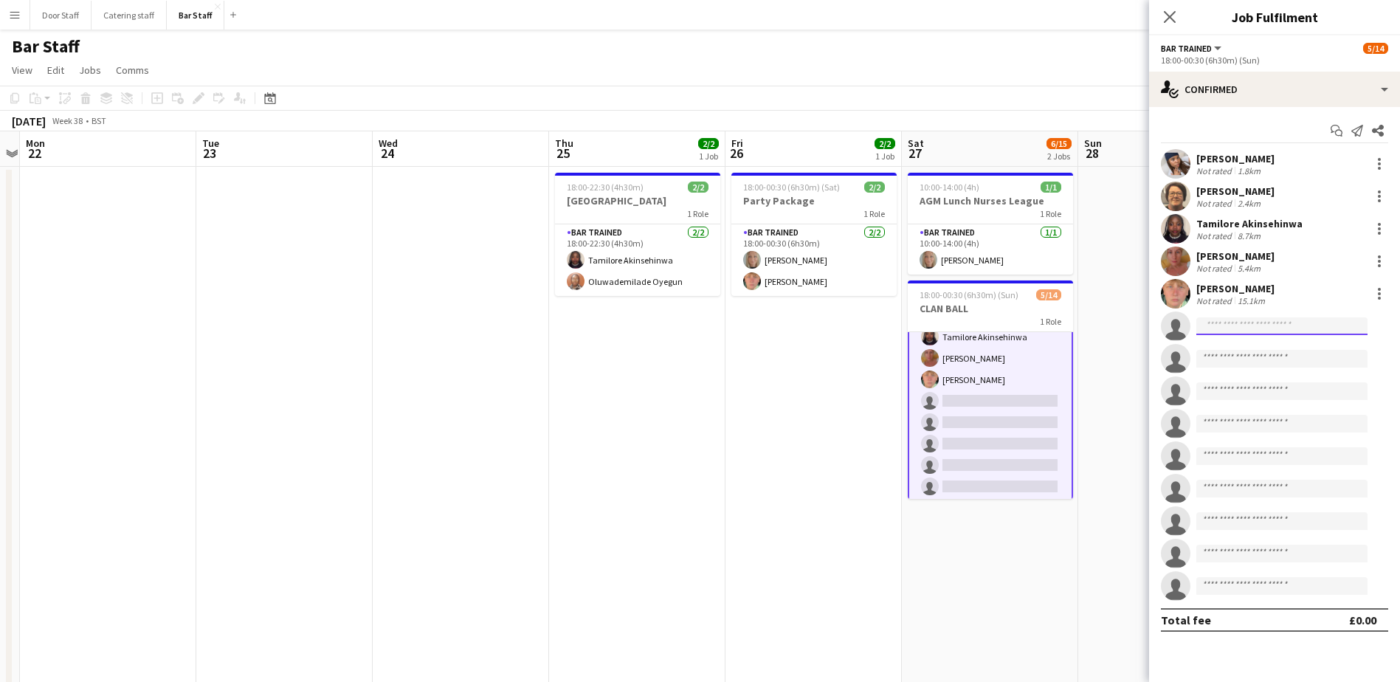
click at [1231, 326] on input at bounding box center [1282, 326] width 171 height 18
type input "***"
click at [1248, 356] on span "[PERSON_NAME][EMAIL_ADDRESS][DOMAIN_NAME]" at bounding box center [1282, 360] width 148 height 12
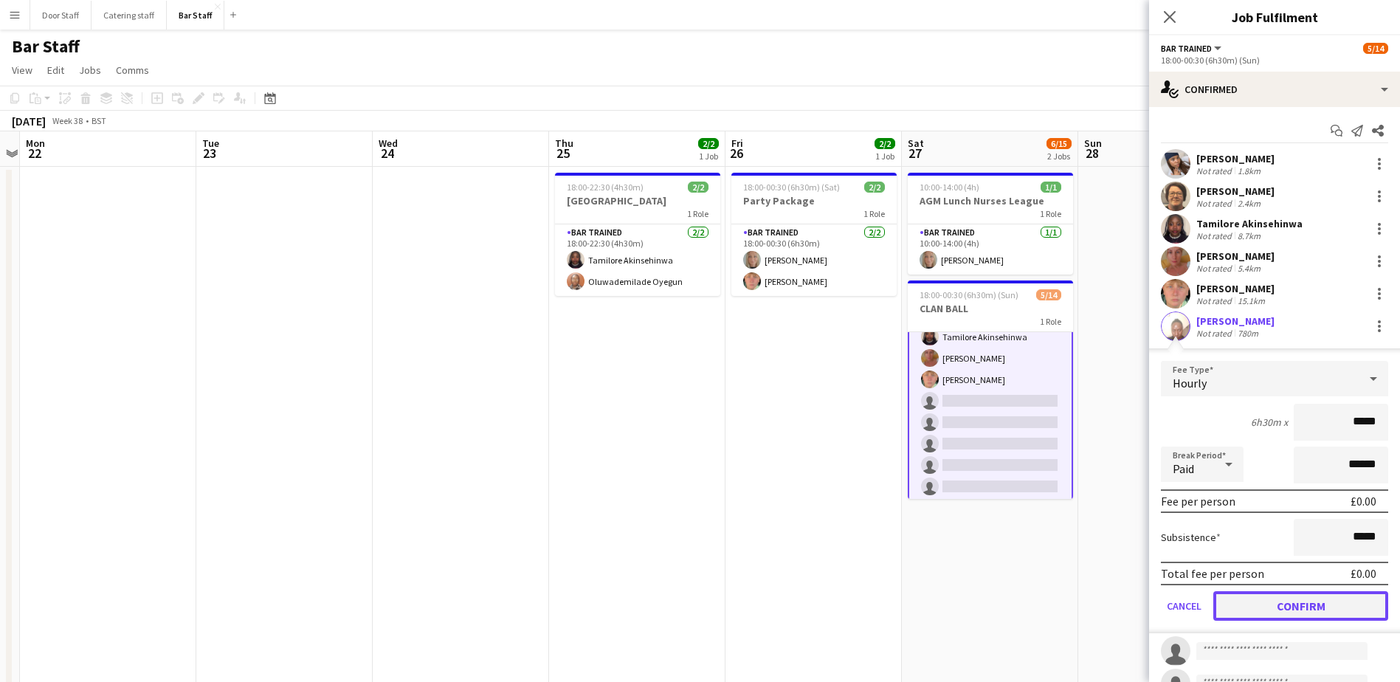
click at [1353, 613] on button "Confirm" at bounding box center [1301, 606] width 175 height 30
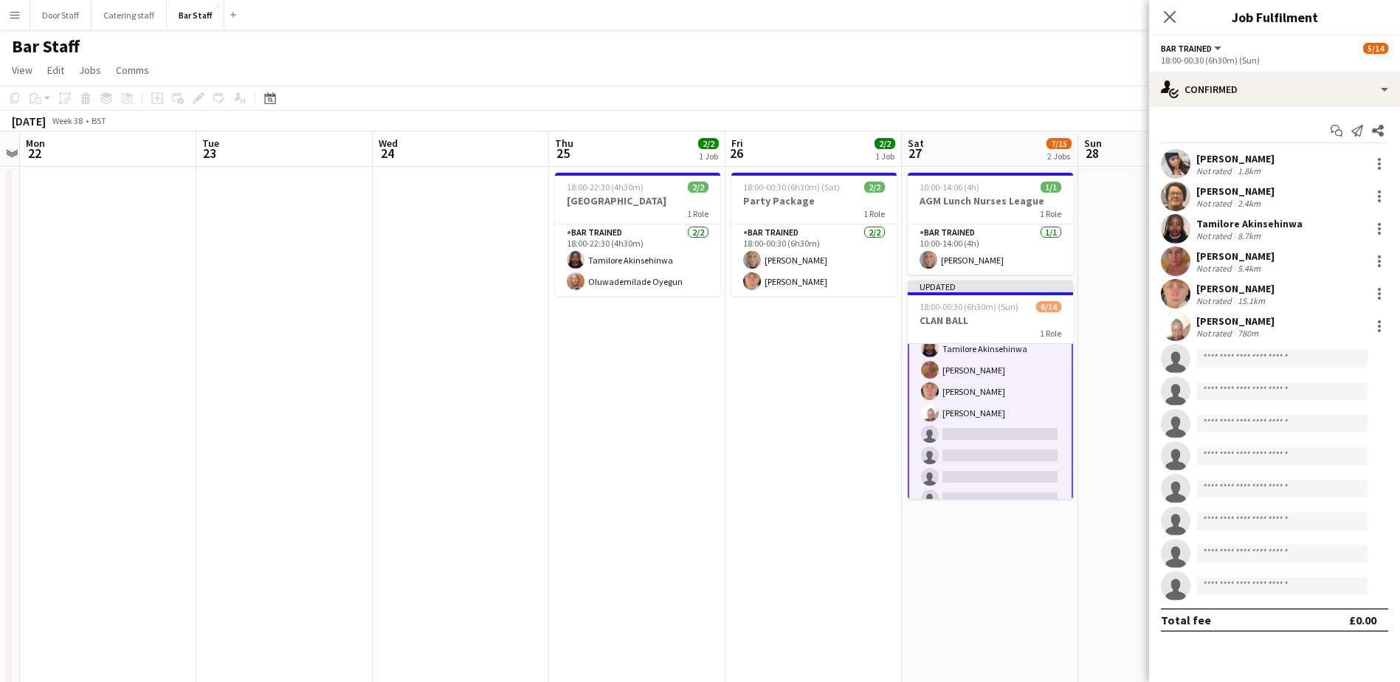
click at [1019, 627] on app-date-cell "10:00-14:00 (4h) 1/1 AGM Lunch Nurses League 1 Role Bar trained [DATE] 10:00-14…" at bounding box center [990, 511] width 176 height 689
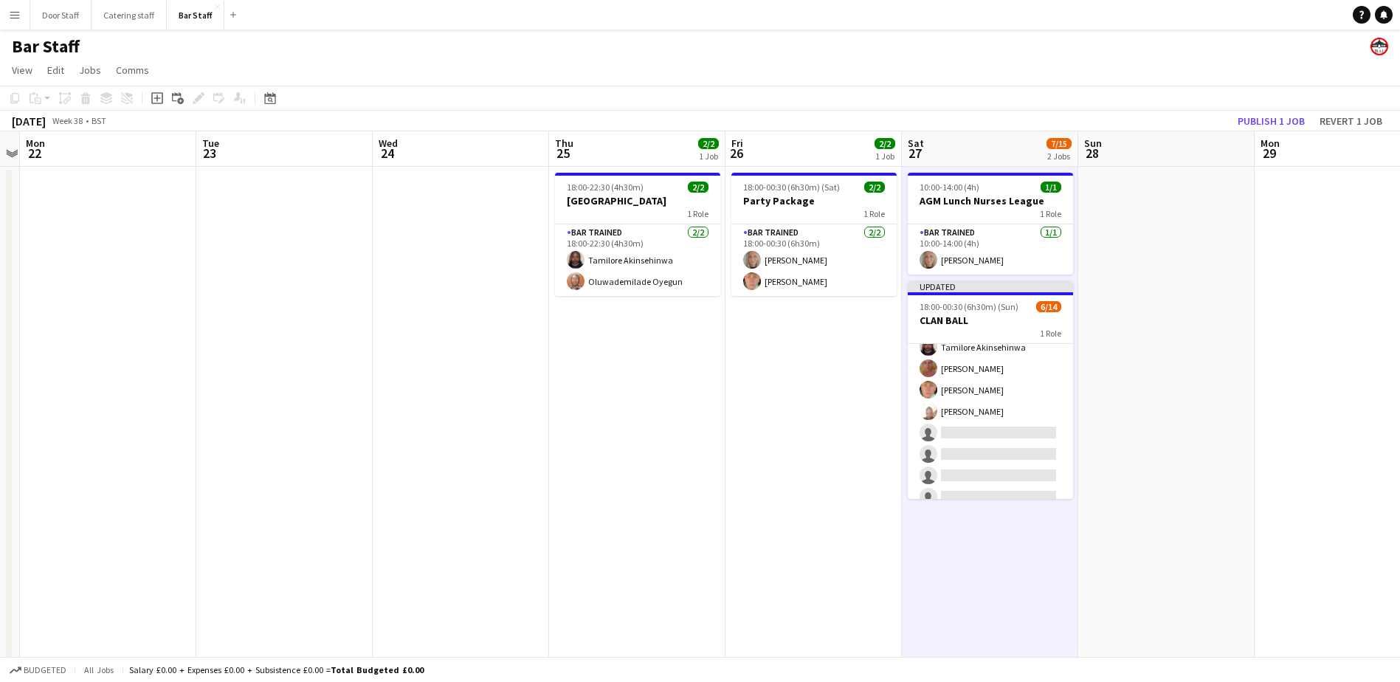
scroll to position [74, 0]
click at [1269, 127] on button "Publish 1 job" at bounding box center [1271, 120] width 79 height 19
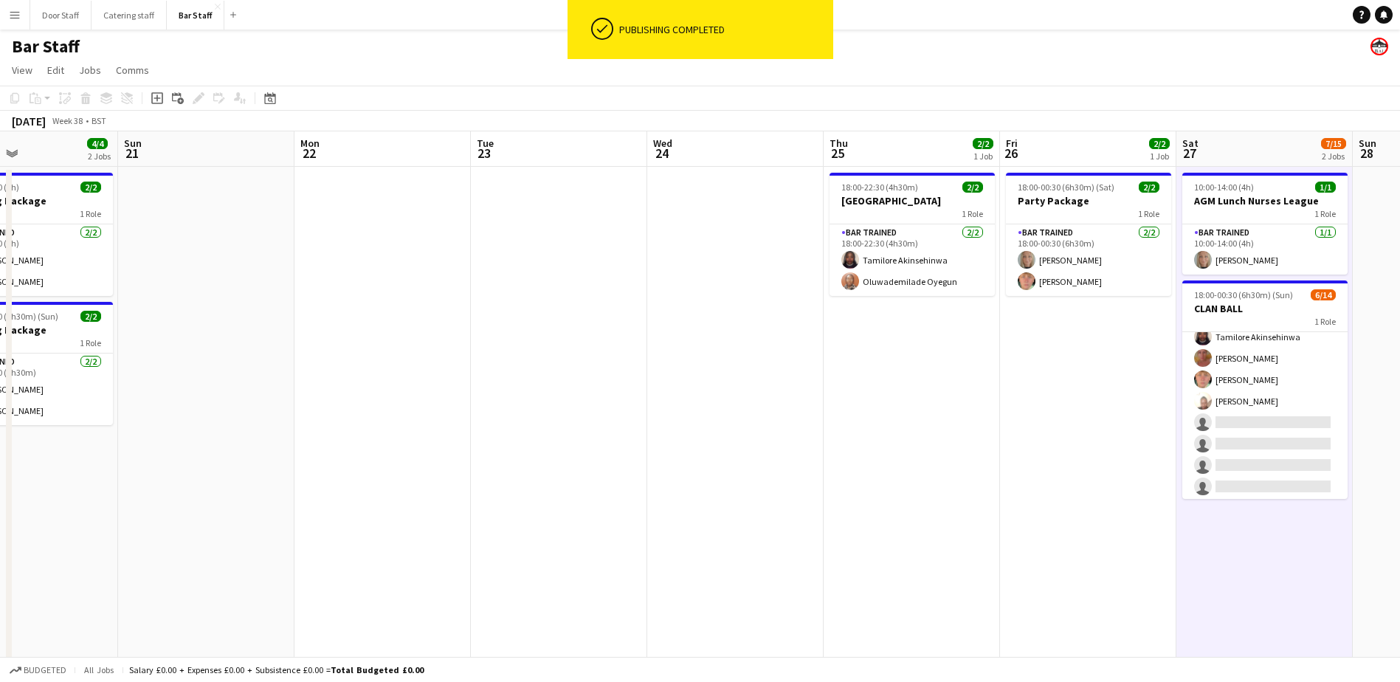
drag, startPoint x: 509, startPoint y: 458, endPoint x: 959, endPoint y: 423, distance: 451.0
click at [963, 422] on app-calendar-viewport "Thu 18 Fri 19 11/11 1 Job Sat 20 4/4 2 Jobs Sun 21 Mon 22 Tue 23 Wed 24 Thu 25 …" at bounding box center [700, 493] width 1400 height 725
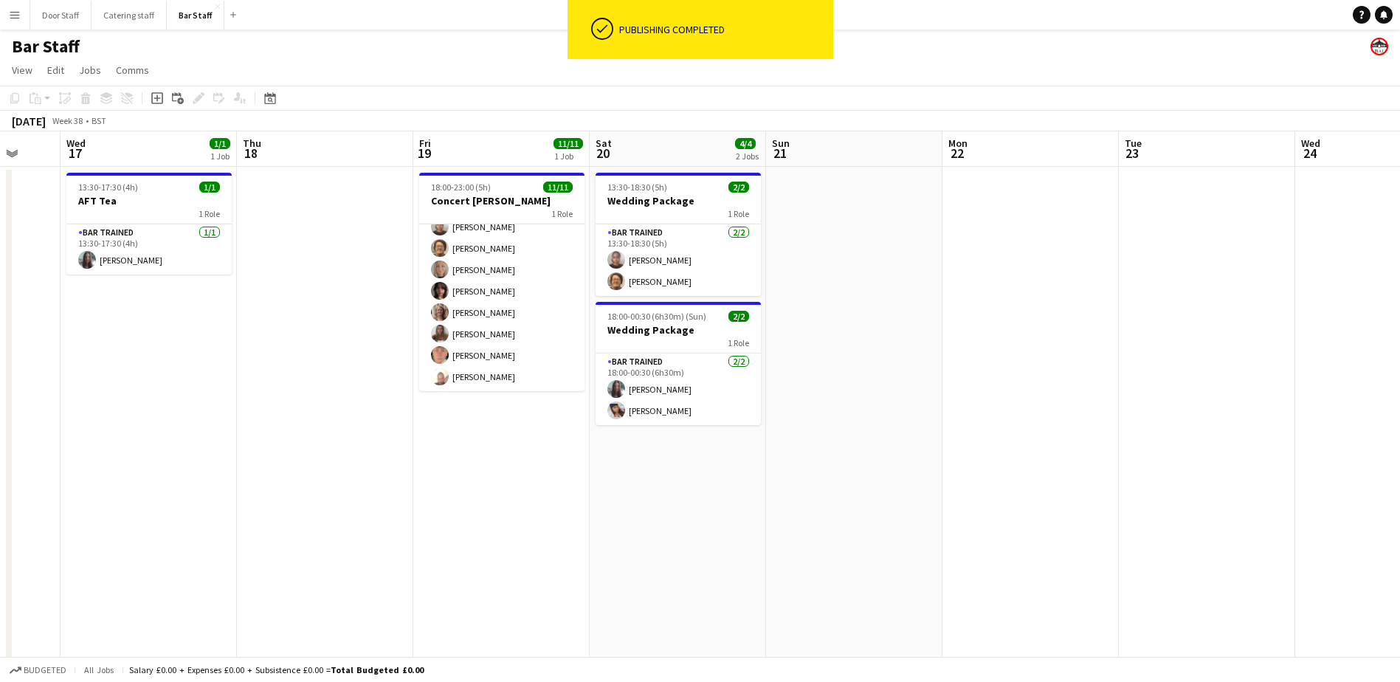
drag, startPoint x: 343, startPoint y: 459, endPoint x: 988, endPoint y: 441, distance: 646.2
click at [988, 441] on app-calendar-viewport "Sun 14 Mon 15 Tue 16 Wed 17 1/1 1 Job Thu 18 Fri 19 11/11 1 Job Sat 20 4/4 2 Jo…" at bounding box center [700, 493] width 1400 height 725
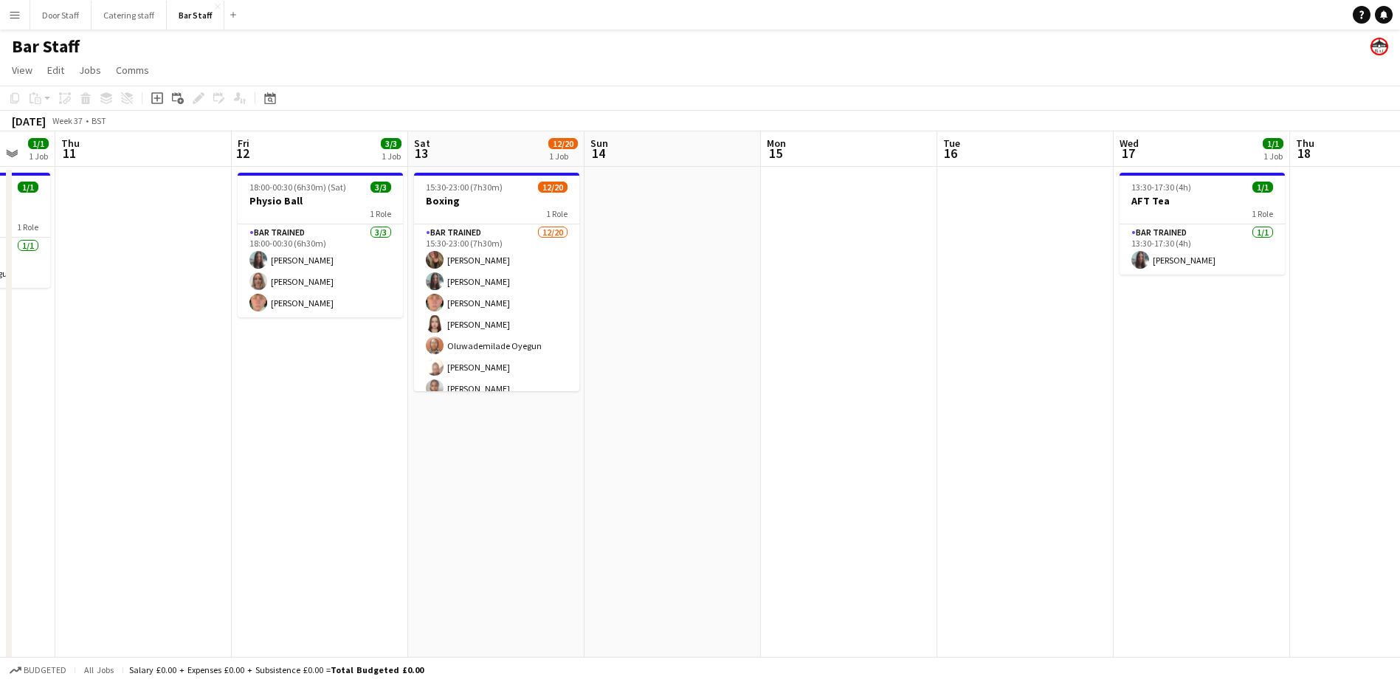
drag, startPoint x: 579, startPoint y: 484, endPoint x: 1217, endPoint y: 447, distance: 639.6
click at [1217, 447] on app-calendar-viewport "Tue 9 Wed 10 1/1 1 Job Thu 11 Fri 12 3/3 1 Job Sat 13 12/20 1 Job Sun 14 Mon 15…" at bounding box center [700, 493] width 1400 height 725
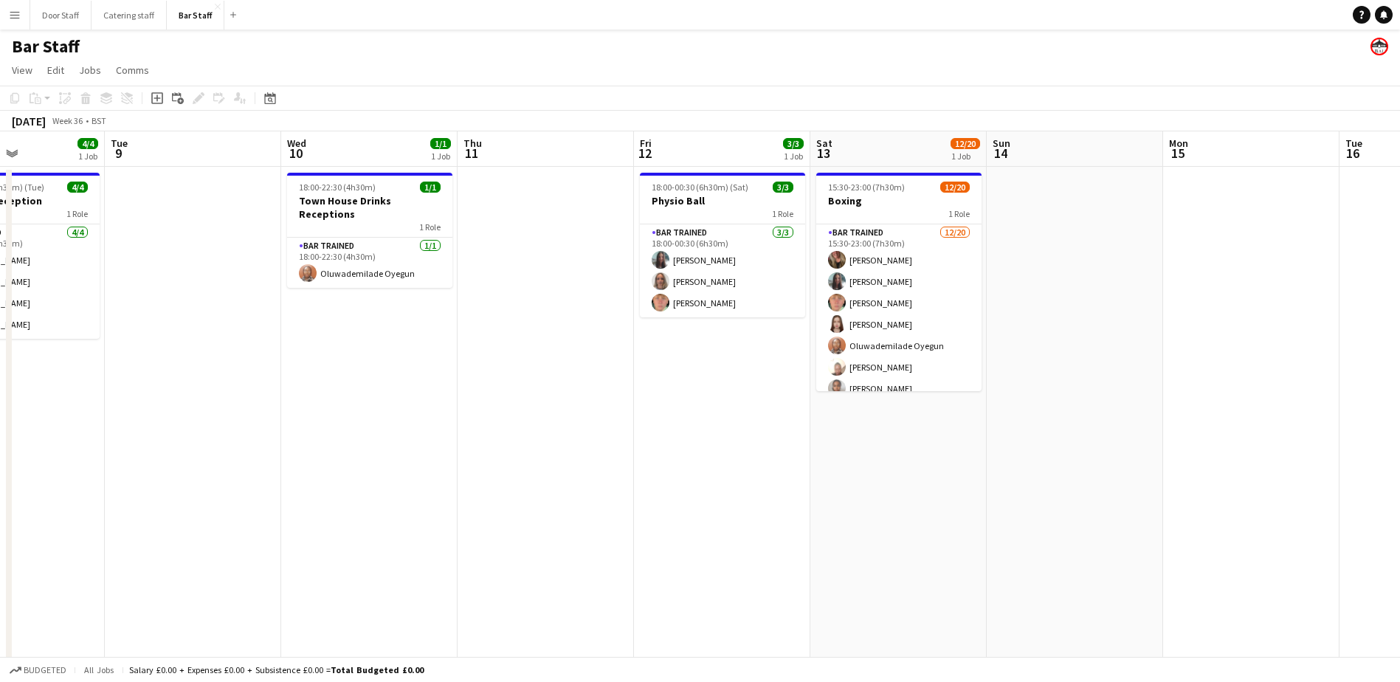
drag, startPoint x: 522, startPoint y: 460, endPoint x: 1112, endPoint y: 450, distance: 589.9
click at [1112, 450] on app-calendar-viewport "Sat 6 9/10 1 Job Sun 7 Mon 8 4/4 1 Job Tue 9 Wed 10 1/1 1 Job Thu 11 Fri 12 3/3…" at bounding box center [700, 493] width 1400 height 725
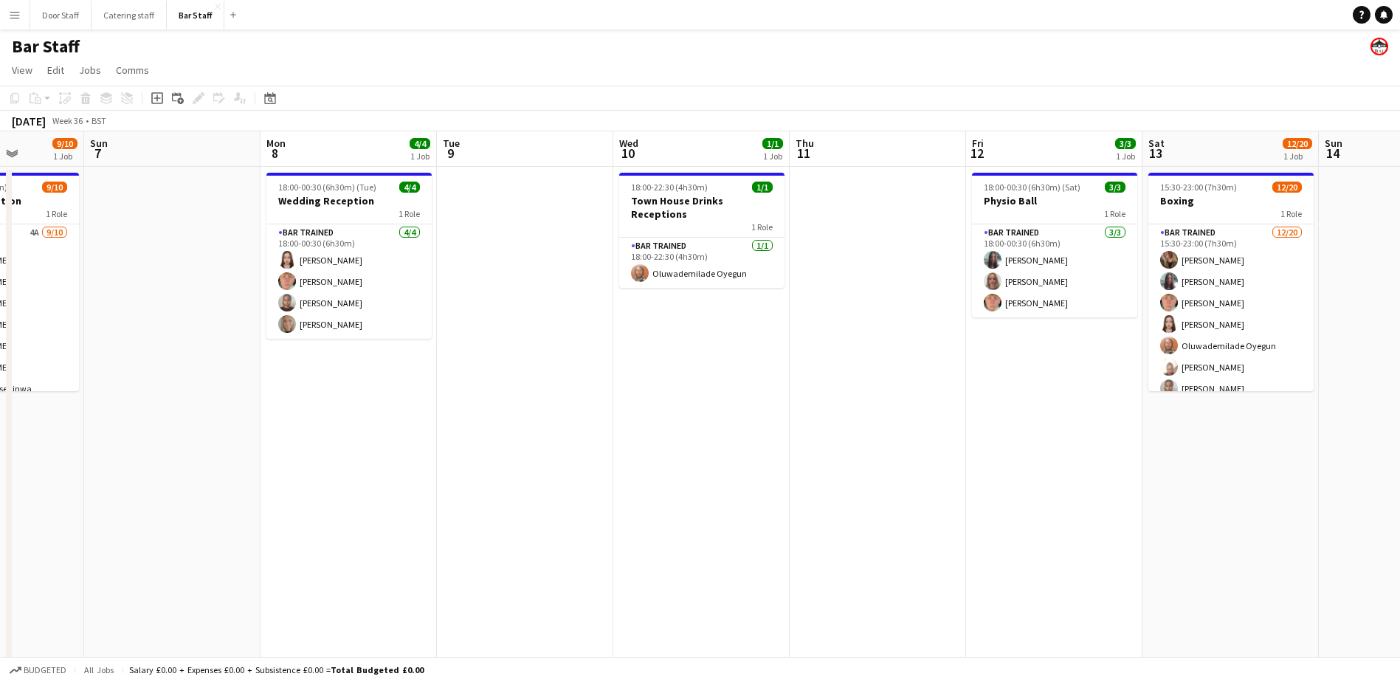
scroll to position [0, 361]
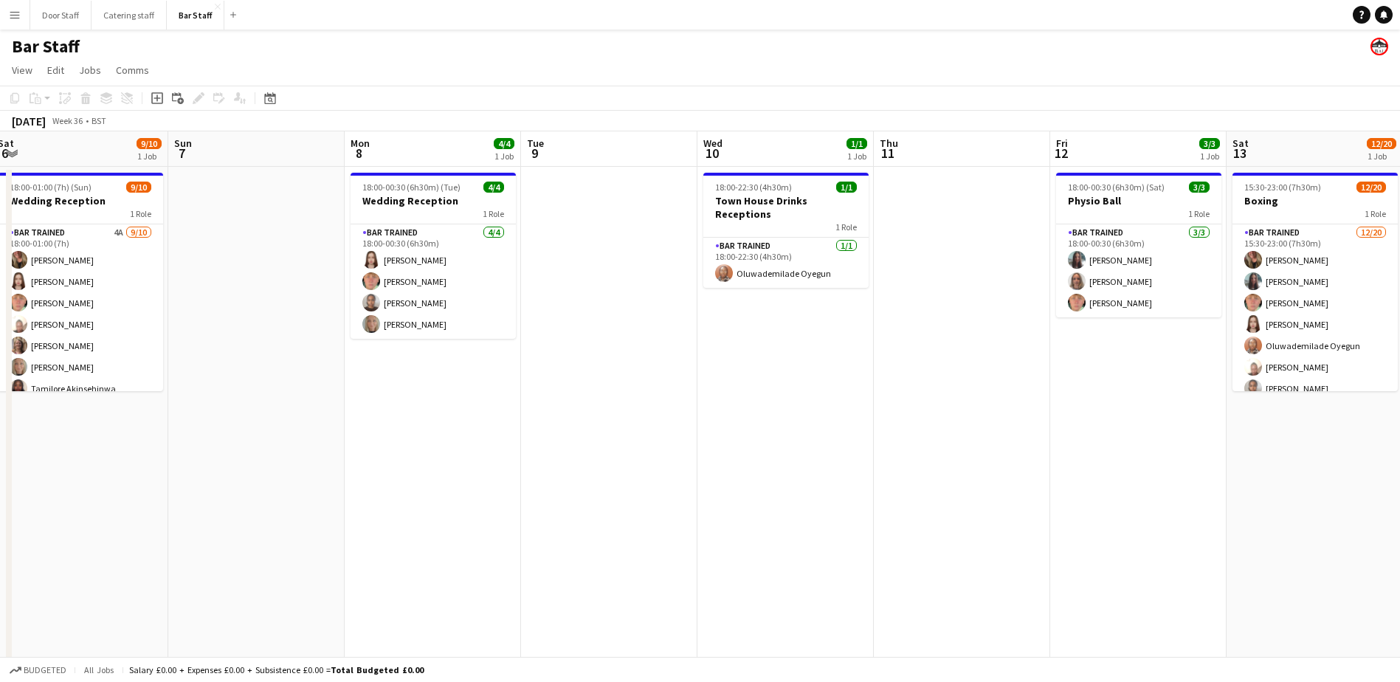
drag, startPoint x: 581, startPoint y: 474, endPoint x: 810, endPoint y: 470, distance: 228.9
click at [810, 470] on app-calendar-viewport "Thu 4 Fri 5 Sat 6 9/10 1 Job Sun 7 Mon 8 4/4 1 Job Tue 9 Wed 10 1/1 1 Job Thu 1…" at bounding box center [700, 493] width 1400 height 725
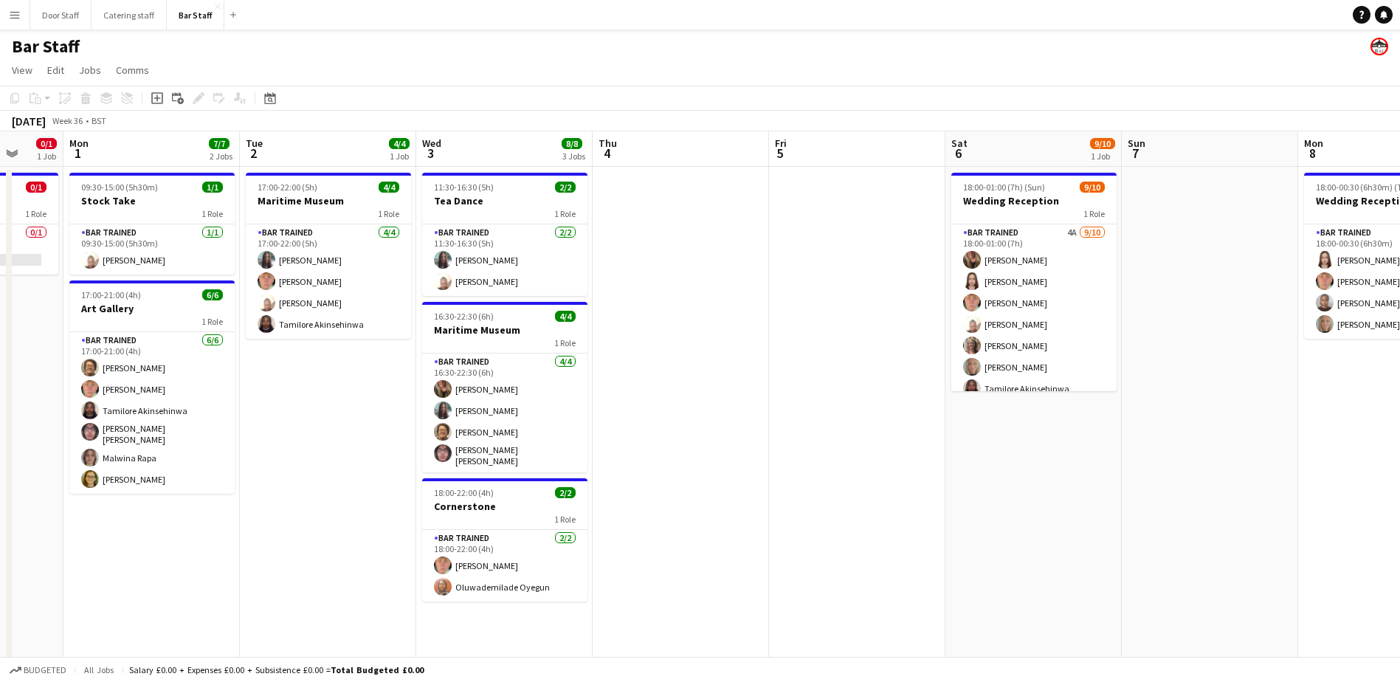
drag, startPoint x: 294, startPoint y: 502, endPoint x: 943, endPoint y: 501, distance: 649.6
click at [943, 501] on app-calendar-viewport "Sat 30 Sun 31 0/1 1 Job Mon 1 7/7 2 Jobs Tue 2 4/4 1 Job Wed 3 8/8 3 Jobs Thu 4…" at bounding box center [700, 493] width 1400 height 725
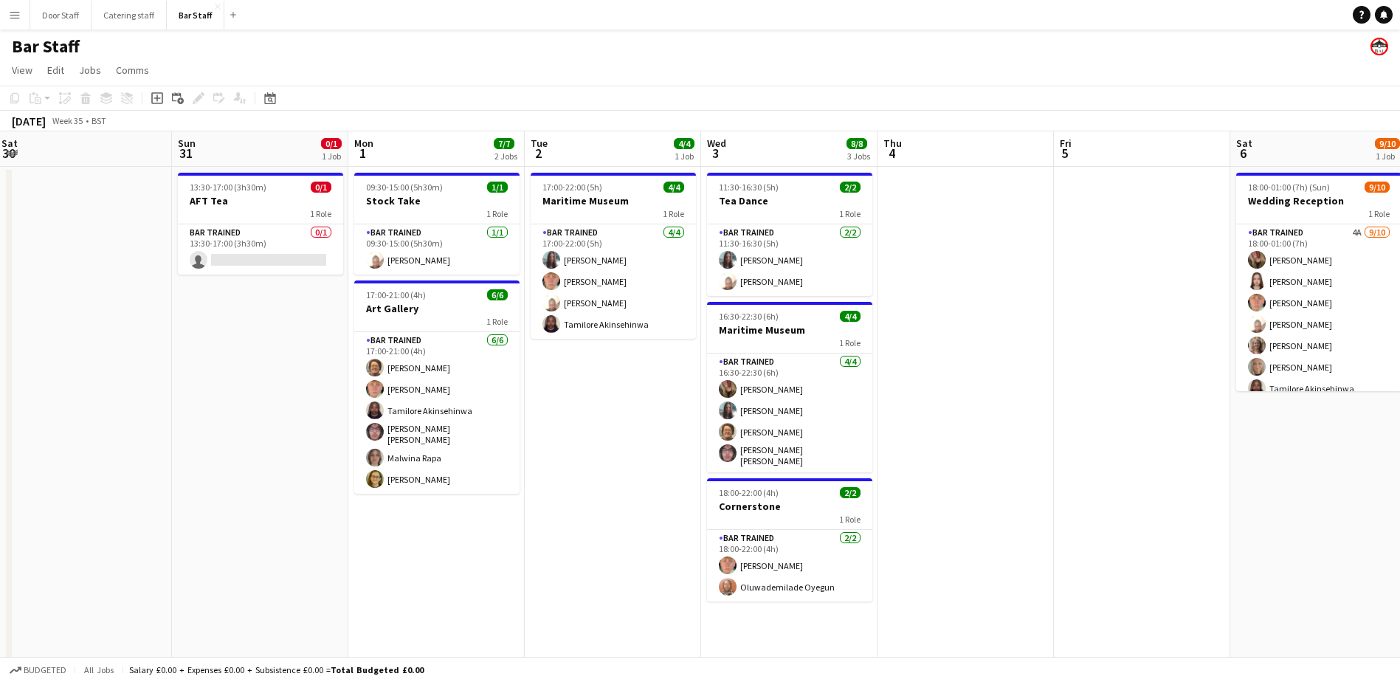
drag, startPoint x: 787, startPoint y: 505, endPoint x: 1240, endPoint y: 478, distance: 454.0
click at [1245, 475] on app-calendar-viewport "Thu 28 Fri 29 Sat 30 Sun 31 0/1 1 Job Mon 1 7/7 2 Jobs Tue 2 4/4 1 Job Wed 3 8/…" at bounding box center [700, 493] width 1400 height 725
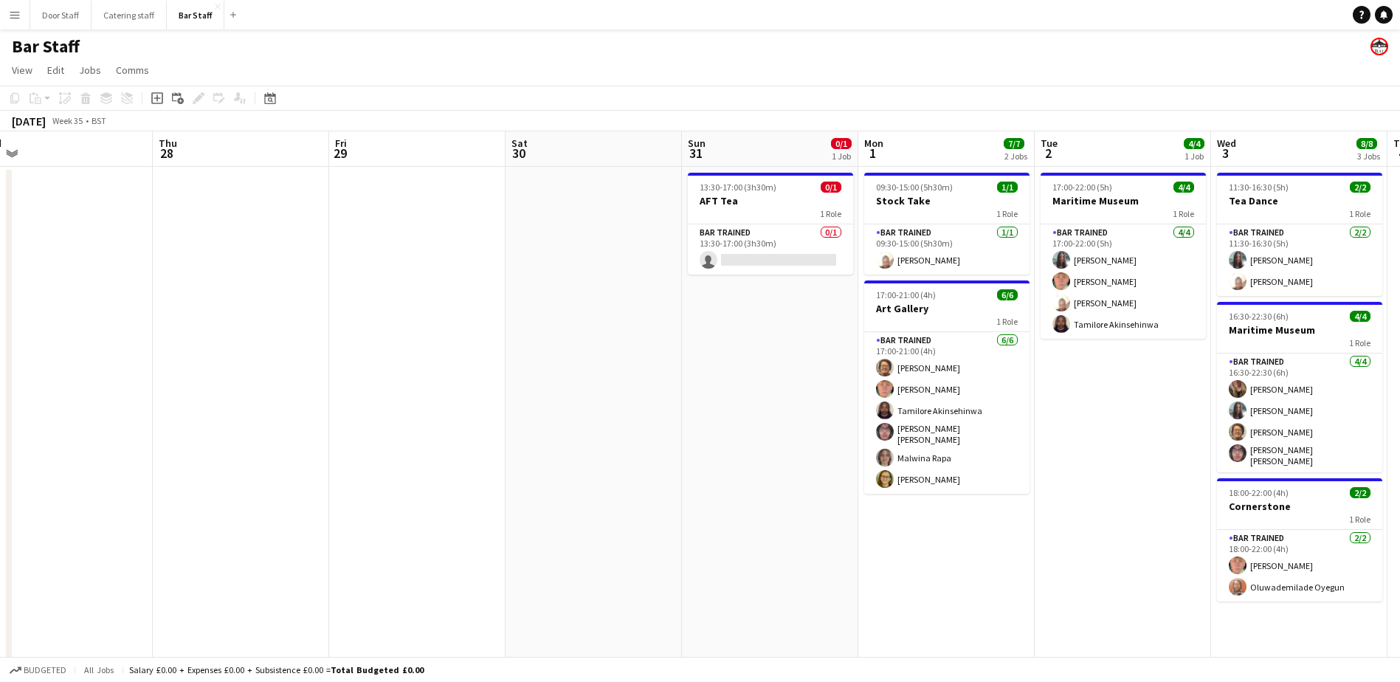
drag, startPoint x: 858, startPoint y: 510, endPoint x: 1247, endPoint y: 453, distance: 393.3
click at [1247, 453] on app-calendar-viewport "Mon 25 Tue 26 Wed 27 Thu 28 Fri 29 Sat 30 Sun 31 0/1 1 Job Mon 1 7/7 2 Jobs Tue…" at bounding box center [700, 493] width 1400 height 725
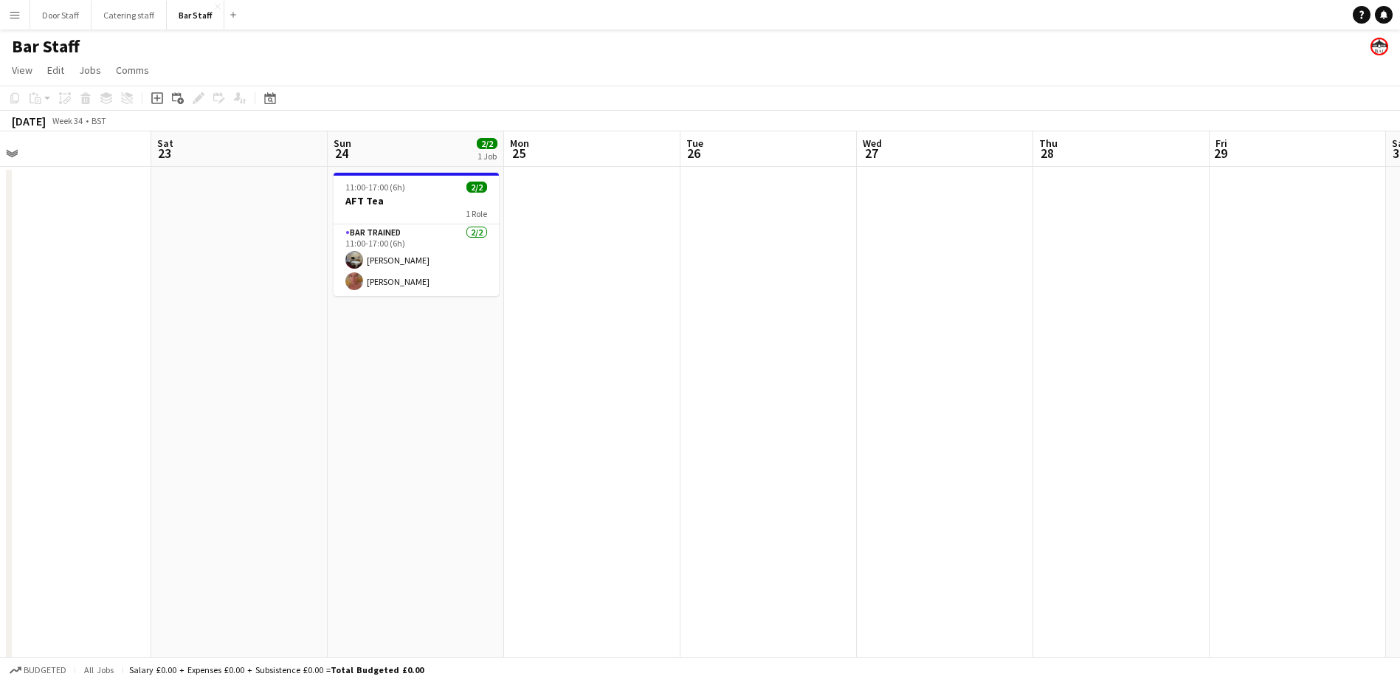
drag, startPoint x: 246, startPoint y: 374, endPoint x: 1126, endPoint y: 357, distance: 880.8
click at [1126, 357] on app-calendar-viewport "Wed 20 Thu 21 Fri 22 Sat 23 Sun 24 2/2 1 Job Mon 25 Tue 26 Wed 27 Thu 28 Fri 29…" at bounding box center [700, 493] width 1400 height 725
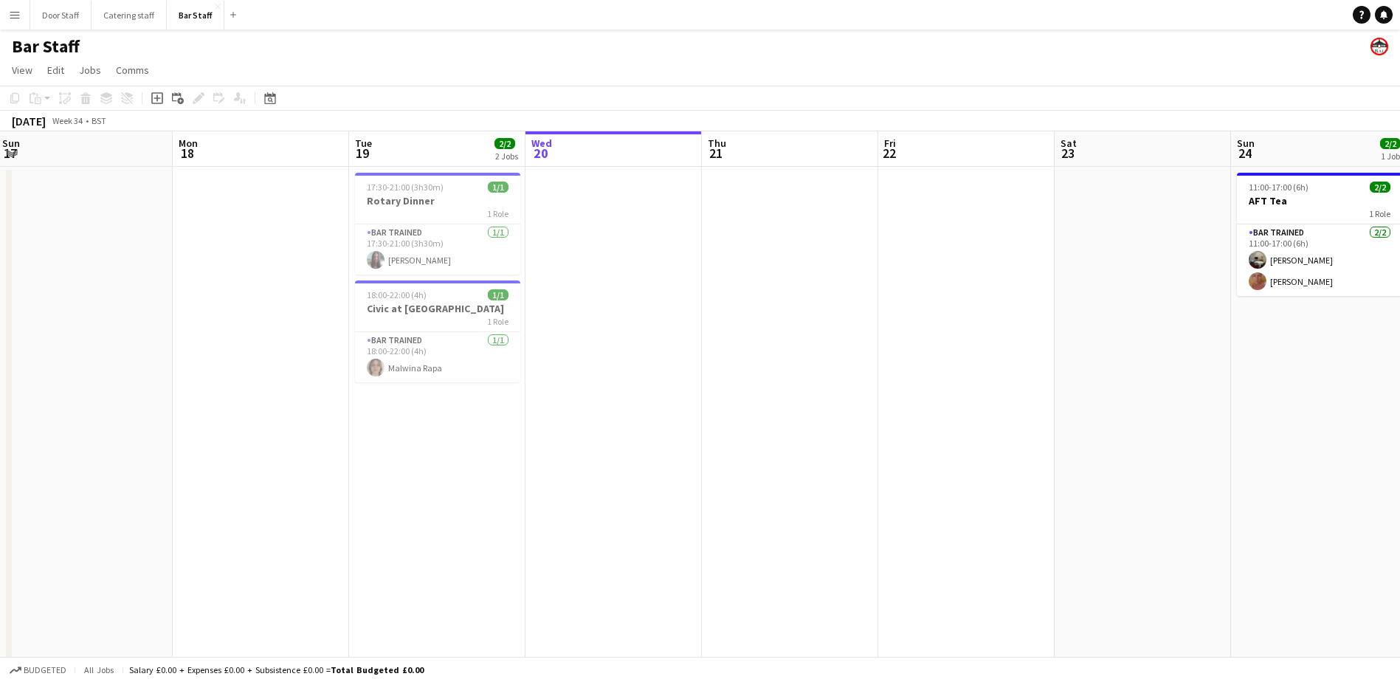
scroll to position [0, 317]
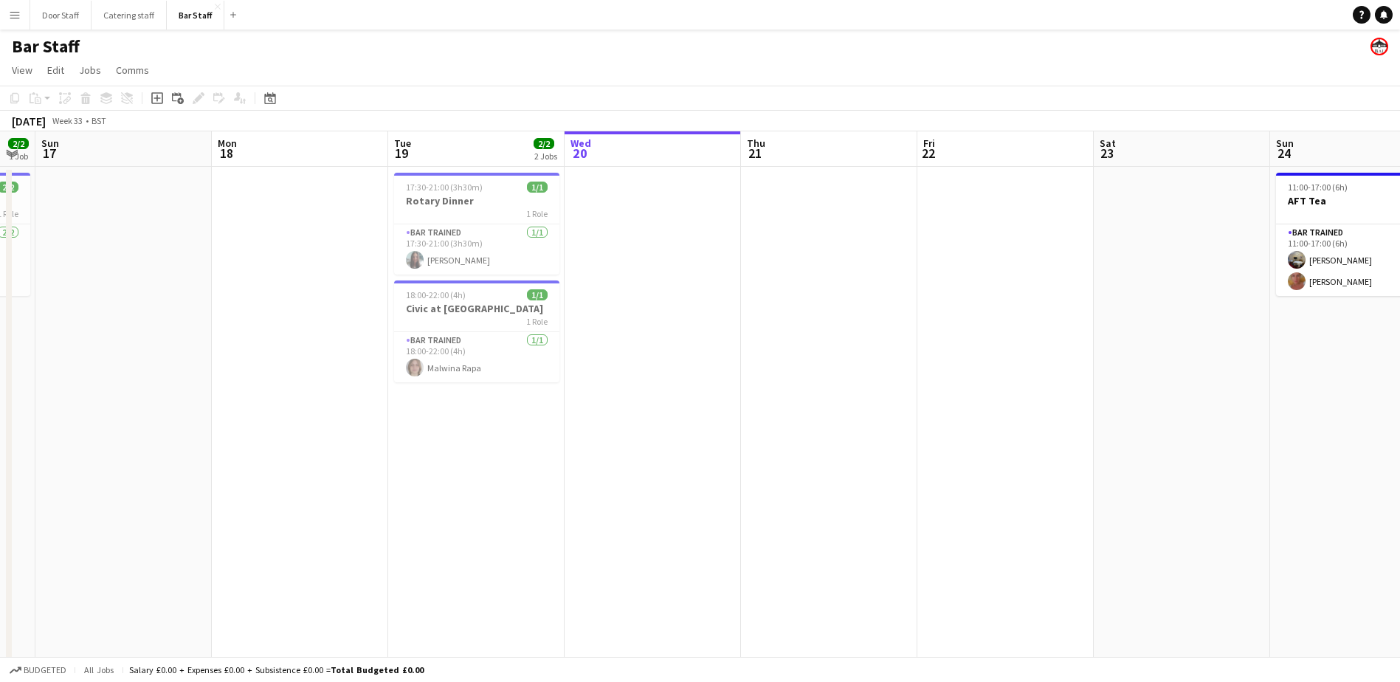
drag, startPoint x: 271, startPoint y: 469, endPoint x: 1037, endPoint y: 472, distance: 766.2
click at [1037, 472] on app-calendar-viewport "Fri 15 1/1 1 Job Sat 16 2/2 1 Job Sun 17 Mon 18 Tue 19 2/2 2 Jobs Wed 20 Thu 21…" at bounding box center [700, 493] width 1400 height 725
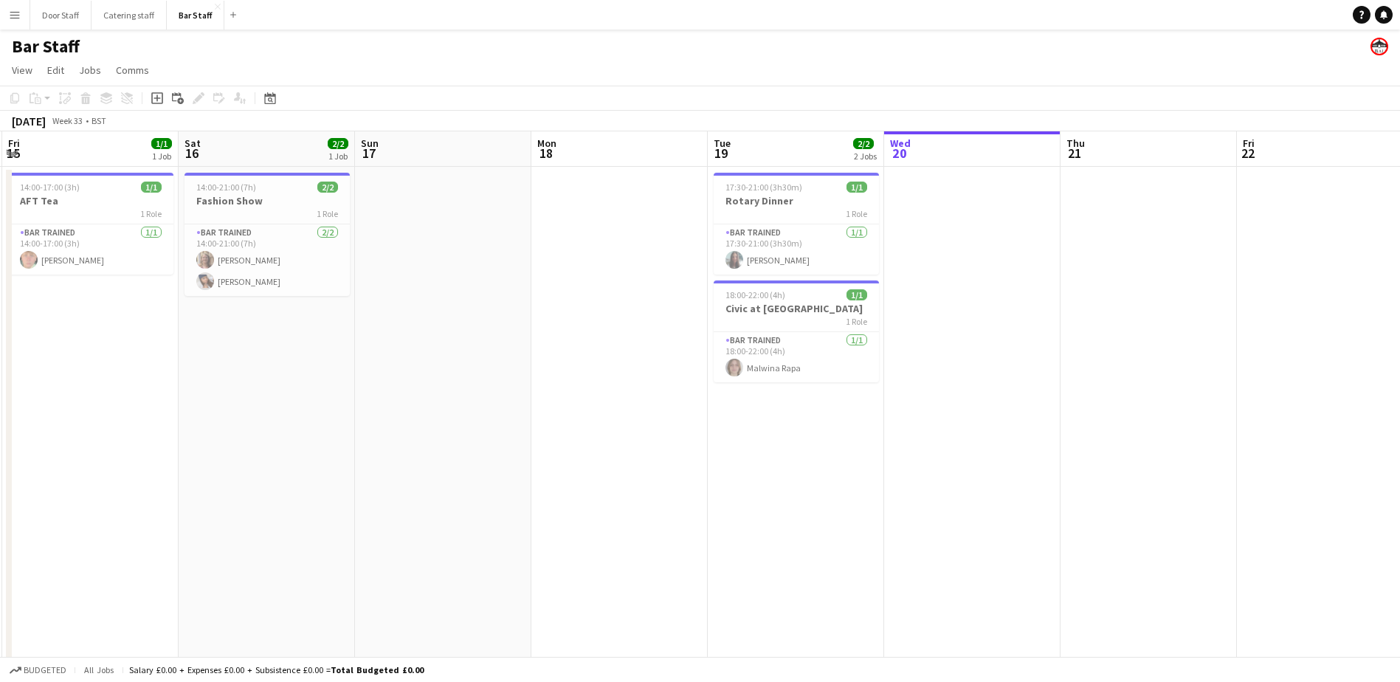
scroll to position [0, 311]
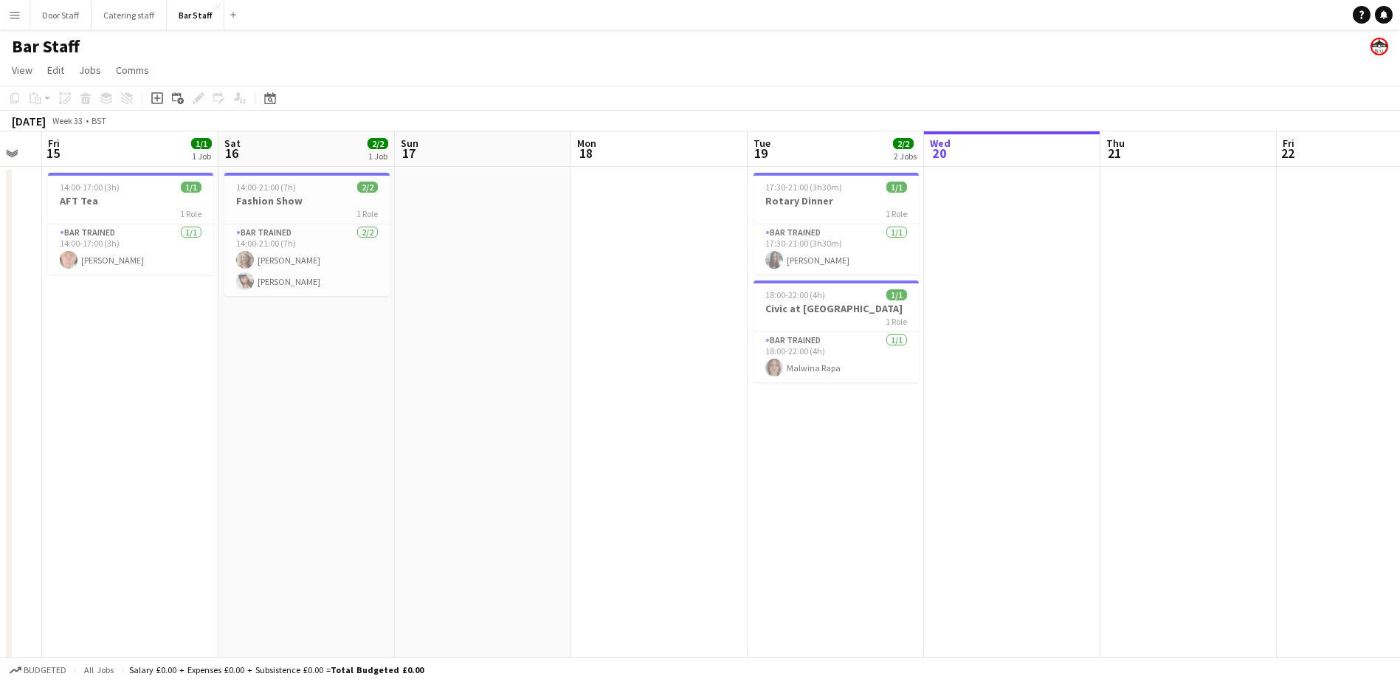
drag, startPoint x: 448, startPoint y: 517, endPoint x: 808, endPoint y: 518, distance: 359.5
click at [808, 518] on app-calendar-viewport "Wed 13 Thu 14 Fri 15 1/1 1 Job Sat 16 2/2 1 Job Sun 17 Mon 18 Tue 19 2/2 2 Jobs…" at bounding box center [700, 493] width 1400 height 725
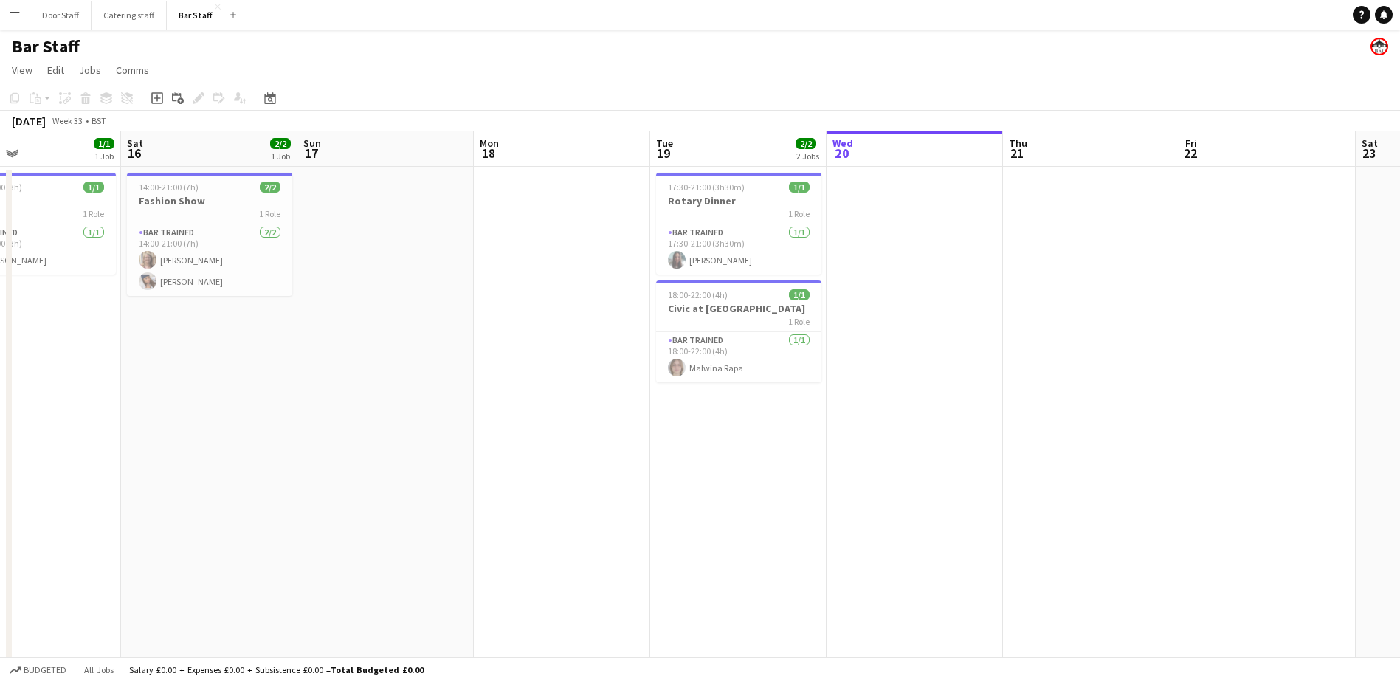
scroll to position [0, 393]
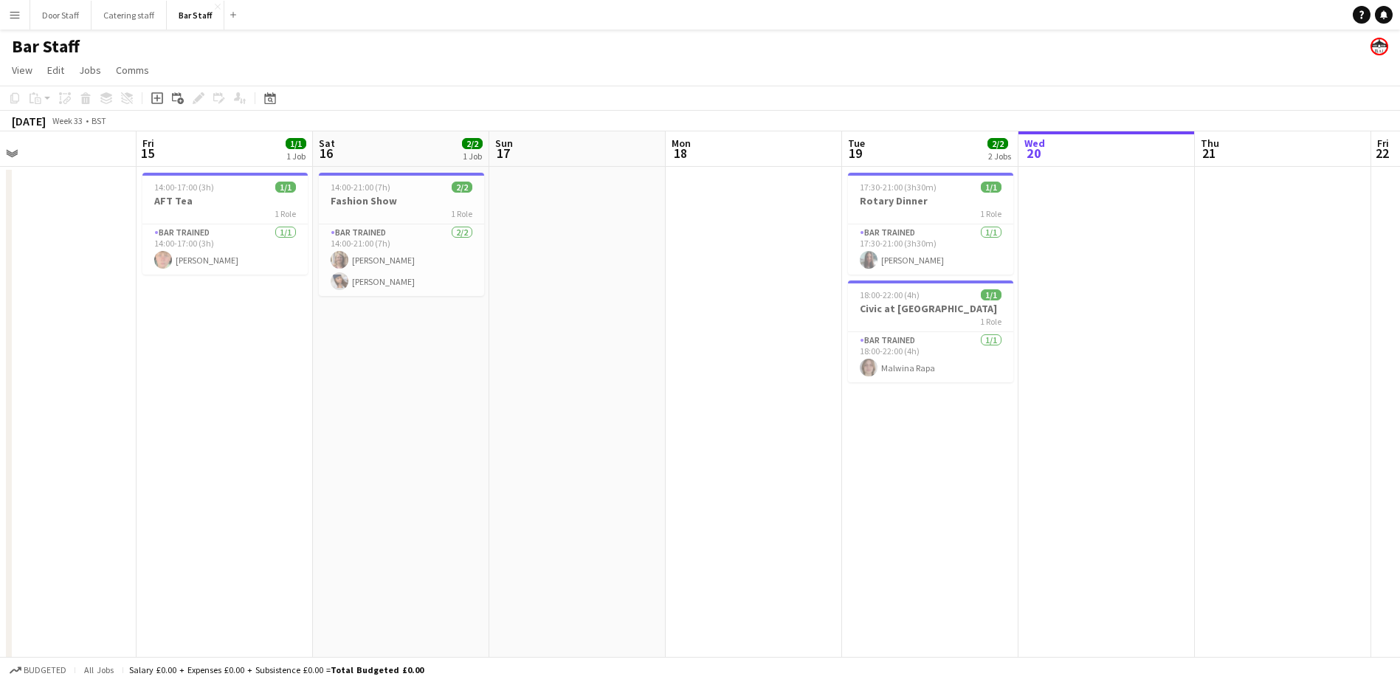
drag, startPoint x: 567, startPoint y: 543, endPoint x: 661, endPoint y: 537, distance: 94.7
click at [661, 537] on app-calendar-viewport "Tue 12 1/1 1 Job Wed 13 Thu 14 Fri 15 1/1 1 Job Sat 16 2/2 1 Job Sun 17 Mon 18 …" at bounding box center [700, 493] width 1400 height 725
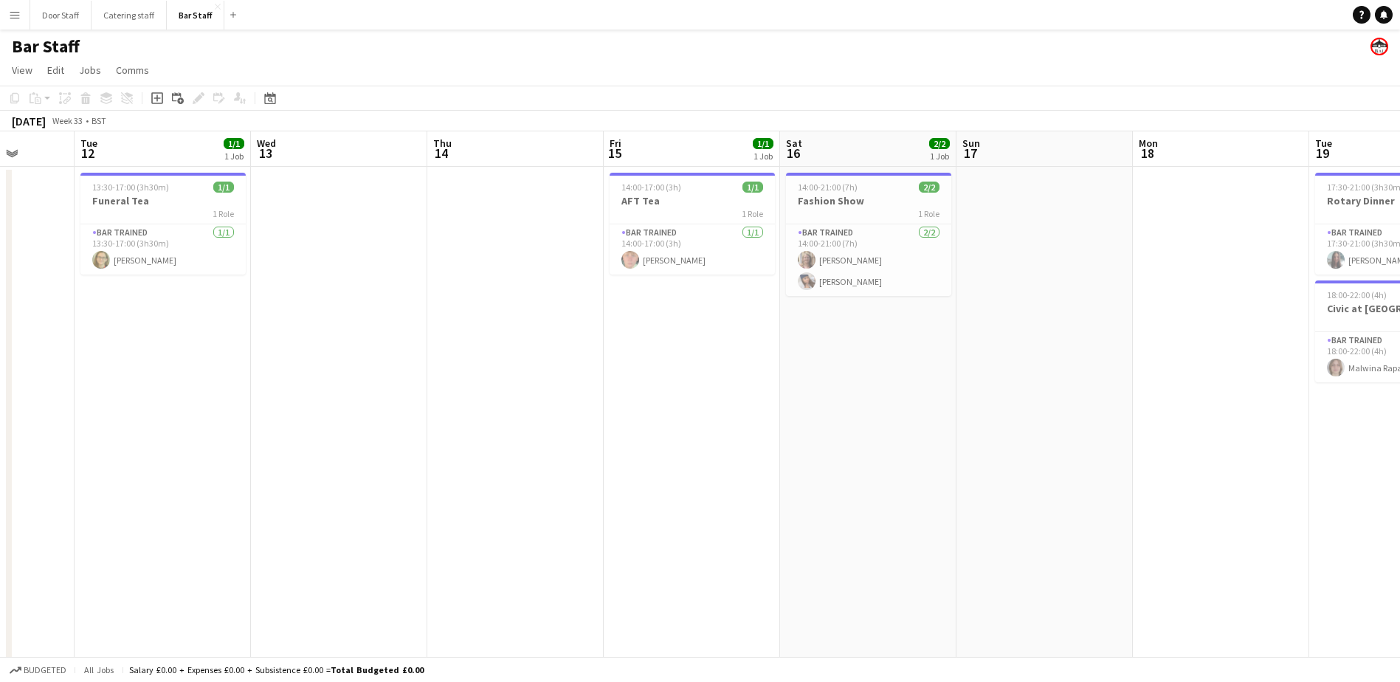
scroll to position [0, 407]
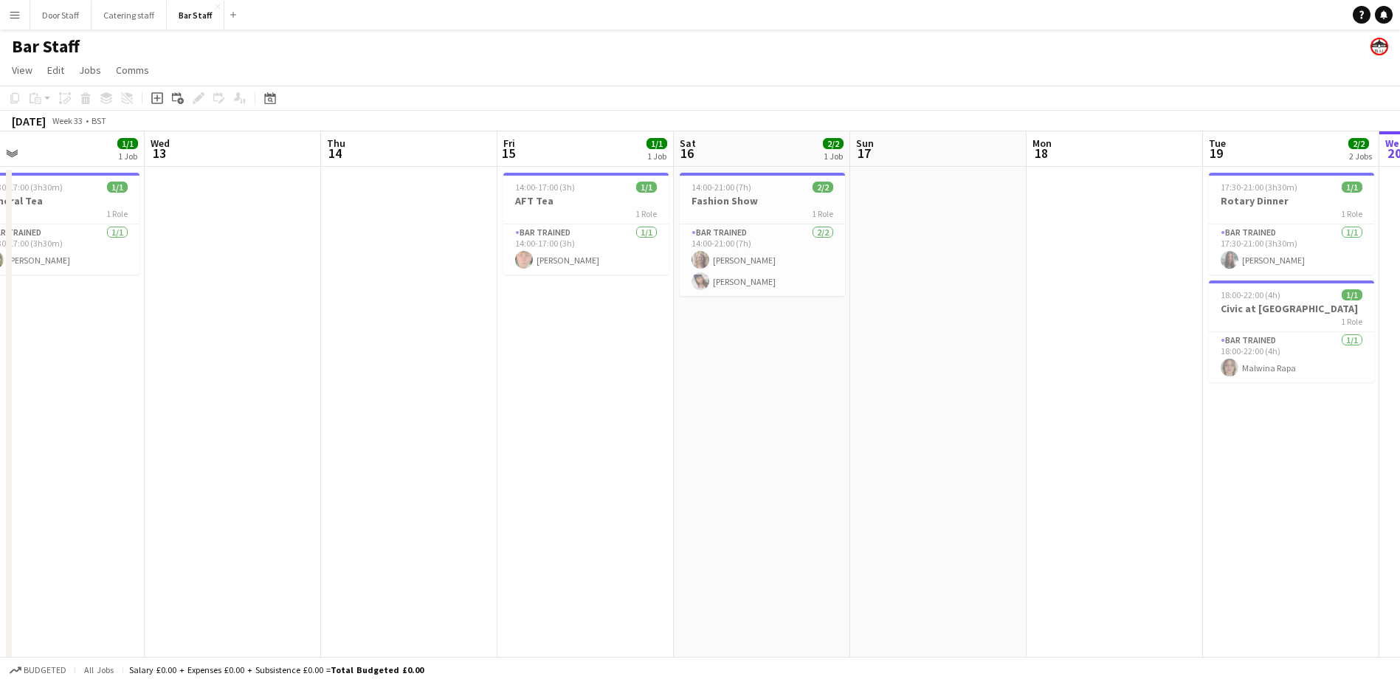
drag, startPoint x: 650, startPoint y: 521, endPoint x: 1176, endPoint y: 413, distance: 536.5
click at [1176, 413] on app-calendar-viewport "Sun 10 Mon 11 Tue 12 1/1 1 Job Wed 13 Thu 14 Fri 15 1/1 1 Job Sat 16 2/2 1 Job …" at bounding box center [700, 493] width 1400 height 725
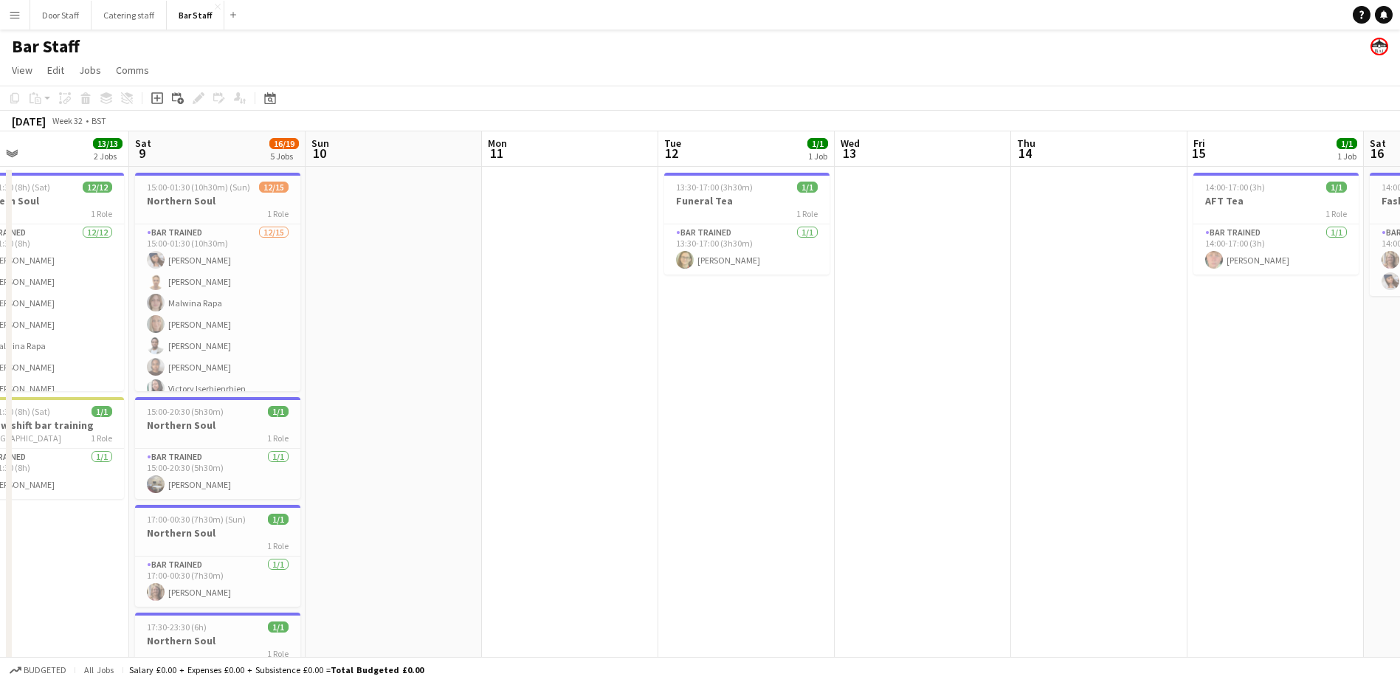
scroll to position [0, 383]
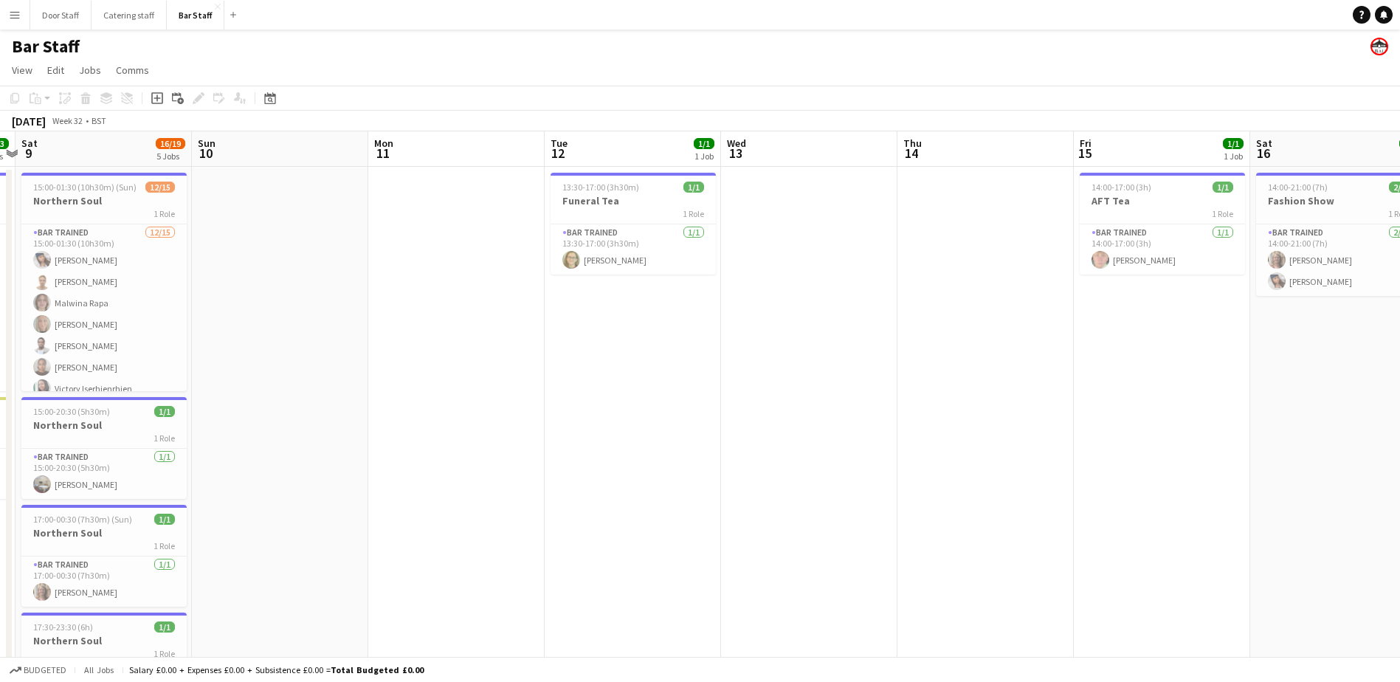
drag, startPoint x: 426, startPoint y: 439, endPoint x: 635, endPoint y: 444, distance: 209.0
click at [635, 444] on app-calendar-viewport "Wed 6 2/2 1 Job Thu 7 Fri 8 13/13 2 Jobs Sat 9 16/19 5 Jobs Sun 10 Mon 11 Tue 1…" at bounding box center [700, 493] width 1400 height 725
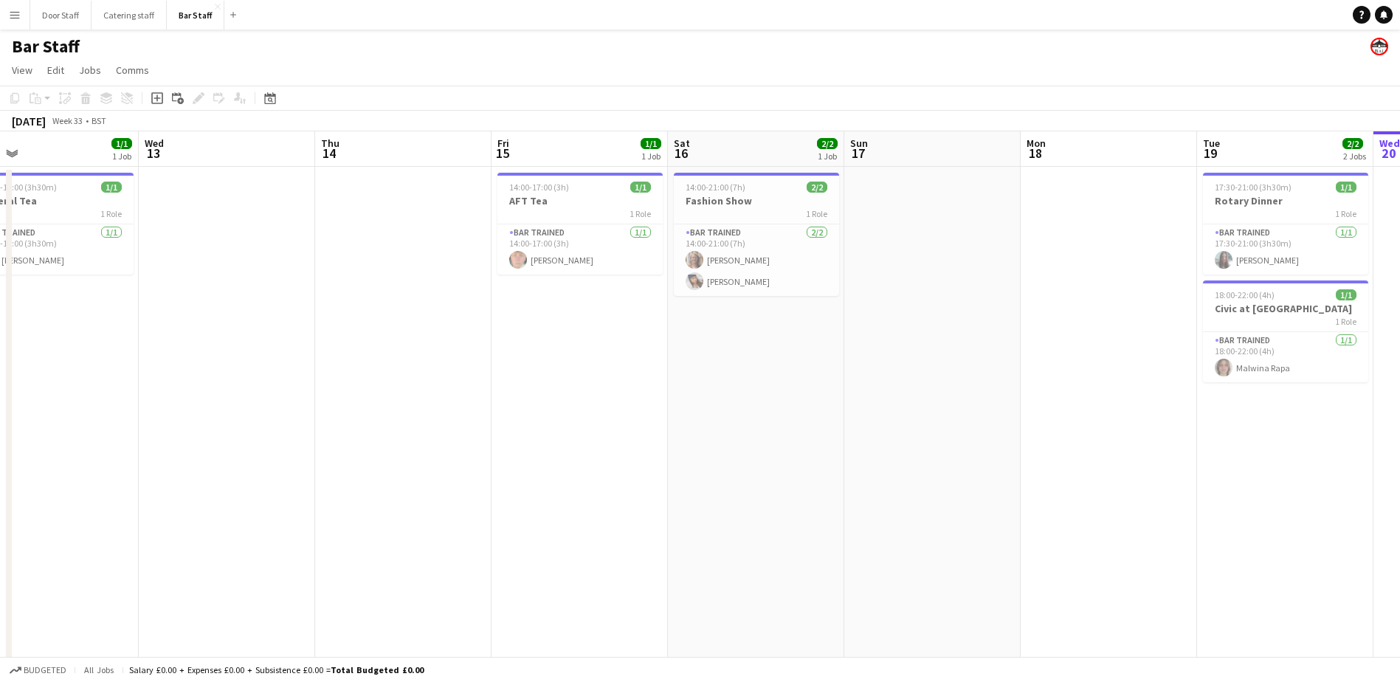
drag, startPoint x: 932, startPoint y: 455, endPoint x: 501, endPoint y: 444, distance: 431.2
click at [491, 448] on app-calendar-viewport "Sat 9 16/19 5 Jobs Sun 10 Mon 11 Tue 12 1/1 1 Job Wed 13 Thu 14 Fri 15 1/1 1 Jo…" at bounding box center [700, 493] width 1400 height 725
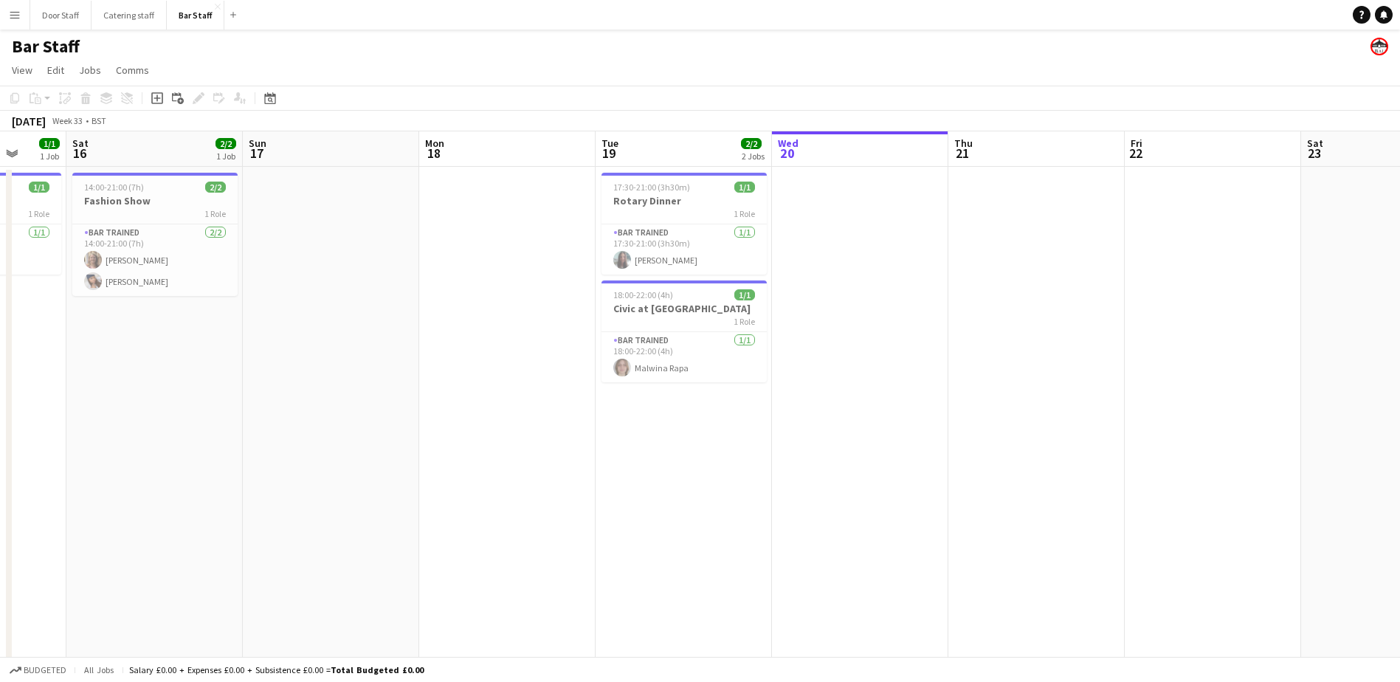
drag, startPoint x: 1025, startPoint y: 427, endPoint x: 458, endPoint y: 432, distance: 567.0
click at [459, 432] on app-calendar-viewport "Wed 13 Thu 14 Fri 15 1/1 1 Job Sat 16 2/2 1 Job Sun 17 Mon 18 Tue 19 2/2 2 Jobs…" at bounding box center [700, 493] width 1400 height 725
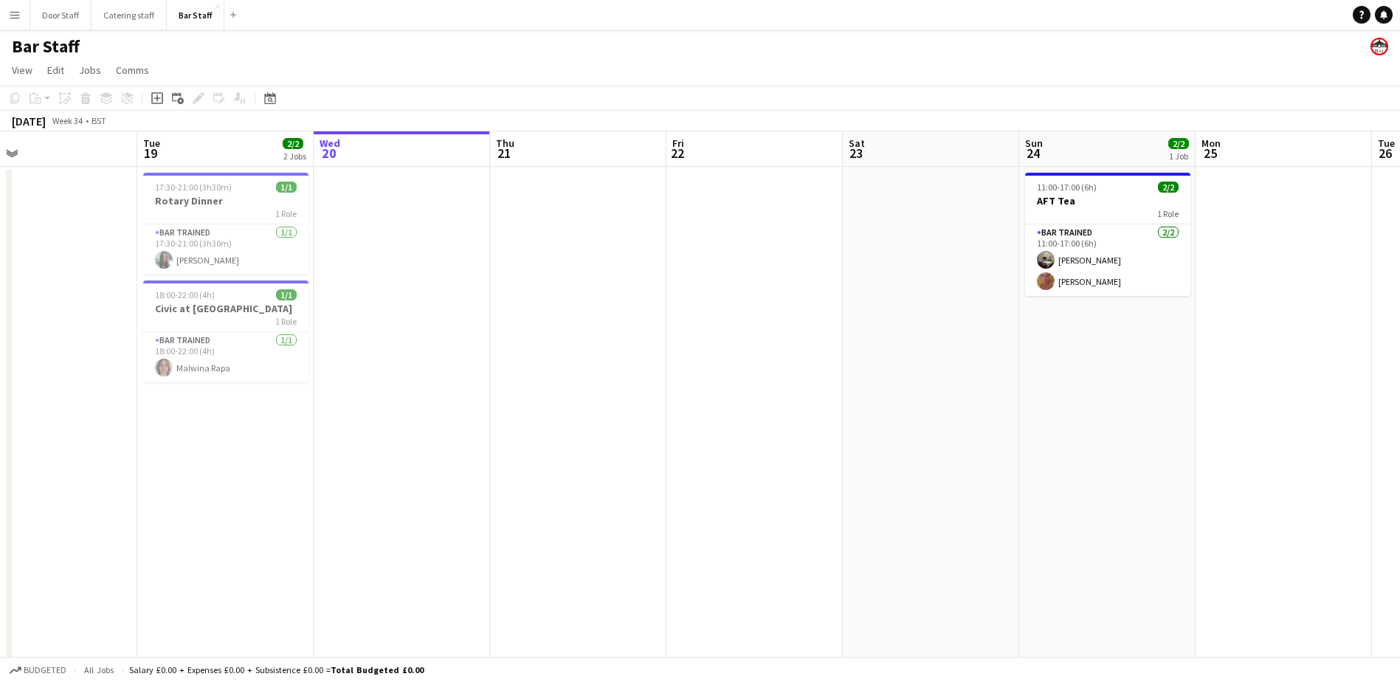
drag, startPoint x: 910, startPoint y: 444, endPoint x: 406, endPoint y: 421, distance: 504.7
click at [406, 421] on app-calendar-viewport "Fri 15 1/1 1 Job Sat 16 2/2 1 Job Sun 17 Mon 18 Tue 19 2/2 2 Jobs Wed 20 Thu 21…" at bounding box center [700, 493] width 1400 height 725
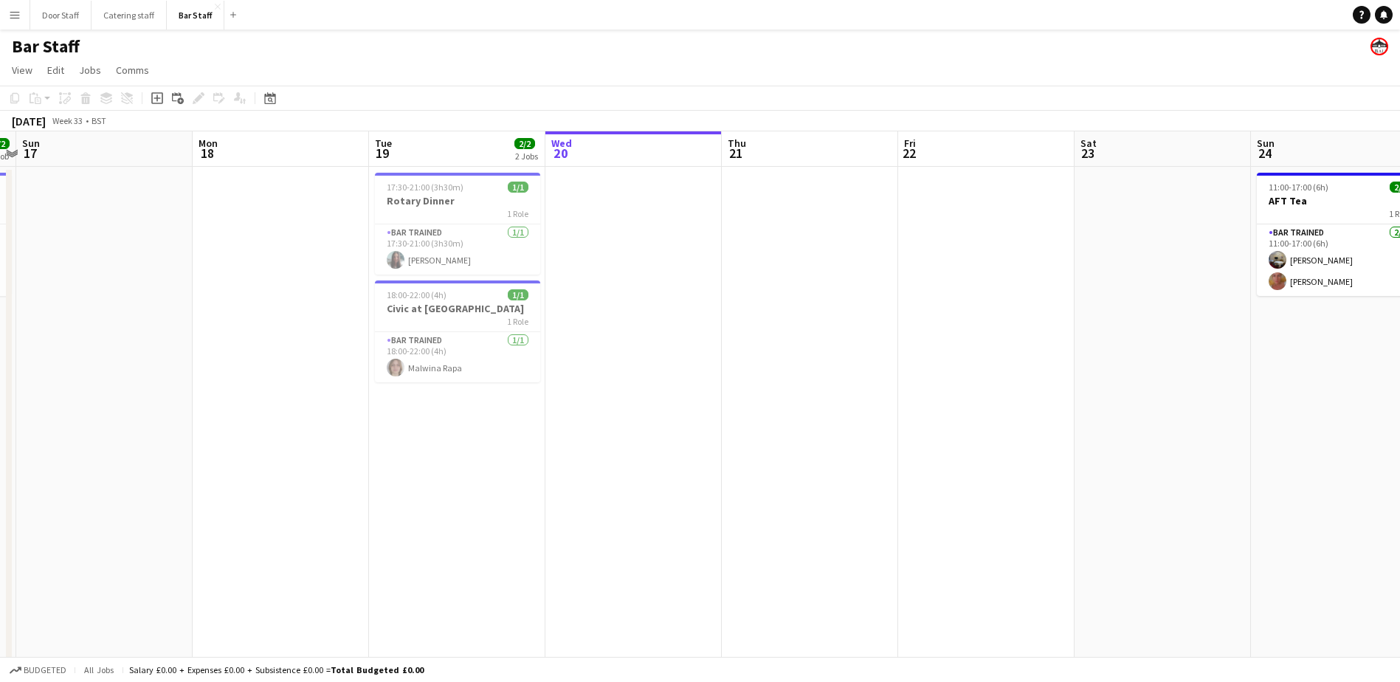
scroll to position [0, 416]
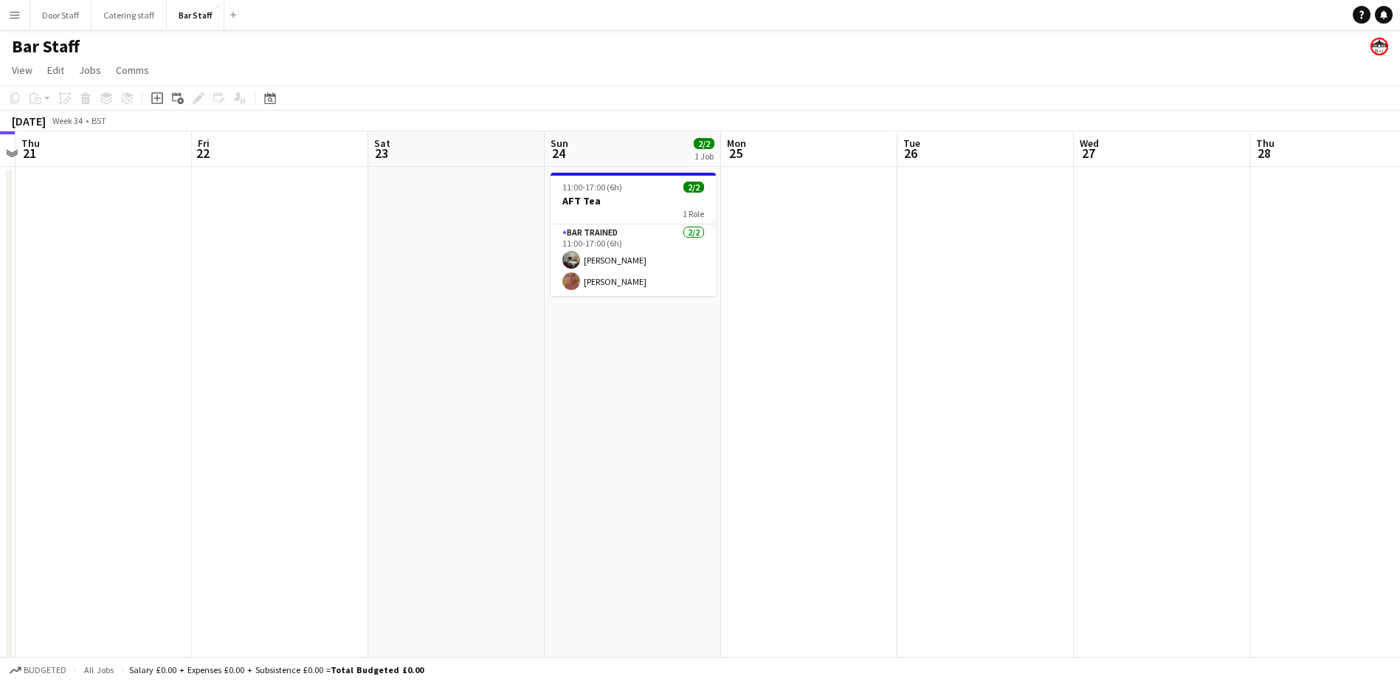
drag, startPoint x: 888, startPoint y: 417, endPoint x: 441, endPoint y: 418, distance: 446.6
click at [445, 418] on app-calendar-viewport "Mon 18 Tue 19 2/2 2 Jobs Wed 20 Thu 21 Fri 22 Sat 23 Sun 24 2/2 1 Job Mon 25 Tu…" at bounding box center [700, 493] width 1400 height 725
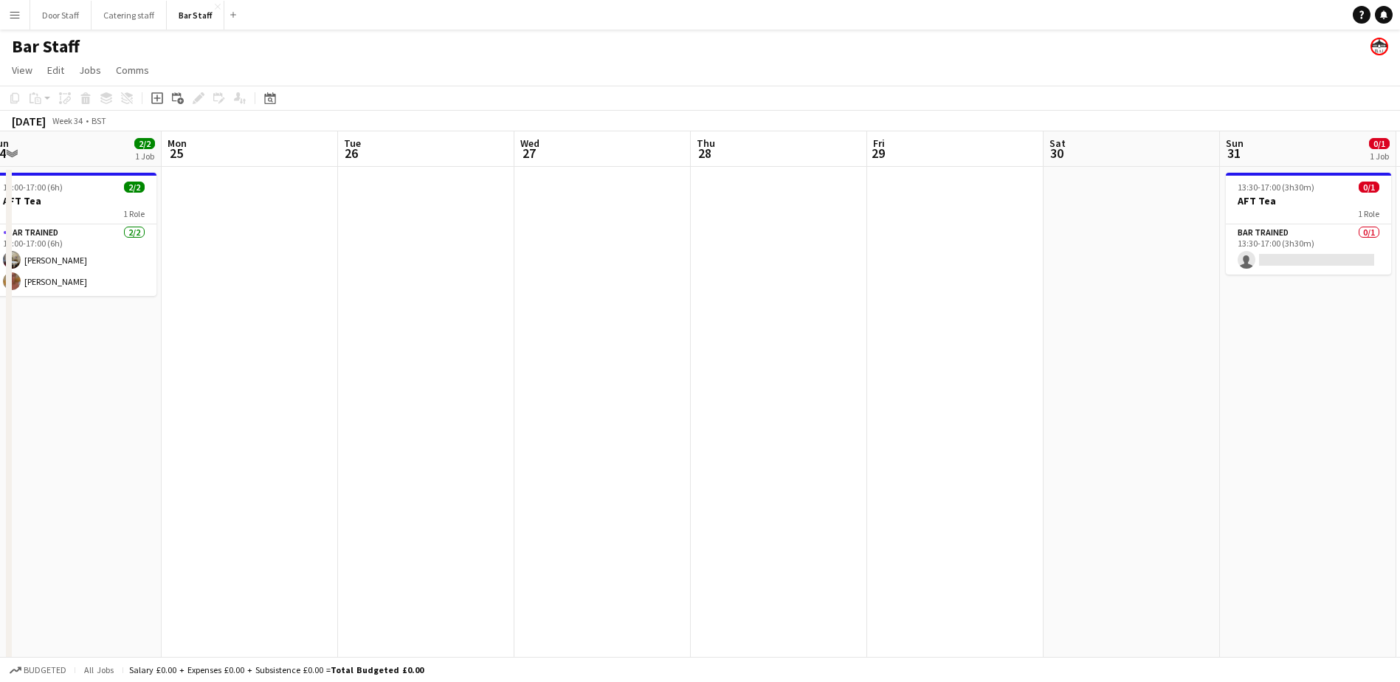
drag, startPoint x: 965, startPoint y: 427, endPoint x: 419, endPoint y: 420, distance: 545.6
click at [419, 420] on app-calendar-viewport "Thu 21 Fri 22 Sat 23 Sun 24 2/2 1 Job Mon 25 Tue 26 Wed 27 Thu 28 Fri 29 Sat 30…" at bounding box center [700, 493] width 1400 height 725
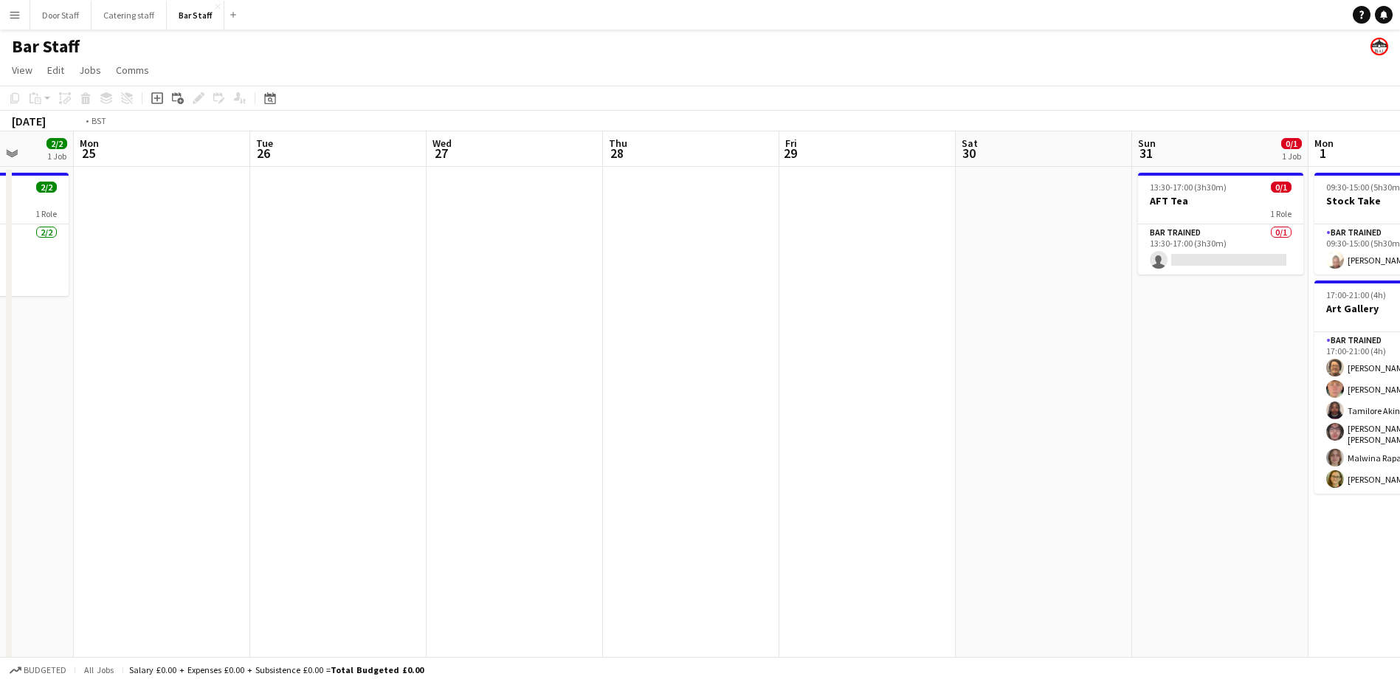
scroll to position [0, 481]
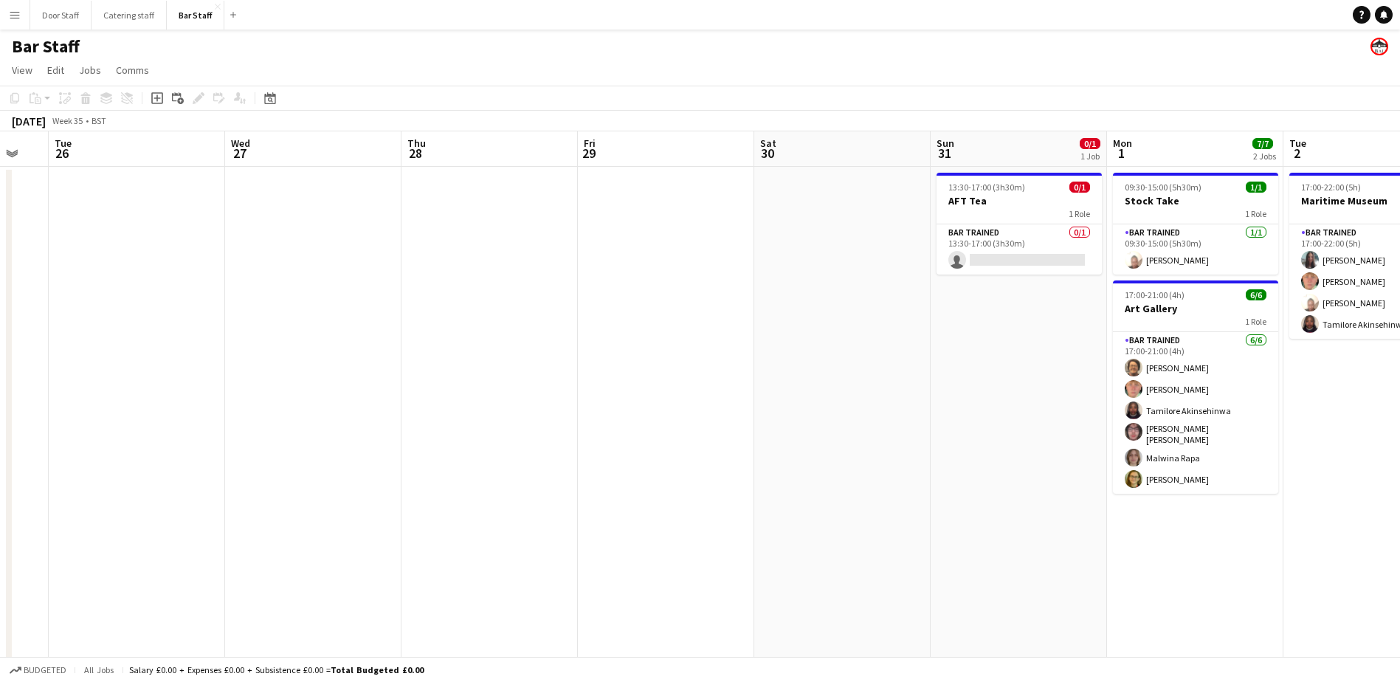
drag, startPoint x: 909, startPoint y: 413, endPoint x: 620, endPoint y: 408, distance: 289.4
click at [620, 408] on app-calendar-viewport "Sat 23 Sun 24 2/2 1 Job Mon 25 Tue 26 Wed 27 Thu 28 Fri 29 Sat 30 Sun 31 0/1 1 …" at bounding box center [700, 493] width 1400 height 725
click at [1049, 246] on app-card-role "Bar trained 0/1 13:30-17:00 (3h30m) single-neutral-actions" at bounding box center [1019, 249] width 165 height 50
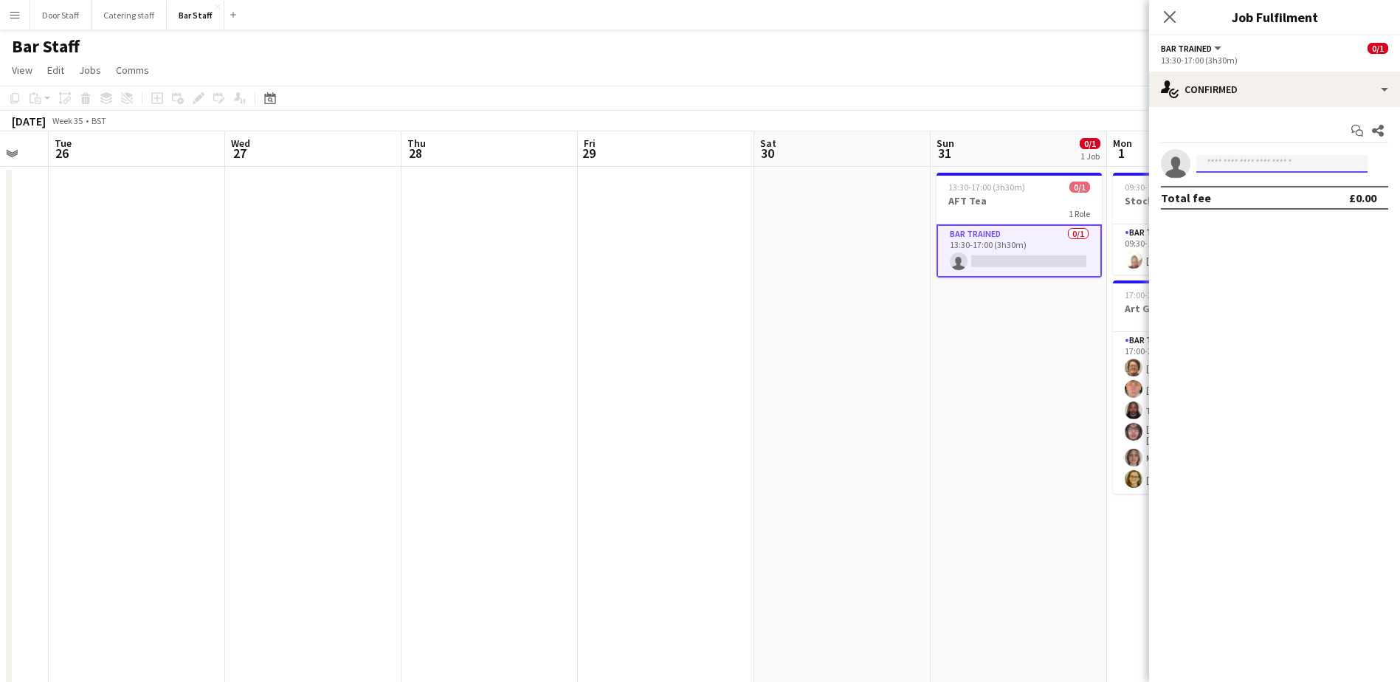
click at [1248, 171] on input at bounding box center [1282, 164] width 171 height 18
type input "****"
click at [1252, 193] on span "[PERSON_NAME][EMAIL_ADDRESS][DOMAIN_NAME]" at bounding box center [1282, 197] width 148 height 12
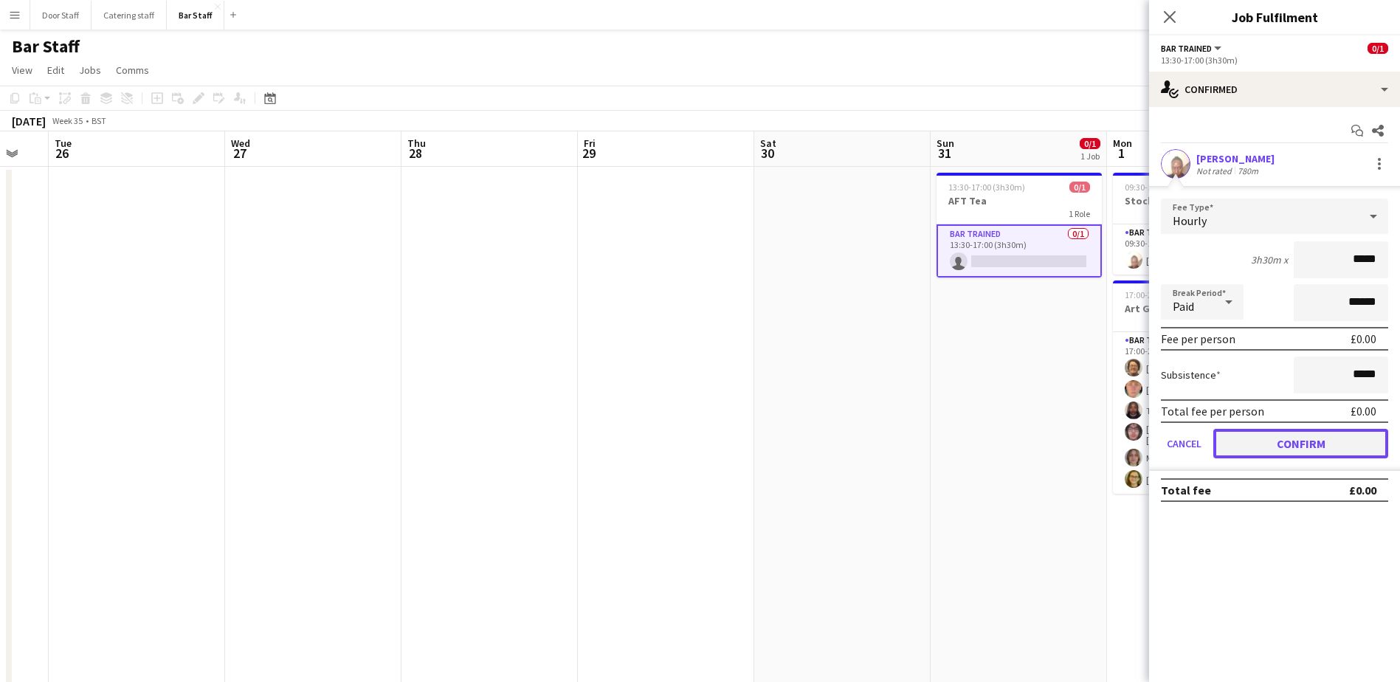
click at [1279, 442] on button "Confirm" at bounding box center [1301, 444] width 175 height 30
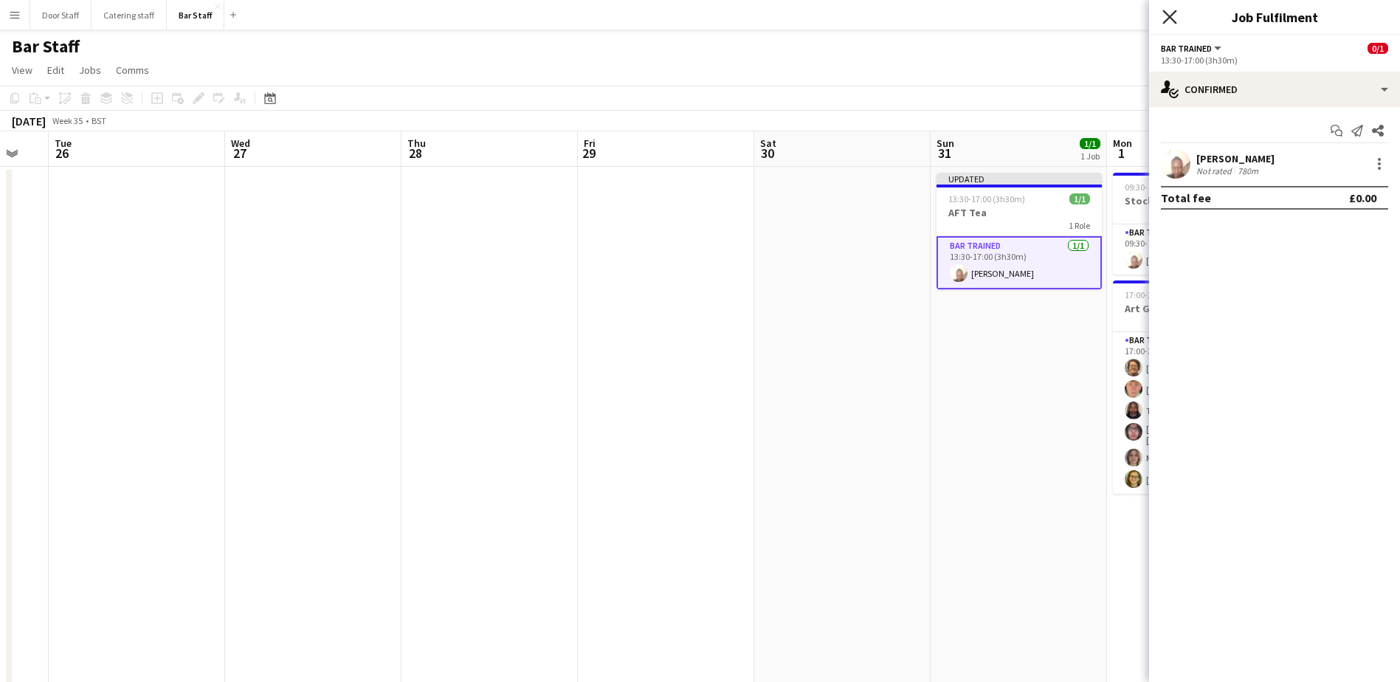
click at [1169, 15] on icon "Close pop-in" at bounding box center [1170, 17] width 14 height 14
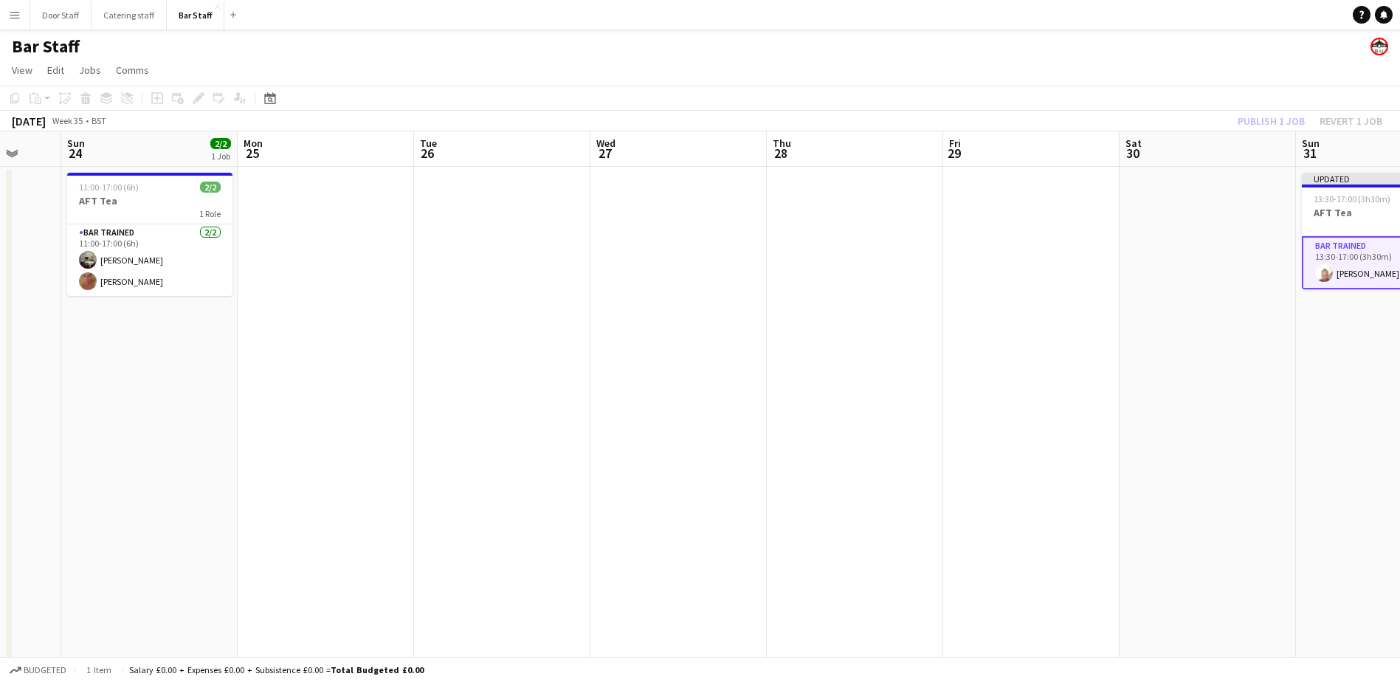
drag, startPoint x: 389, startPoint y: 554, endPoint x: 931, endPoint y: 462, distance: 549.6
click at [931, 462] on app-calendar-viewport "Thu 21 Fri 22 Sat 23 Sun 24 2/2 1 Job Mon 25 Tue 26 Wed 27 Thu 28 Fri 29 Sat 30…" at bounding box center [700, 493] width 1400 height 725
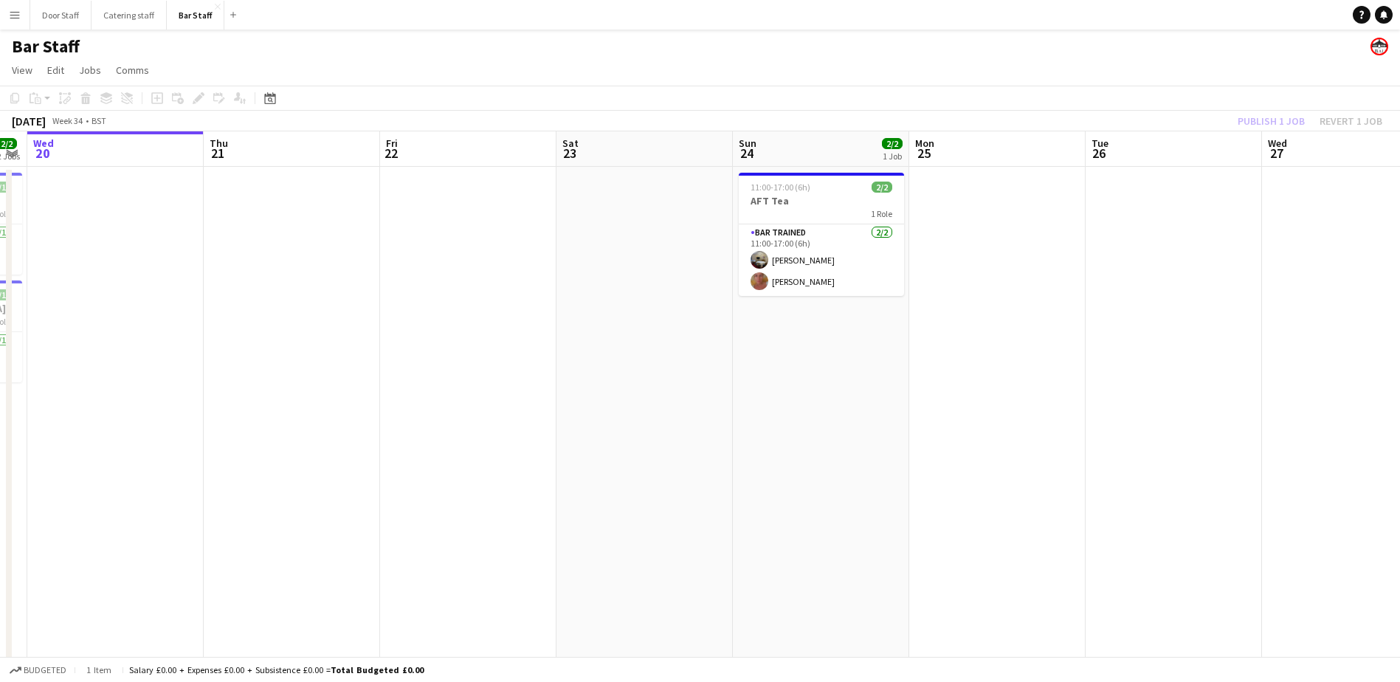
drag, startPoint x: 365, startPoint y: 469, endPoint x: 861, endPoint y: 407, distance: 499.2
click at [861, 407] on app-calendar-viewport "Mon 18 Tue 19 2/2 2 Jobs Wed 20 Thu 21 Fri 22 Sat 23 Sun 24 2/2 1 Job Mon 25 Tu…" at bounding box center [700, 493] width 1400 height 725
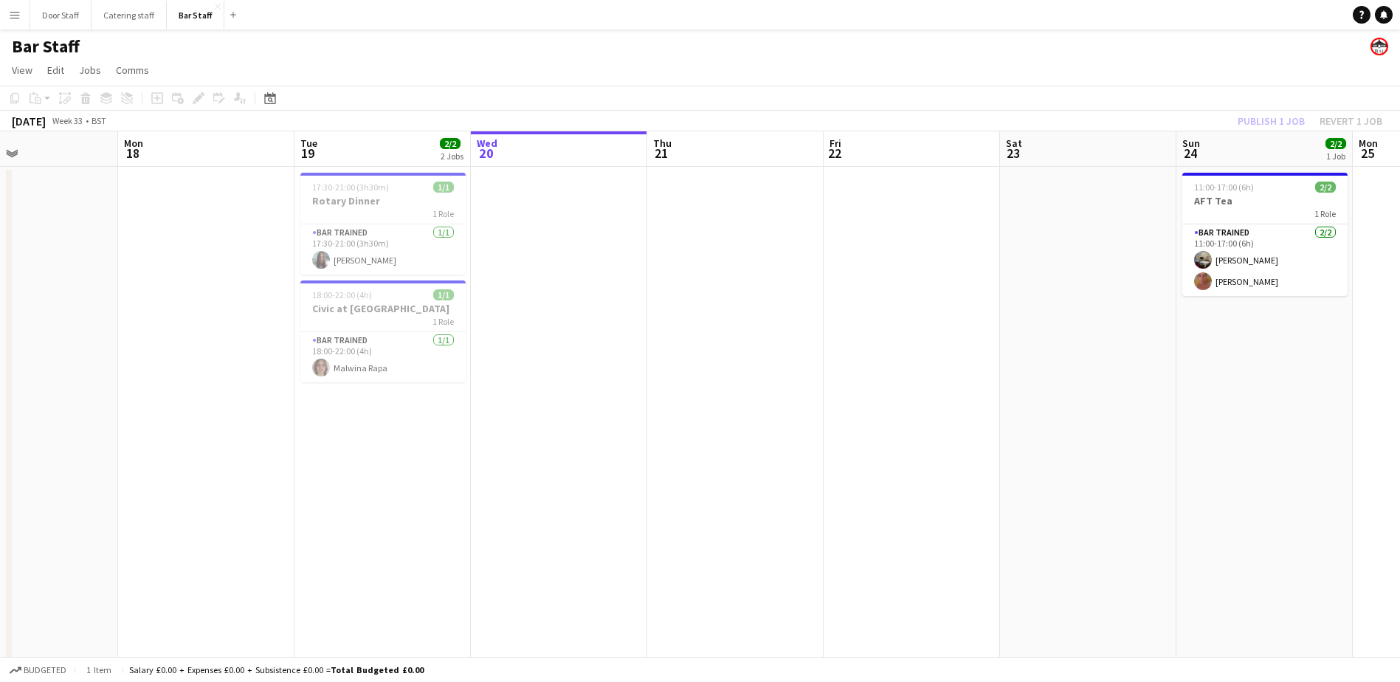
drag, startPoint x: 415, startPoint y: 425, endPoint x: 861, endPoint y: 371, distance: 449.1
click at [861, 371] on app-calendar-viewport "Fri 15 1/1 1 Job Sat 16 2/2 1 Job Sun 17 Mon 18 Tue 19 2/2 2 Jobs Wed 20 Thu 21…" at bounding box center [700, 493] width 1400 height 725
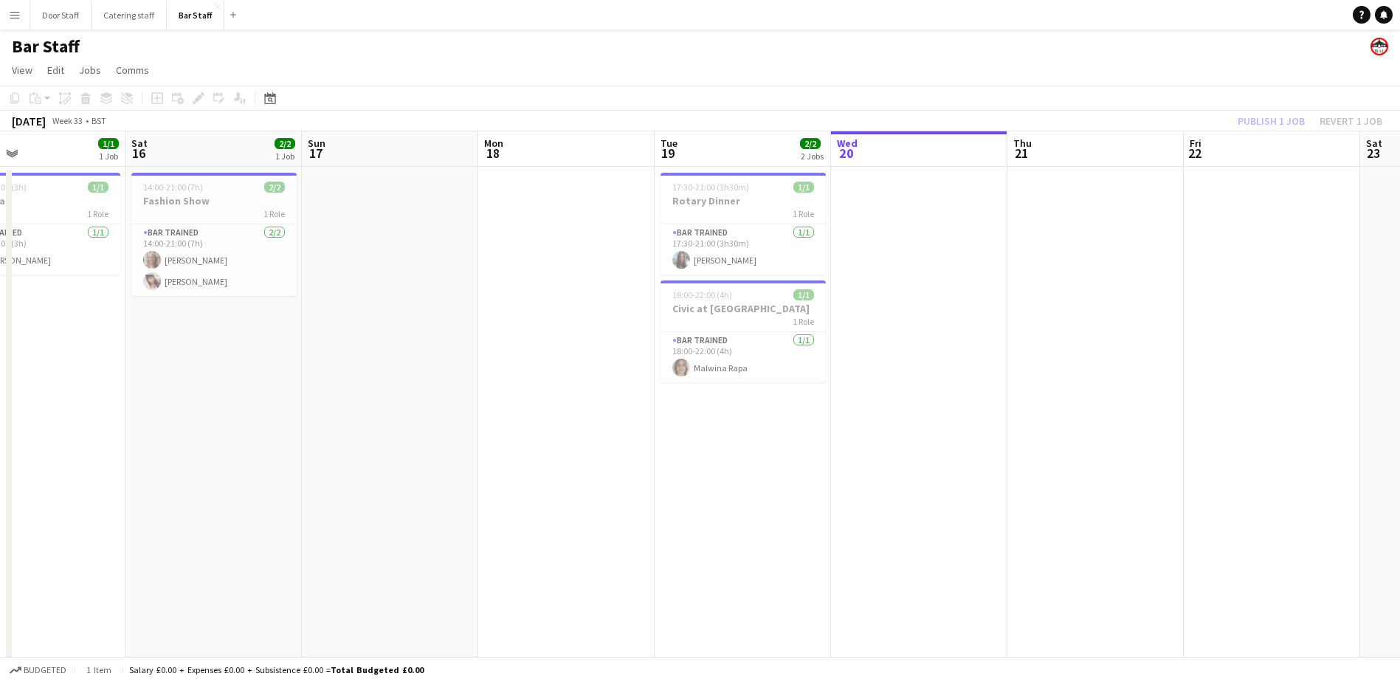
drag, startPoint x: 92, startPoint y: 473, endPoint x: 626, endPoint y: 459, distance: 534.6
click at [626, 459] on app-calendar-viewport "Wed 13 Thu 14 Fri 15 1/1 1 Job Sat 16 2/2 1 Job Sun 17 Mon 18 Tue 19 2/2 2 Jobs…" at bounding box center [700, 493] width 1400 height 725
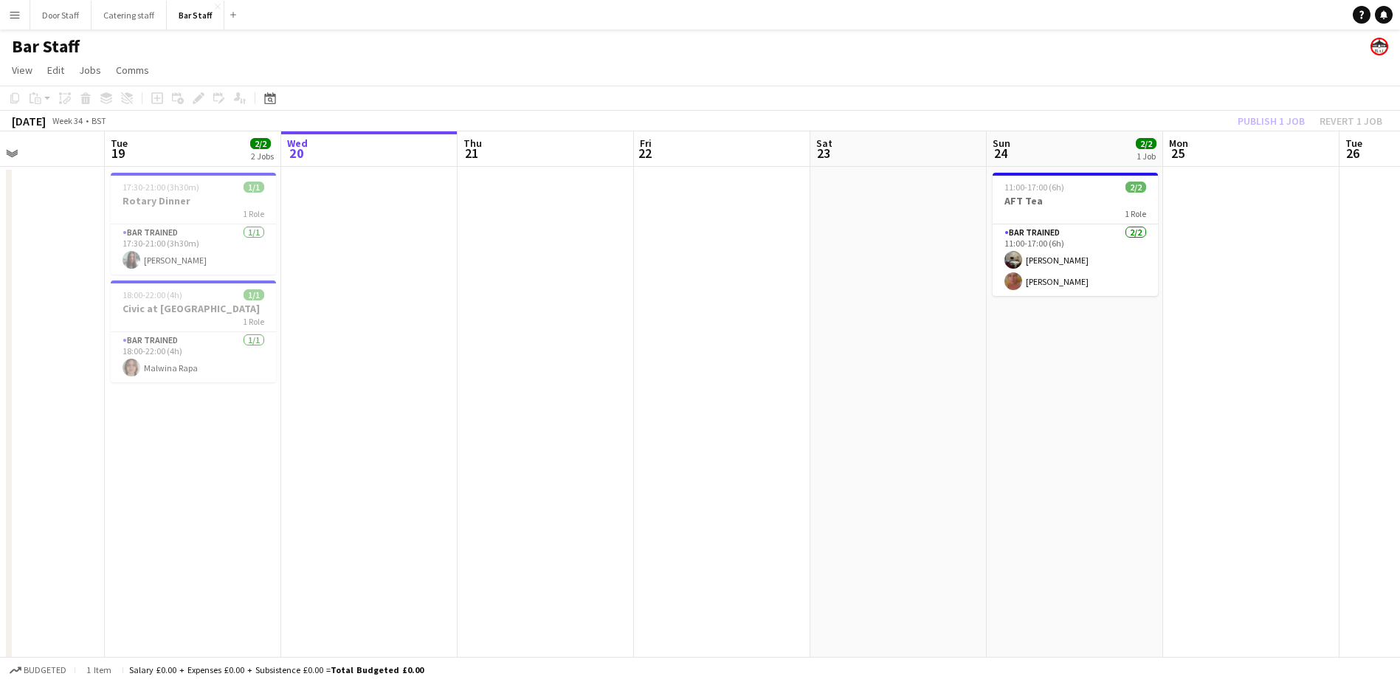
drag, startPoint x: 791, startPoint y: 467, endPoint x: 37, endPoint y: 458, distance: 754.5
click at [51, 461] on app-calendar-viewport "Fri 15 1/1 1 Job Sat 16 2/2 1 Job Sun 17 Mon 18 Tue 19 2/2 2 Jobs Wed 20 Thu 21…" at bounding box center [700, 493] width 1400 height 725
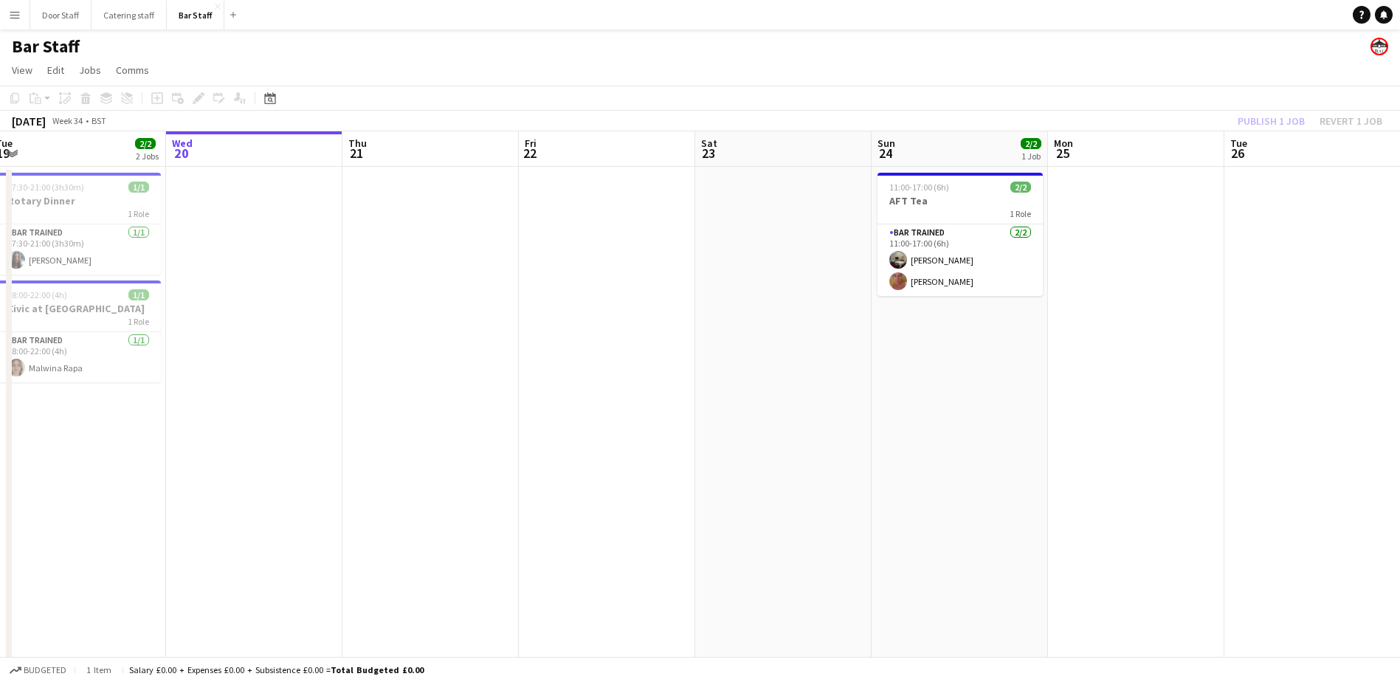
scroll to position [0, 540]
drag, startPoint x: 557, startPoint y: 460, endPoint x: 455, endPoint y: 450, distance: 102.3
click at [455, 450] on app-calendar-viewport "Sat 16 2/2 1 Job Sun 17 Mon 18 Tue 19 2/2 2 Jobs Wed 20 Thu 21 Fri 22 Sat 23 Su…" at bounding box center [700, 493] width 1400 height 725
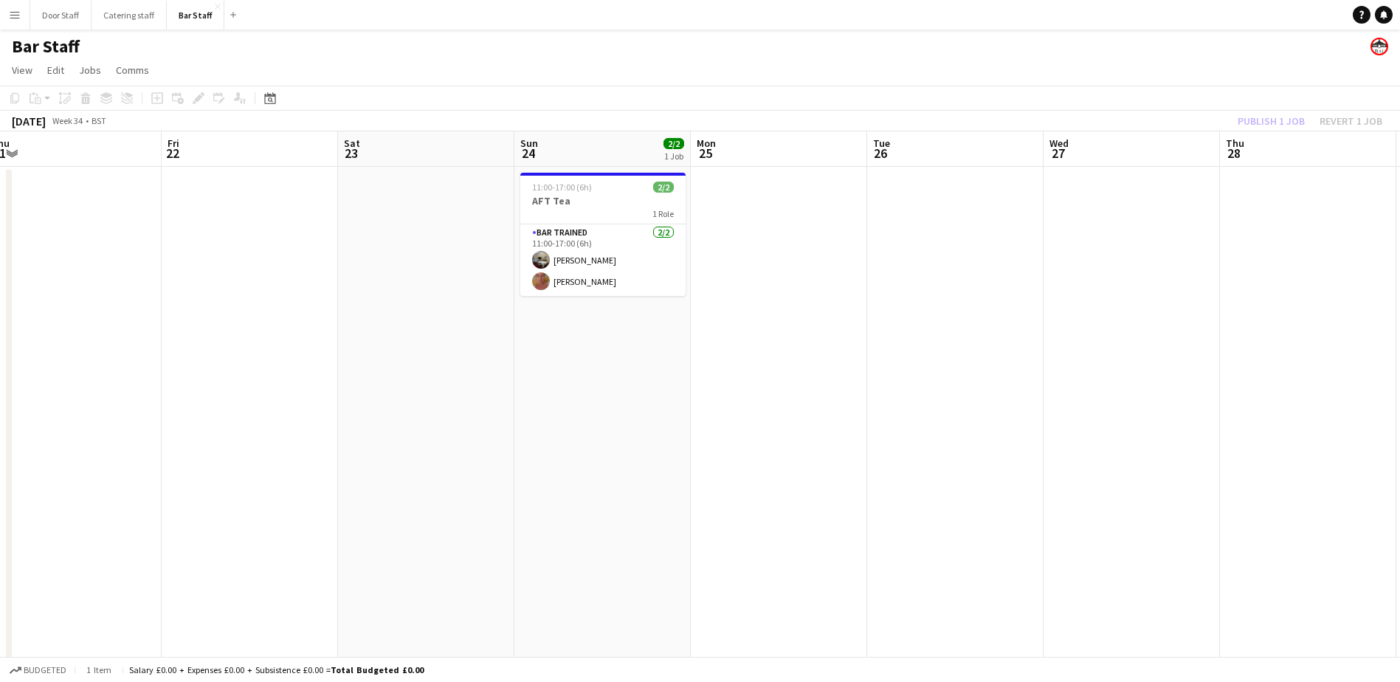
scroll to position [0, 596]
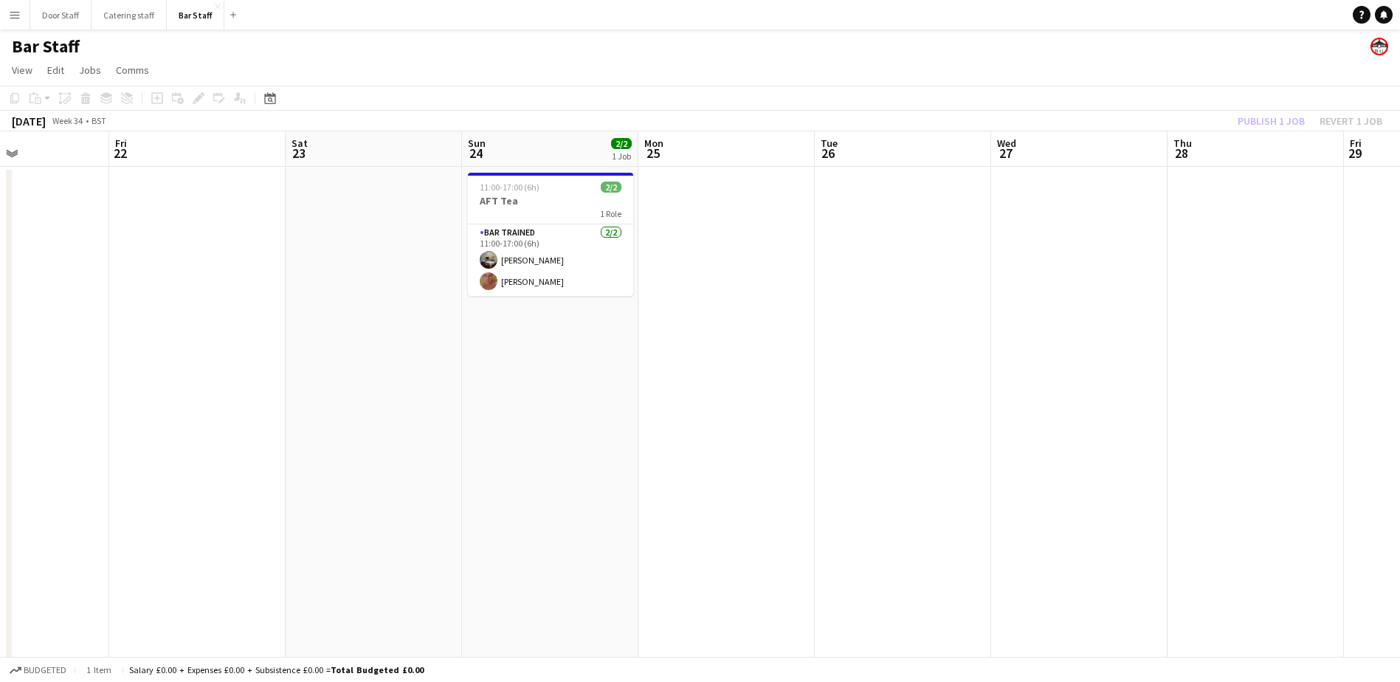
drag, startPoint x: 788, startPoint y: 412, endPoint x: 379, endPoint y: 460, distance: 411.8
click at [379, 460] on app-calendar-viewport "Mon 18 Tue 19 2/2 2 Jobs Wed 20 Thu 21 Fri 22 Sat 23 Sun 24 2/2 1 Job Mon 25 Tu…" at bounding box center [700, 493] width 1400 height 725
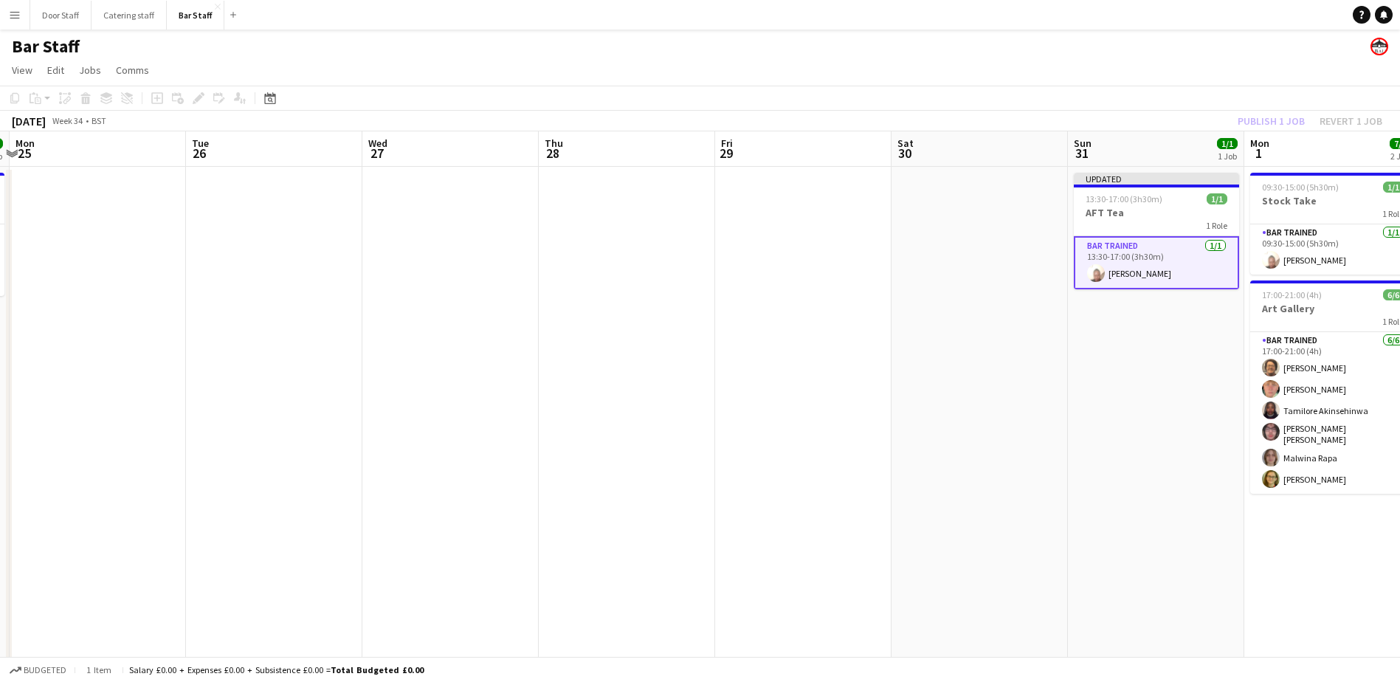
scroll to position [0, 436]
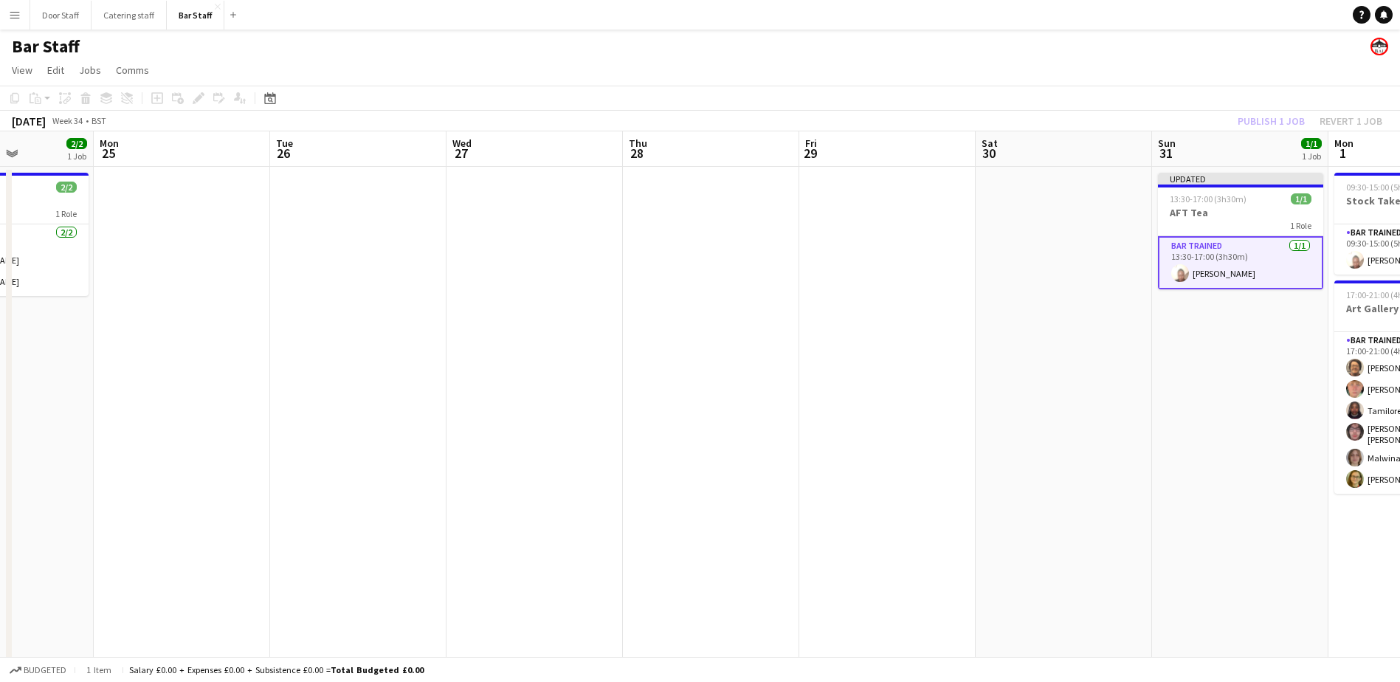
drag, startPoint x: 703, startPoint y: 446, endPoint x: 158, endPoint y: 461, distance: 545.0
click at [158, 461] on app-calendar-viewport "Fri 22 Sat 23 Sun 24 2/2 1 Job Mon 25 Tue 26 Wed 27 Thu 28 Fri 29 Sat 30 Sun 31…" at bounding box center [700, 493] width 1400 height 725
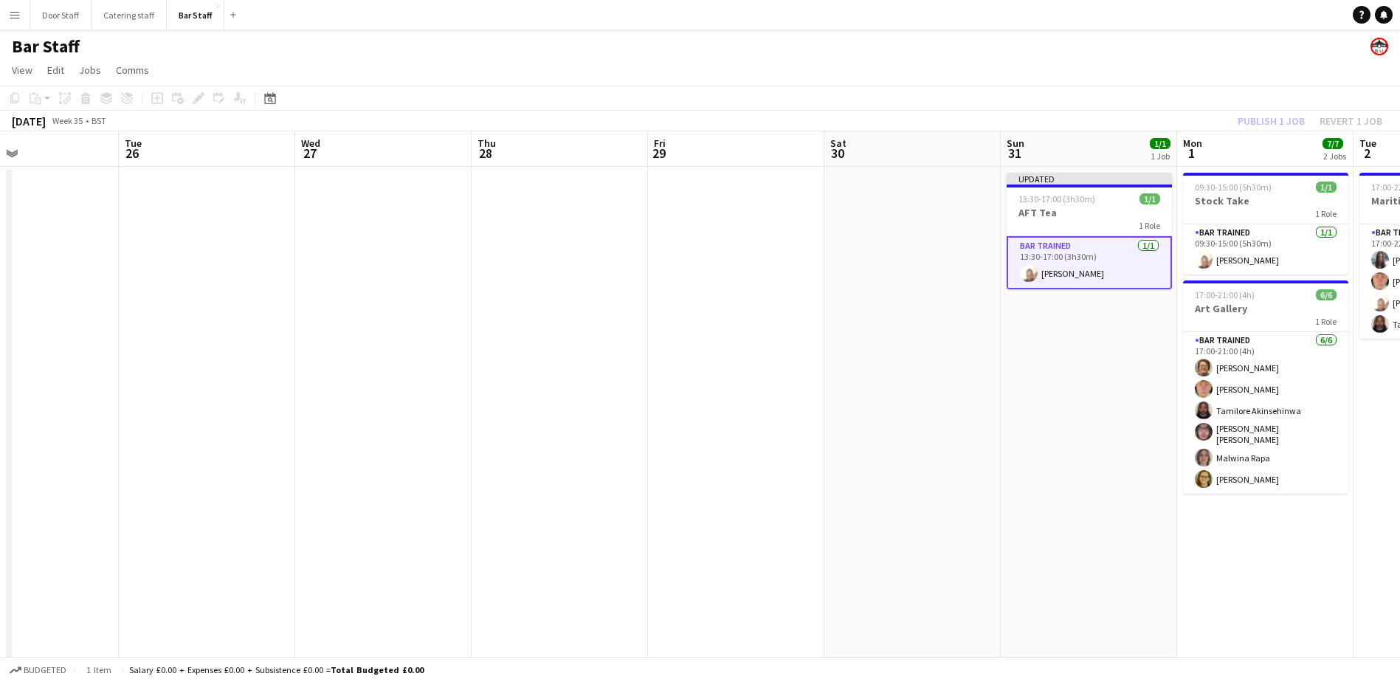
scroll to position [0, 529]
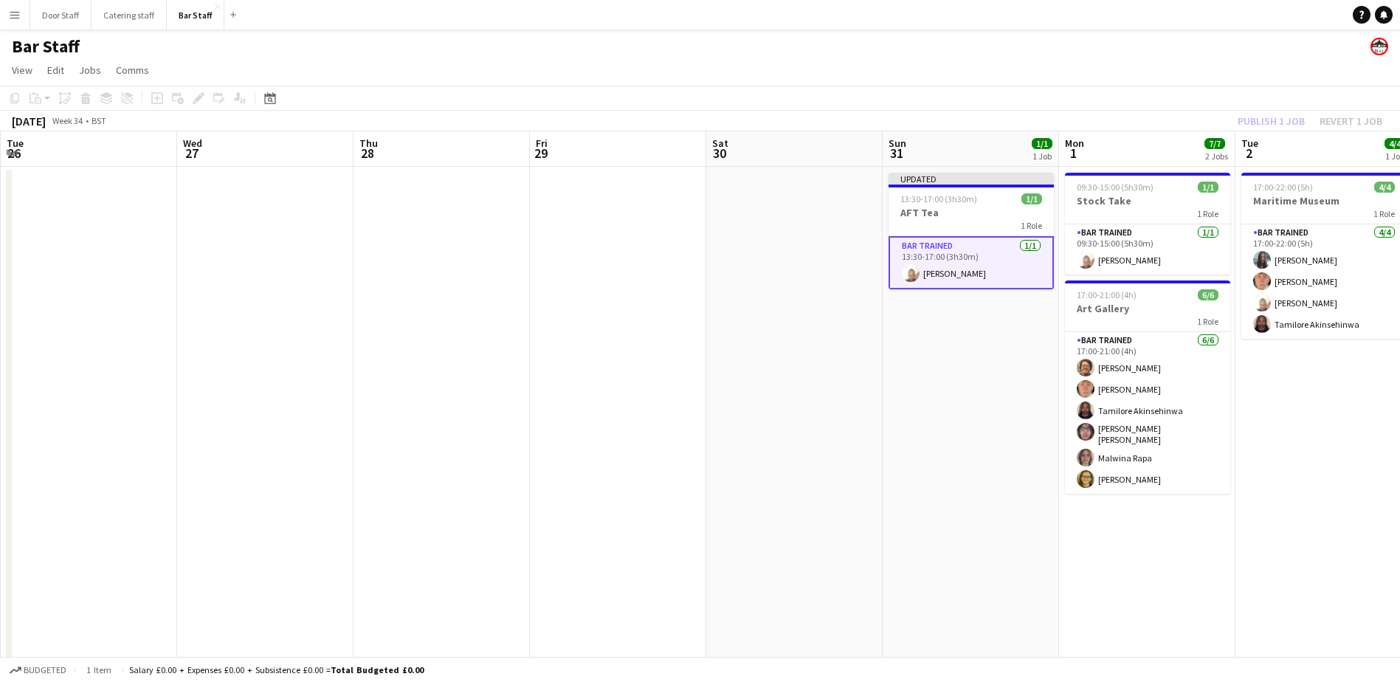
drag, startPoint x: 1138, startPoint y: 440, endPoint x: 869, endPoint y: 442, distance: 269.4
click at [869, 442] on app-calendar-viewport "Sat 23 Sun 24 2/2 1 Job Mon 25 Tue 26 Wed 27 Thu 28 Fri 29 Sat 30 Sun 31 1/1 1 …" at bounding box center [700, 493] width 1400 height 725
click at [1273, 125] on div "Publish 1 job Revert 1 job" at bounding box center [1310, 120] width 180 height 19
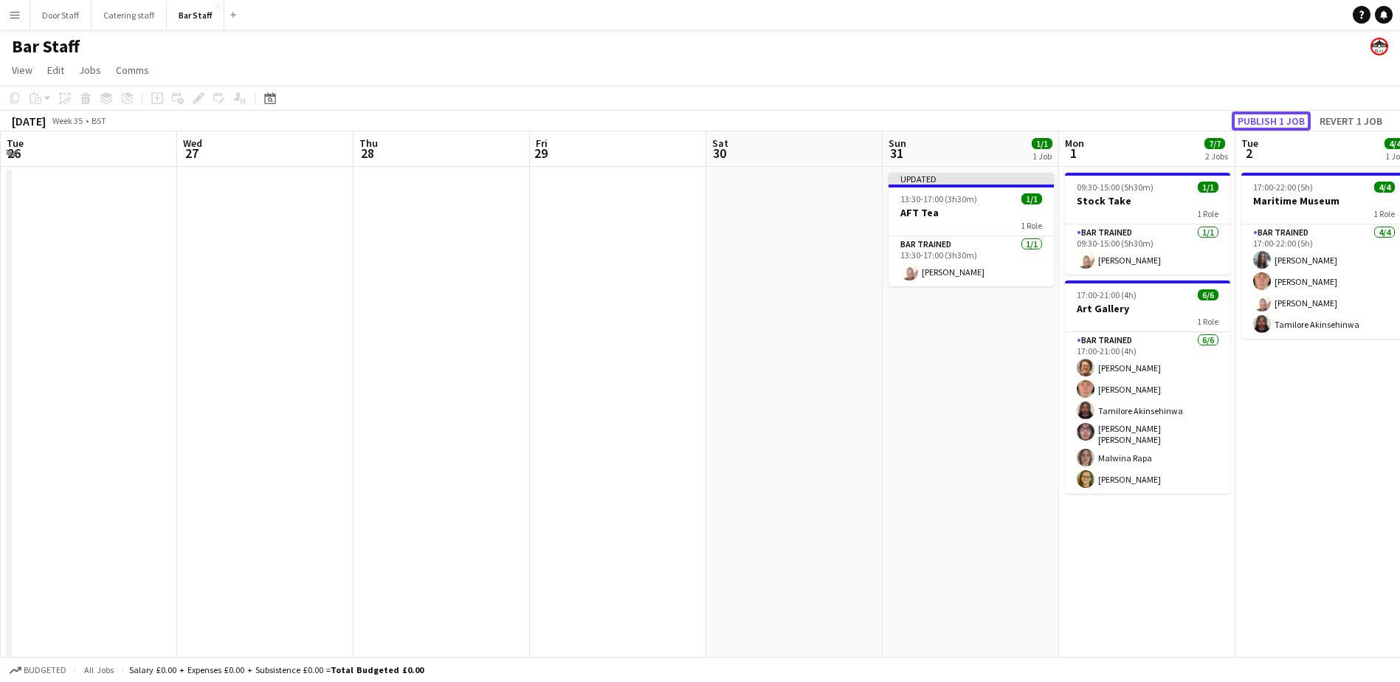
click at [1273, 125] on button "Publish 1 job" at bounding box center [1271, 120] width 79 height 19
